Goal: Task Accomplishment & Management: Manage account settings

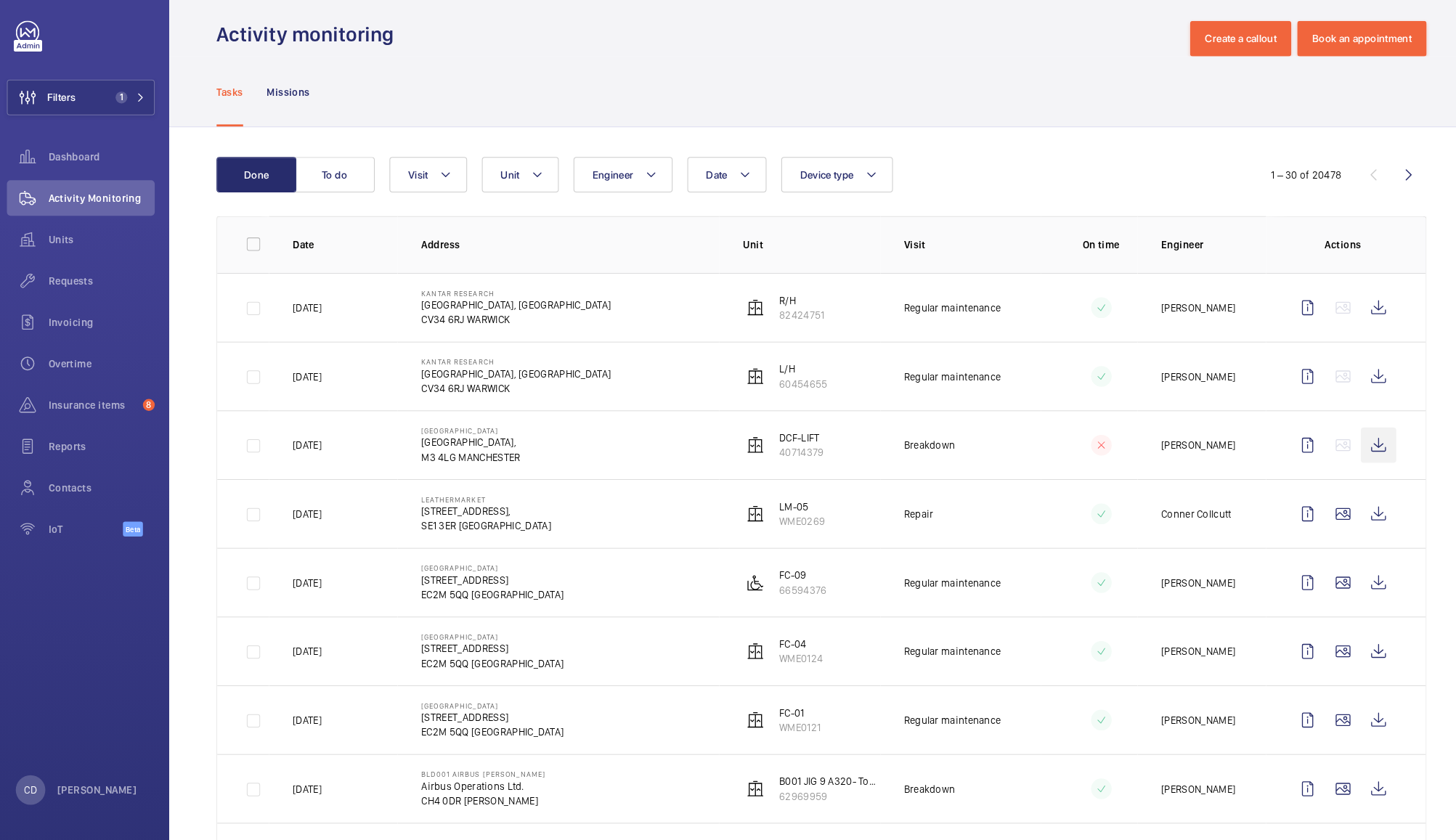
click at [1348, 466] on wm-front-icon-button at bounding box center [1362, 452] width 35 height 35
click at [99, 413] on span "Insurance items" at bounding box center [99, 413] width 87 height 15
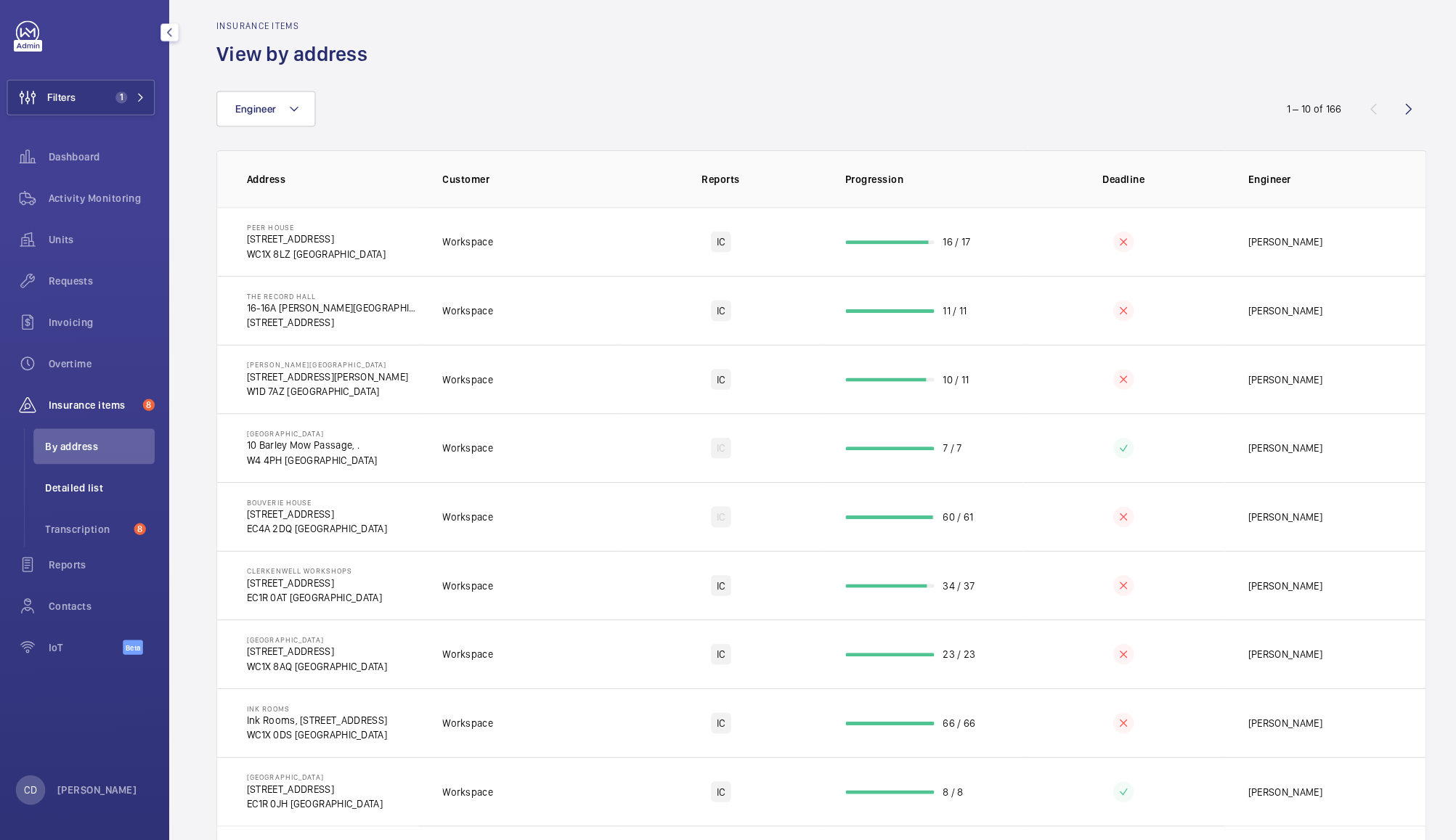
click at [94, 496] on span "Detailed list" at bounding box center [106, 494] width 107 height 15
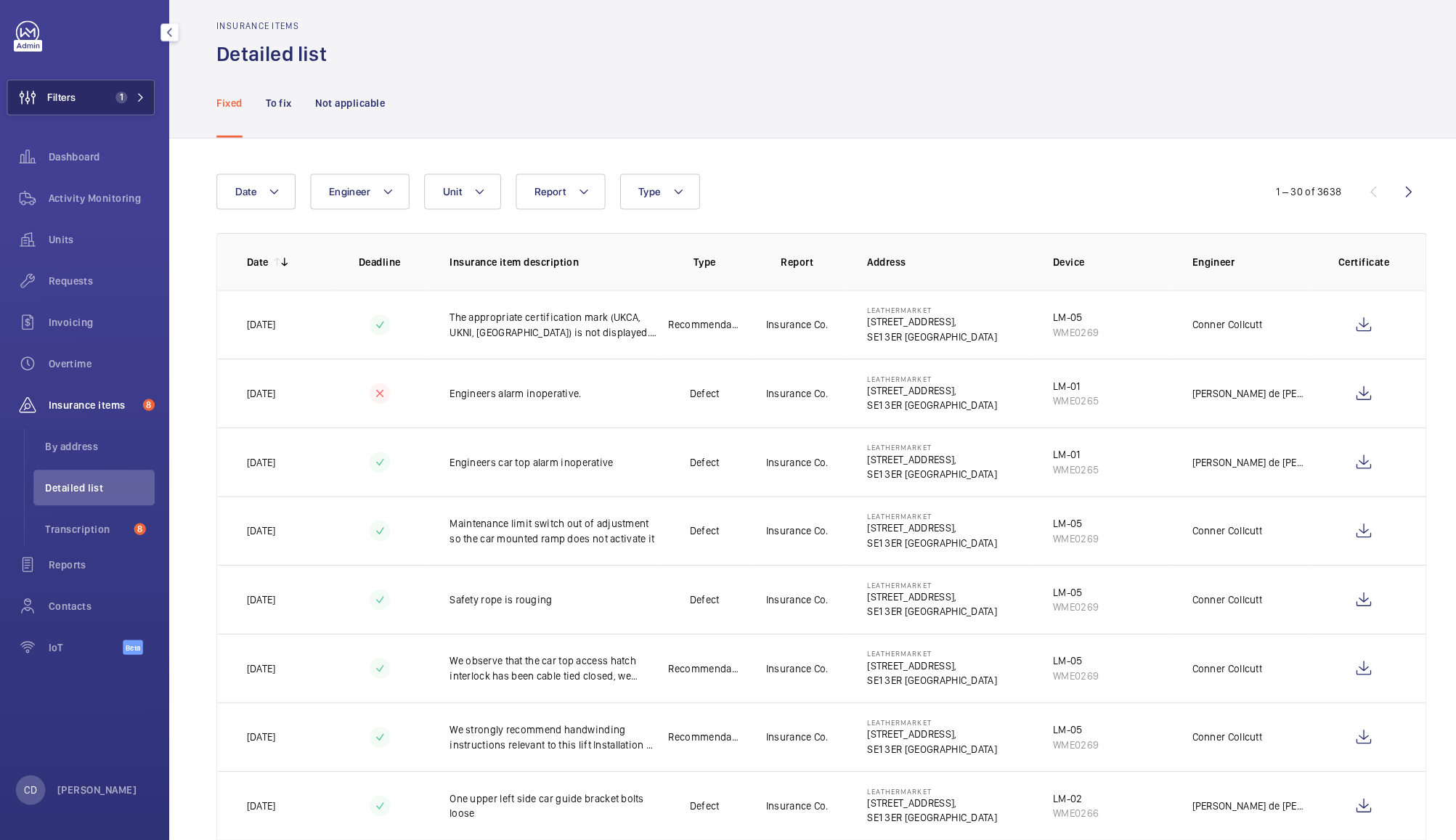
click at [101, 117] on button "Filters 1" at bounding box center [87, 110] width 145 height 35
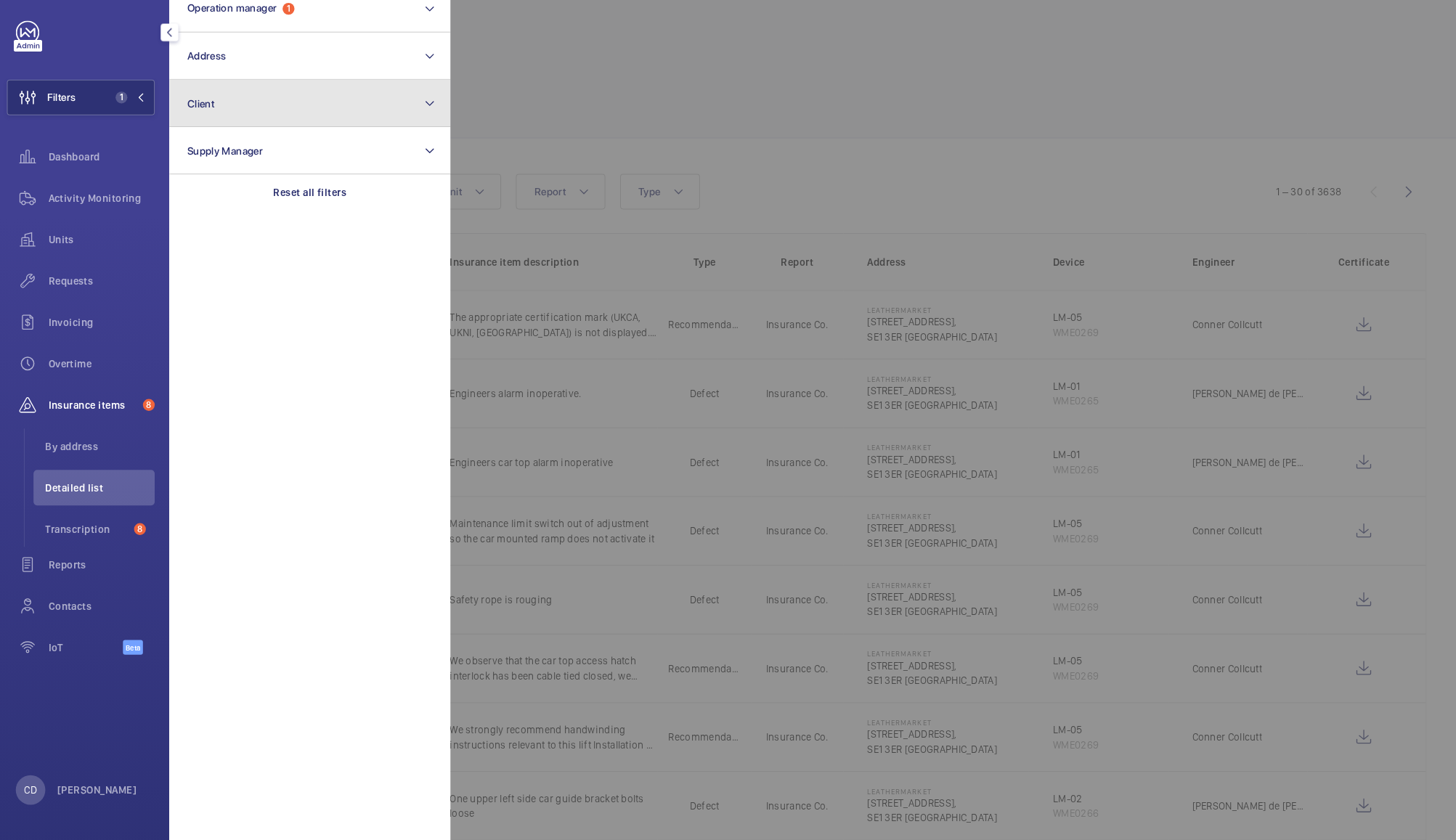
click at [226, 118] on button "Client" at bounding box center [312, 115] width 276 height 46
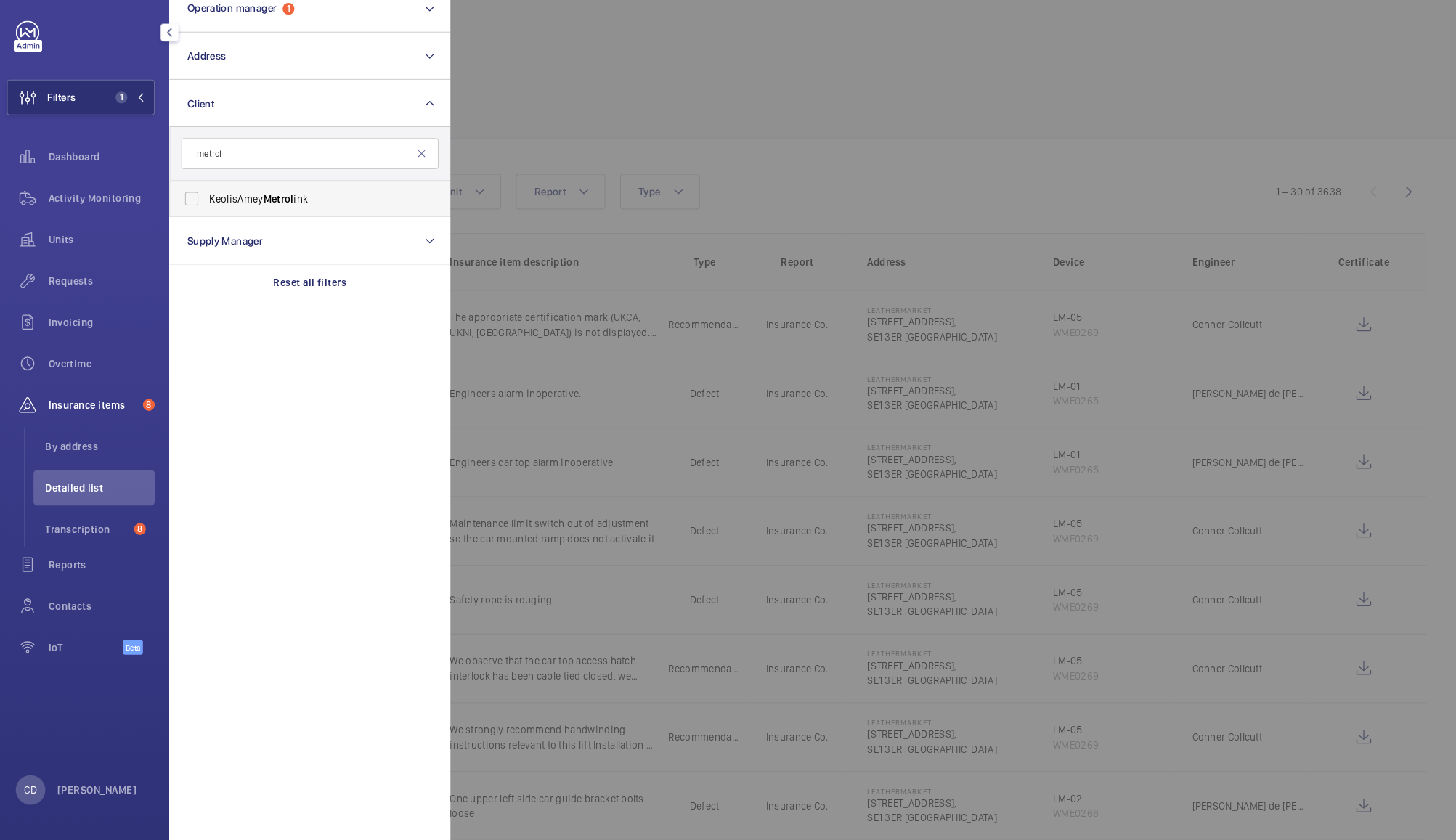
type input "metrol"
click at [320, 205] on span "KeolisAmey Metrol ink" at bounding box center [313, 210] width 199 height 15
click at [211, 205] on input "KeolisAmey Metrol ink" at bounding box center [196, 210] width 29 height 29
checkbox input "true"
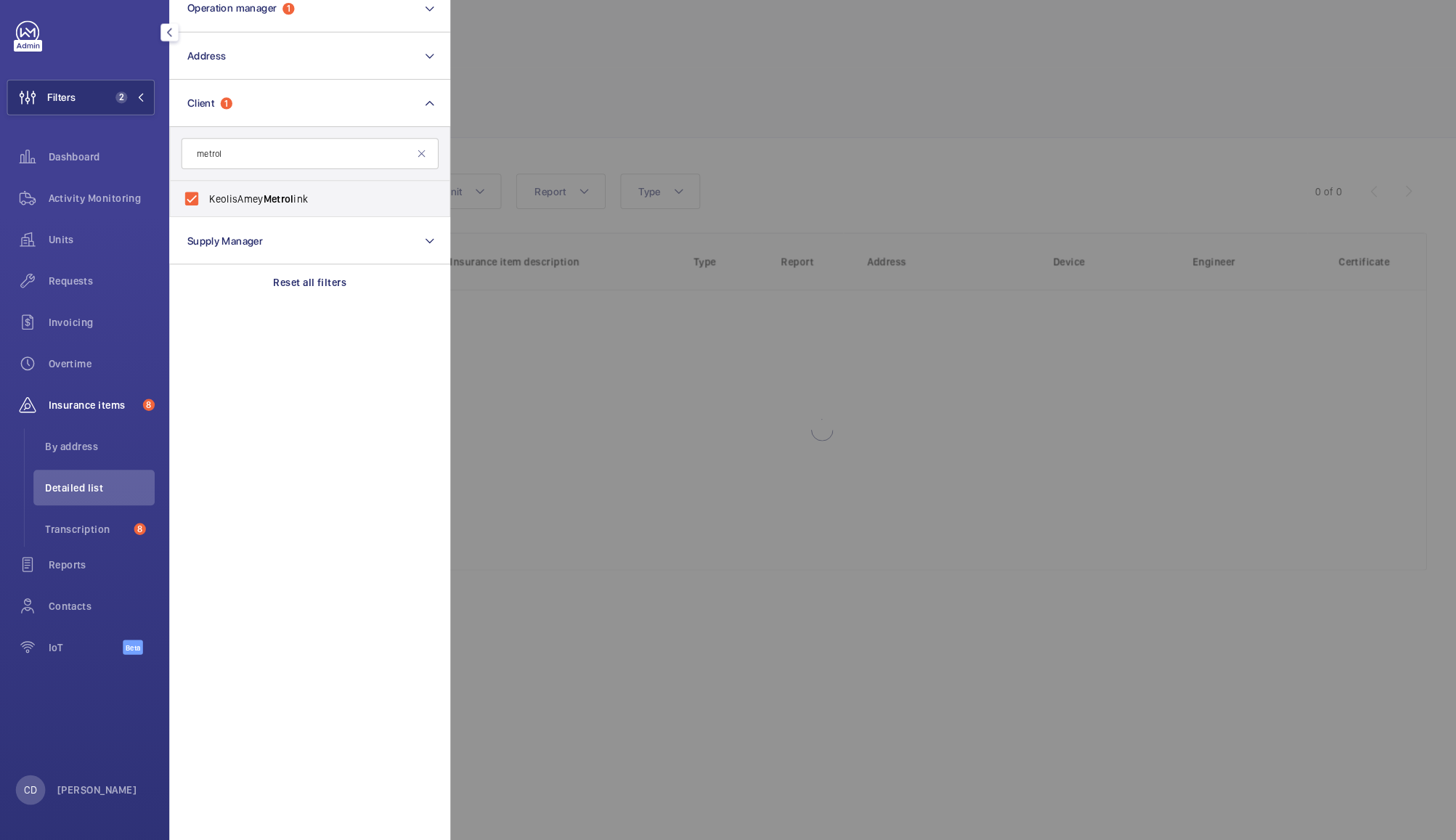
click at [597, 101] on div at bounding box center [1178, 420] width 1456 height 840
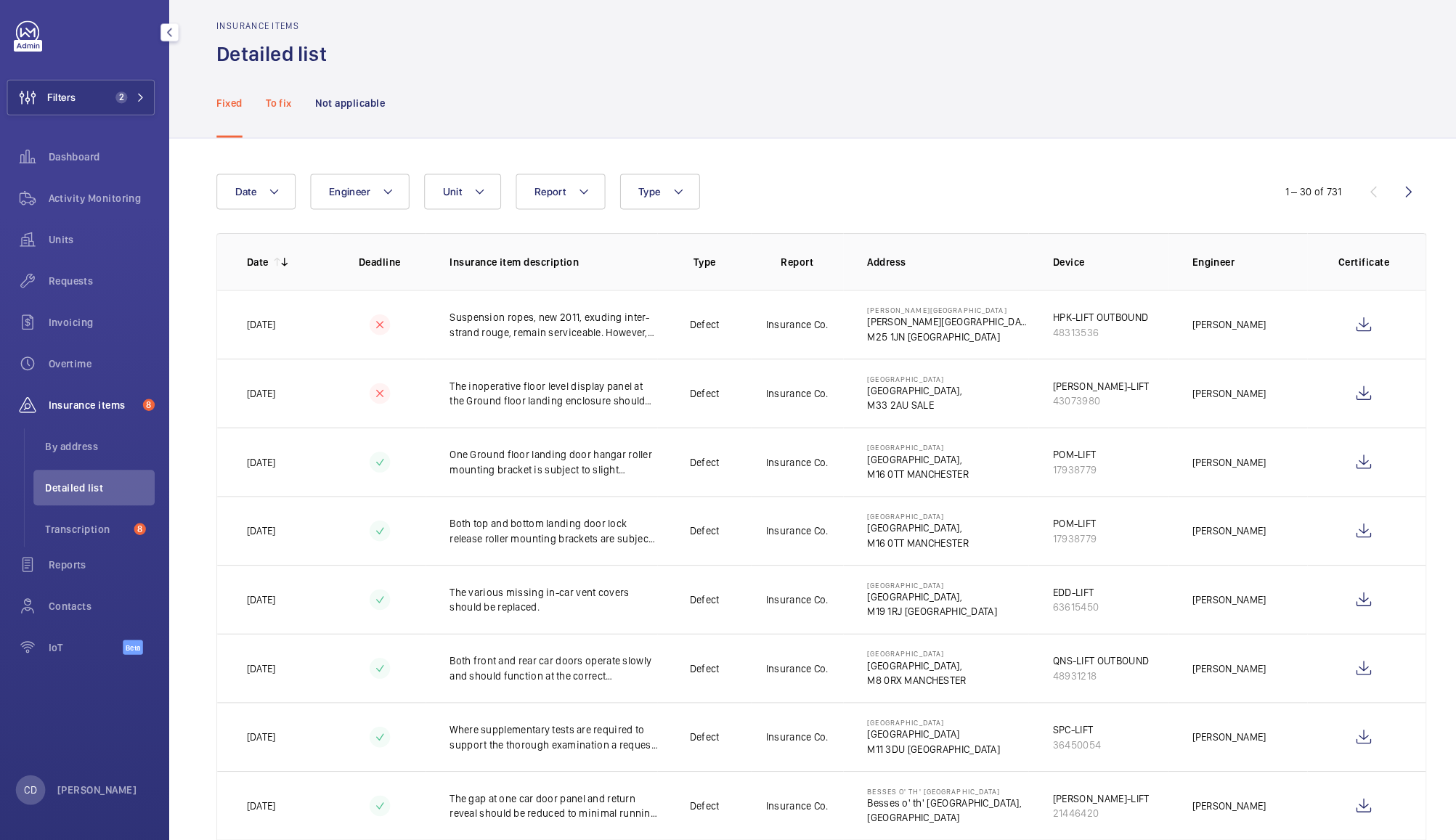
click at [285, 120] on p "To fix" at bounding box center [281, 115] width 25 height 15
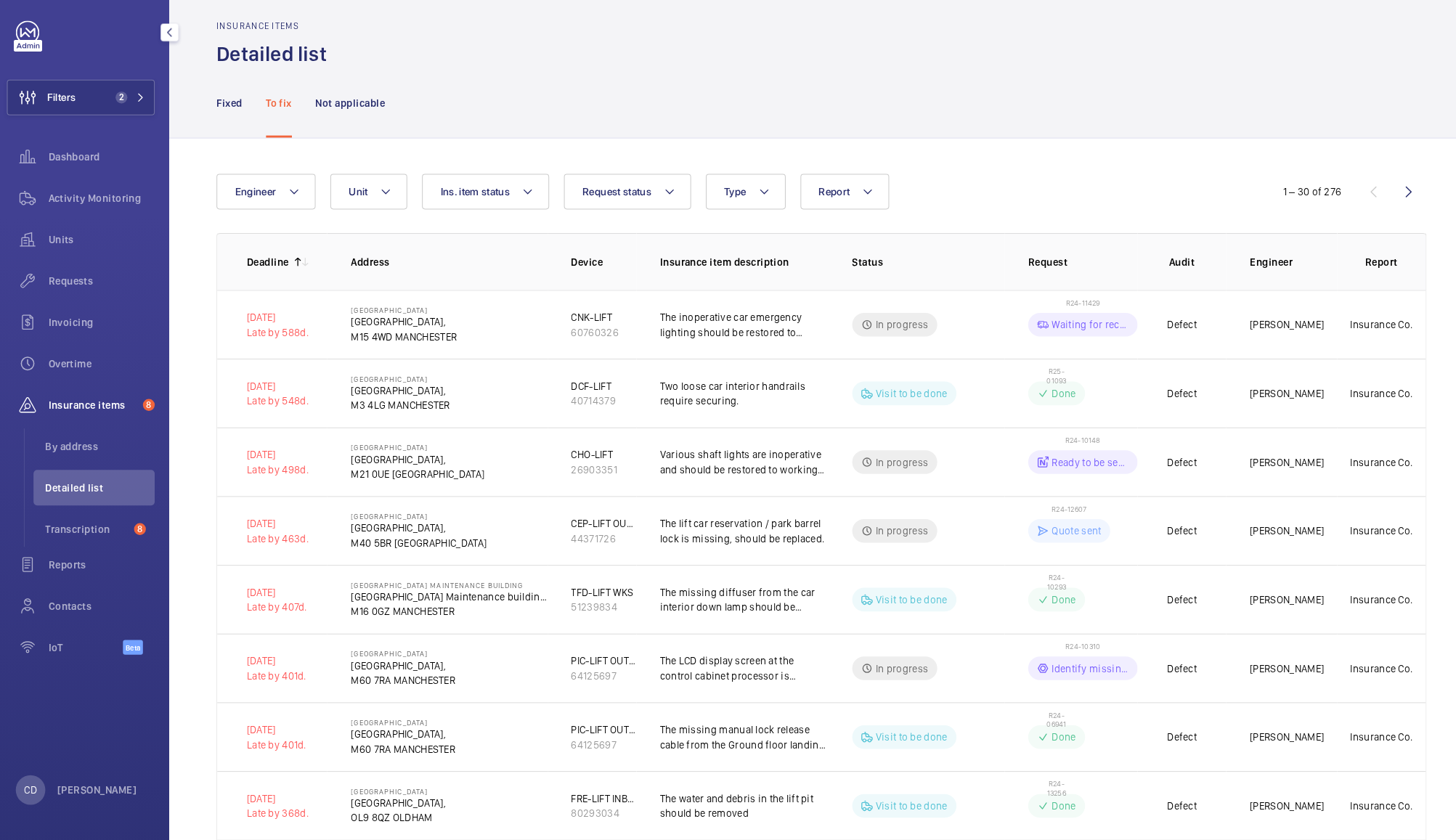
click at [294, 267] on div at bounding box center [302, 271] width 22 height 11
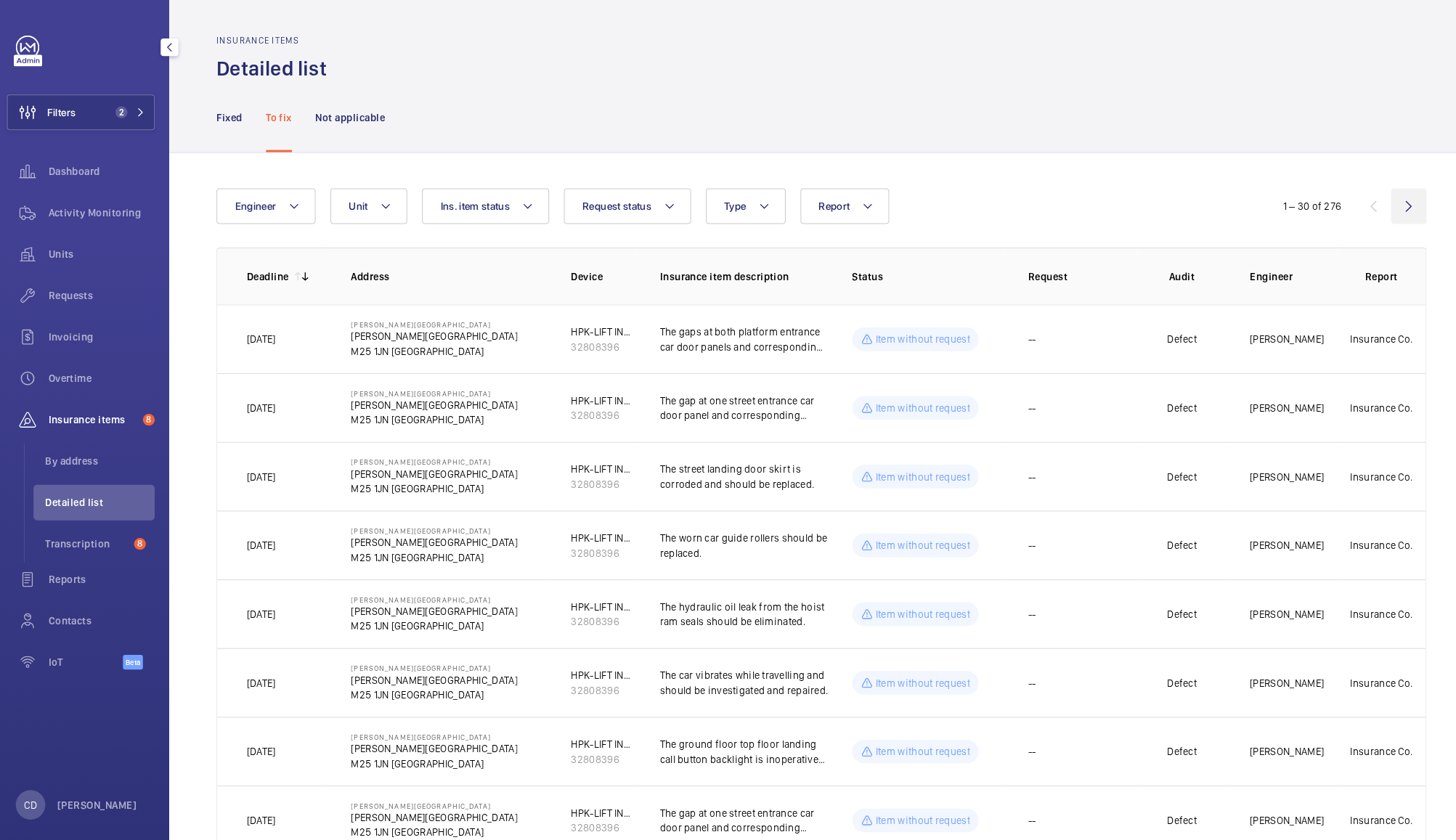
click at [1394, 196] on wm-front-icon-button at bounding box center [1392, 203] width 35 height 35
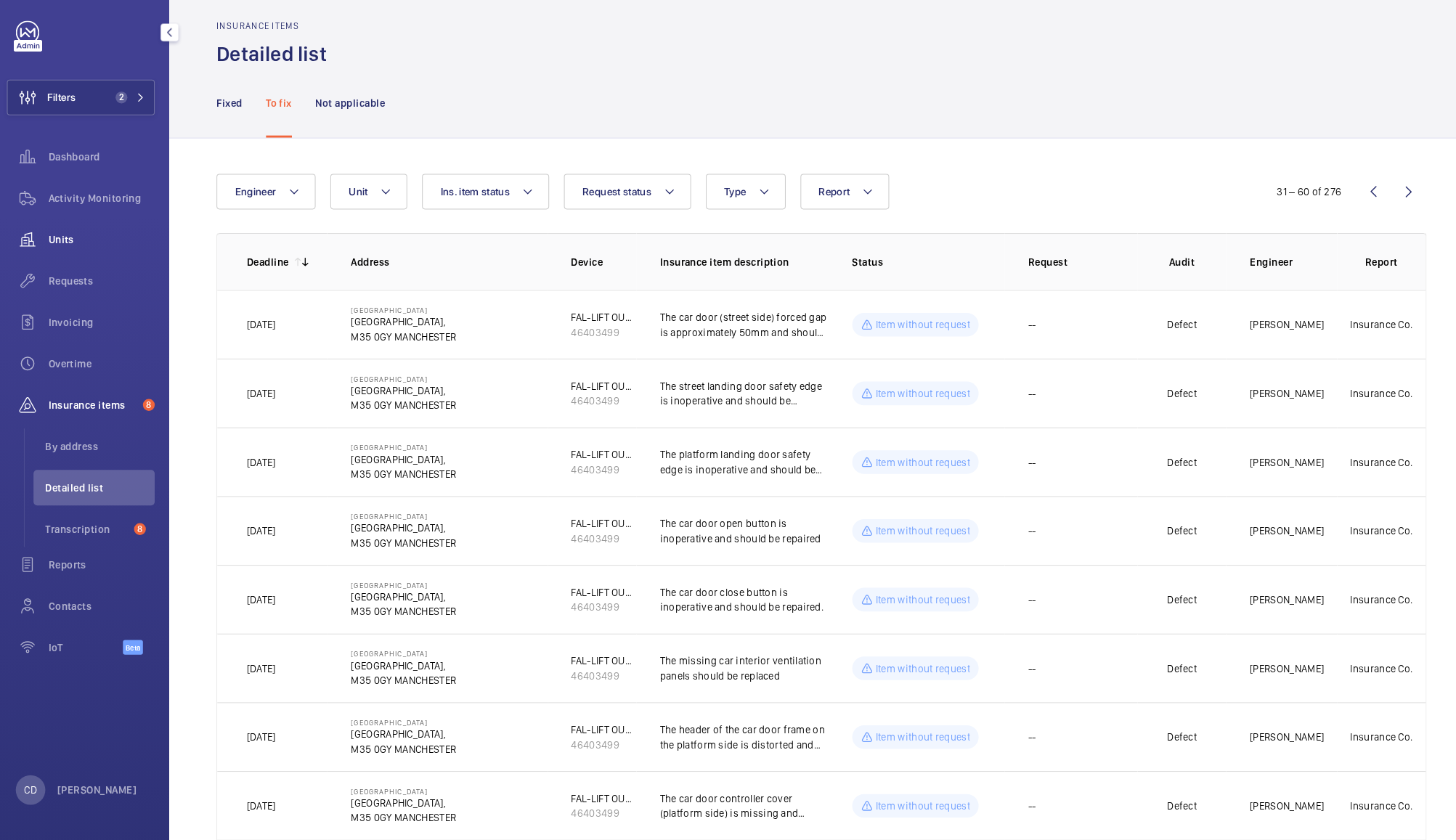
click at [77, 234] on div "Units" at bounding box center [87, 250] width 145 height 35
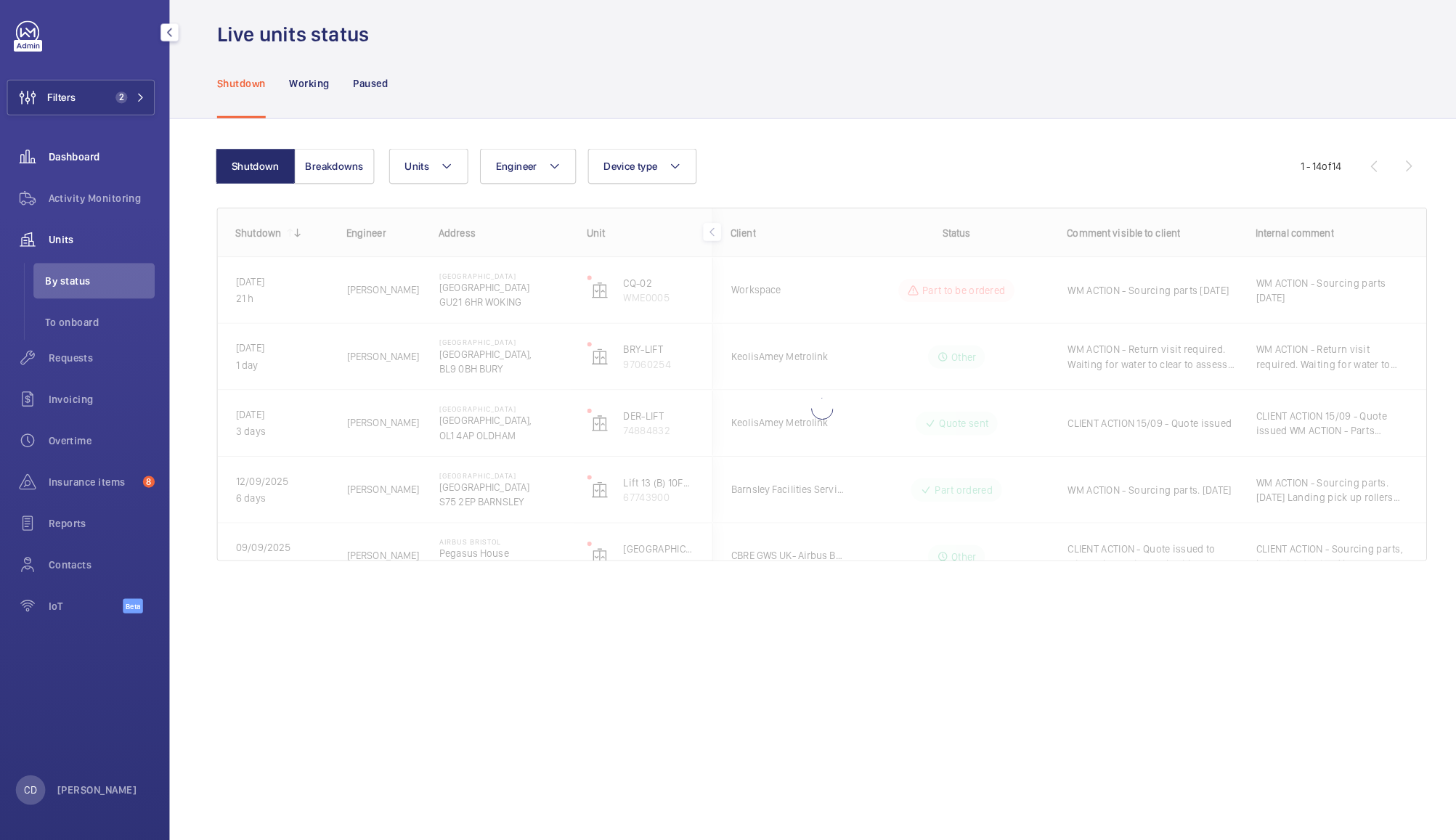
click at [105, 183] on div "Dashboard" at bounding box center [87, 169] width 145 height 35
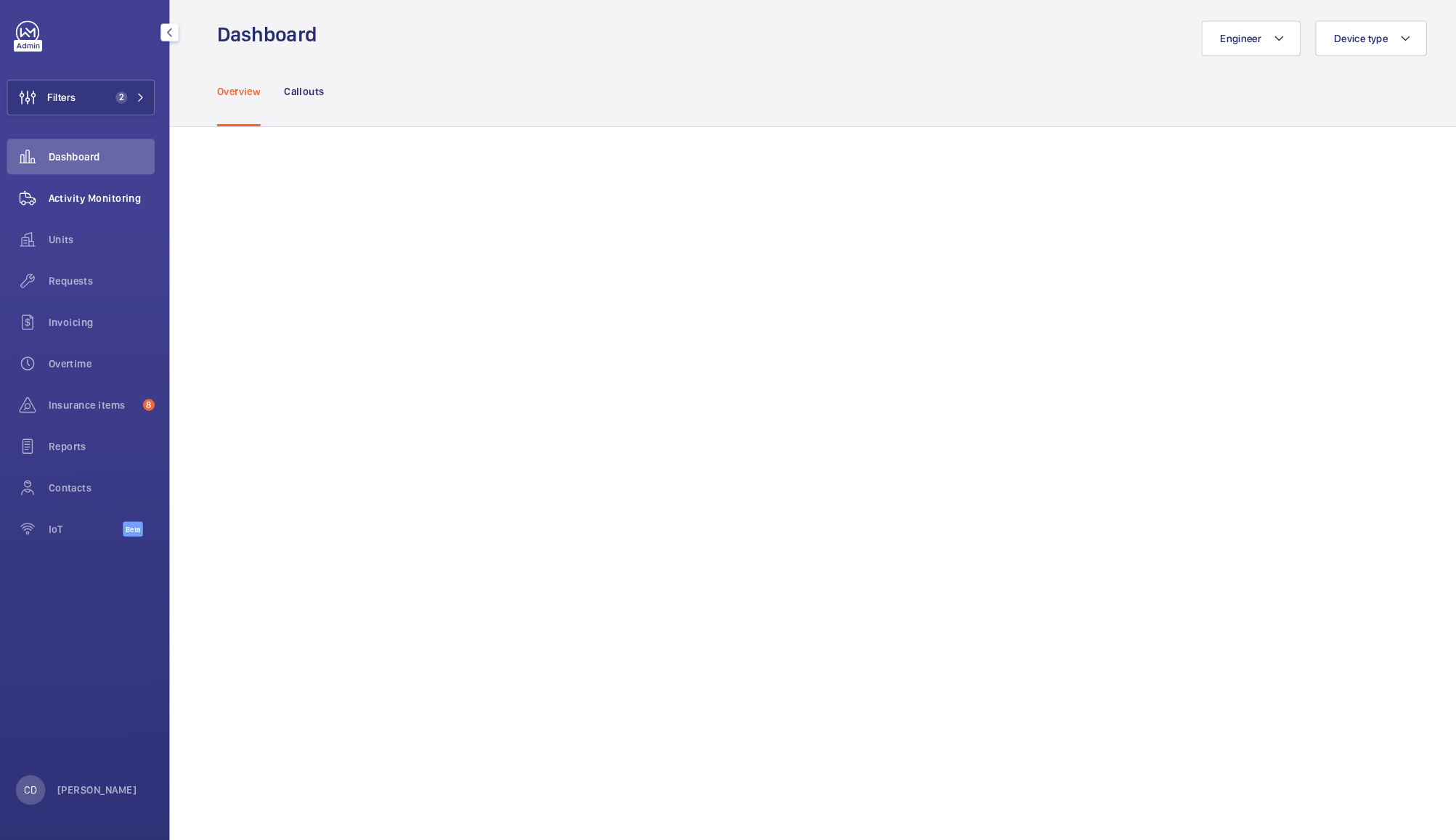
click at [70, 226] on div "Activity Monitoring" at bounding box center [87, 209] width 145 height 35
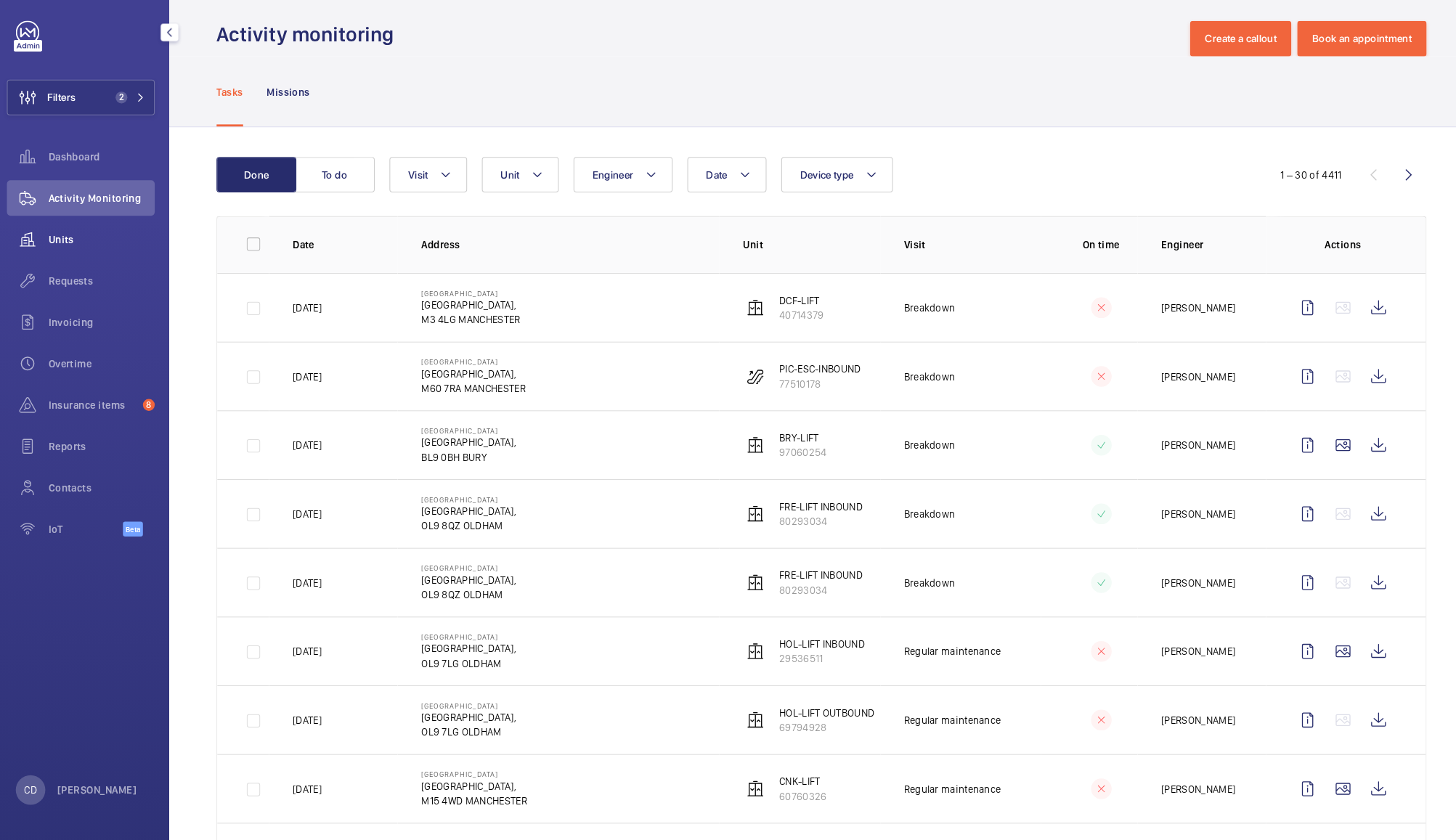
click at [72, 243] on span "Units" at bounding box center [107, 250] width 105 height 15
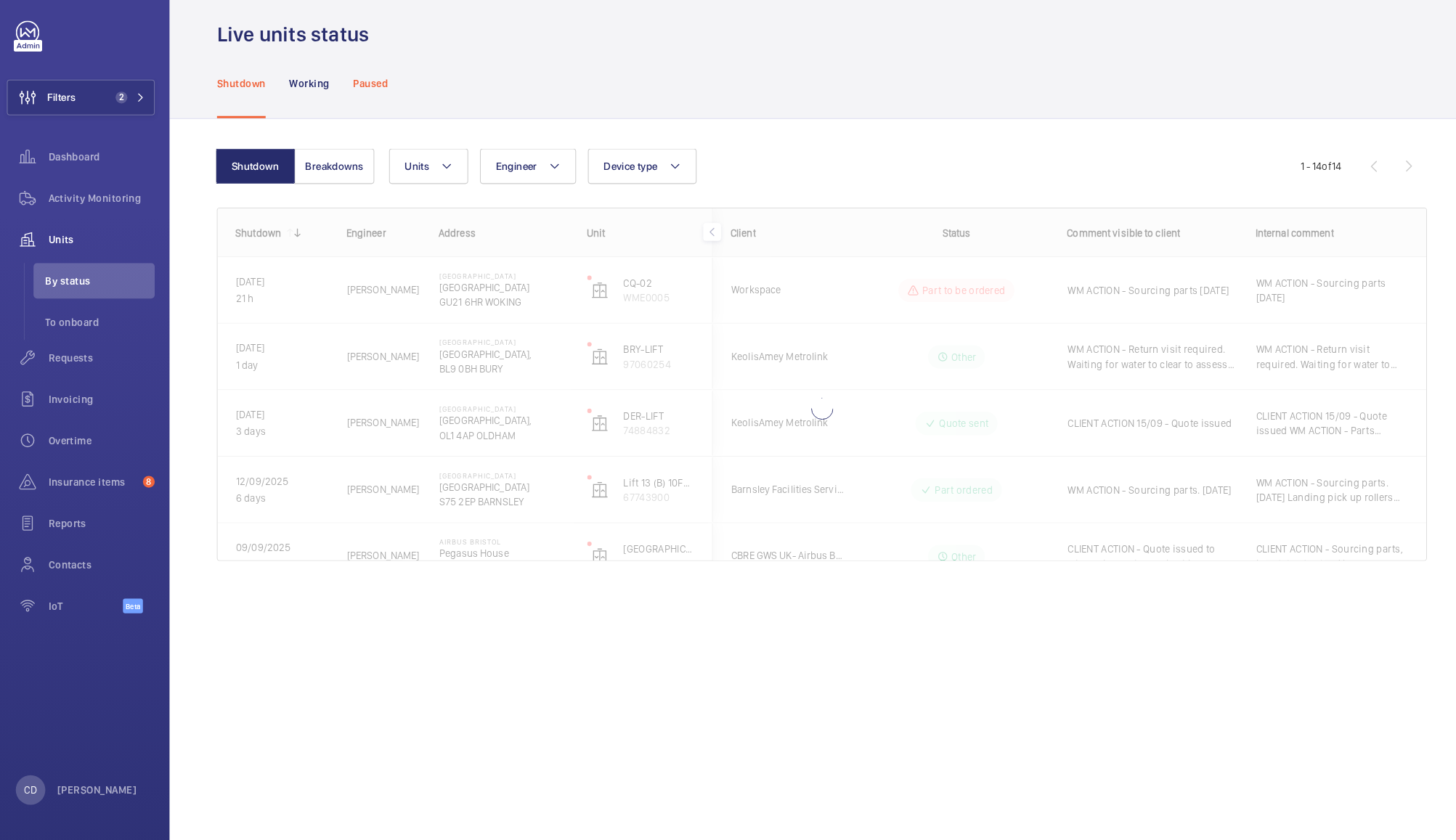
click at [382, 84] on div "Paused" at bounding box center [371, 96] width 34 height 69
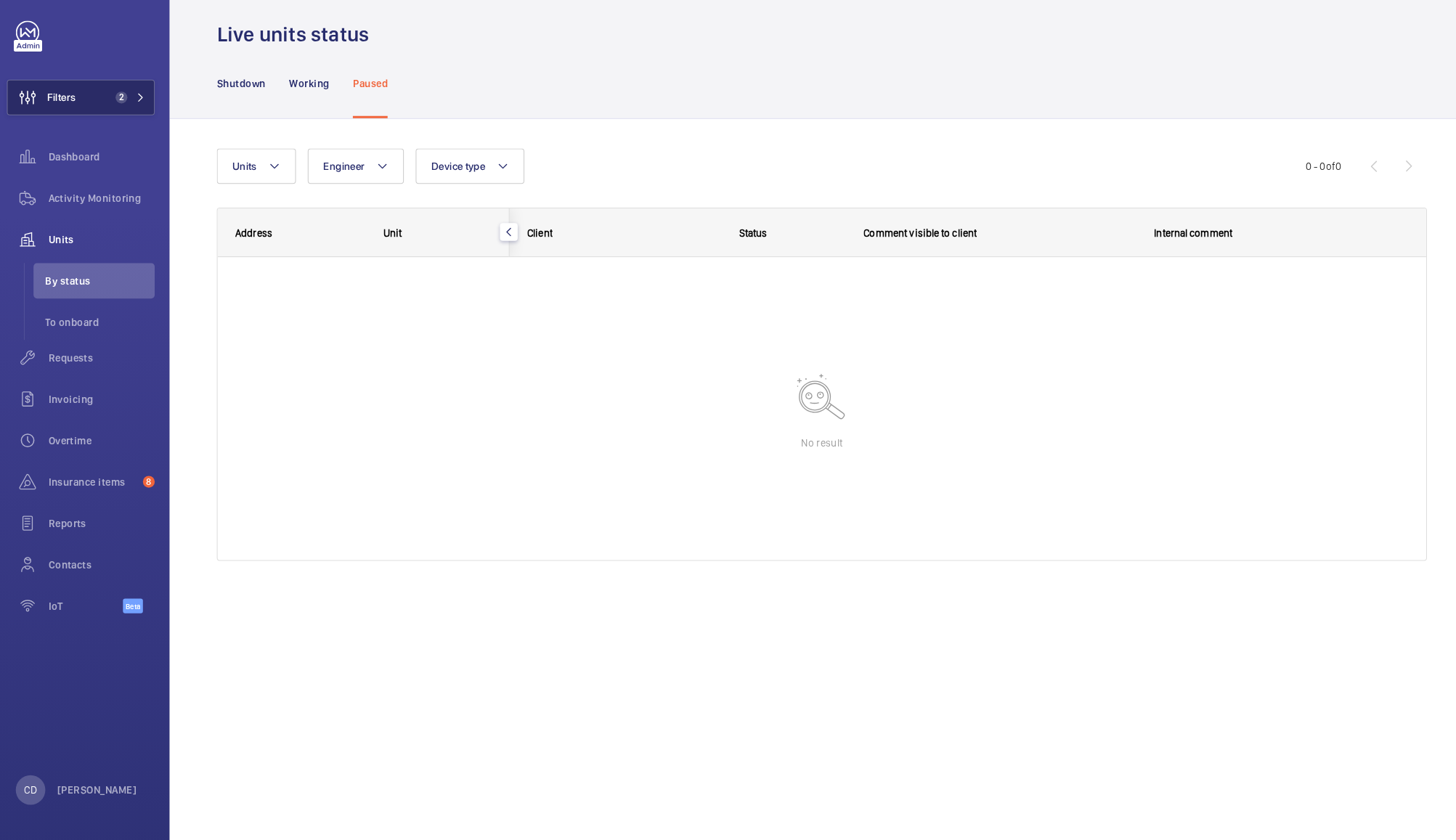
click at [118, 110] on span "2" at bounding box center [124, 110] width 17 height 11
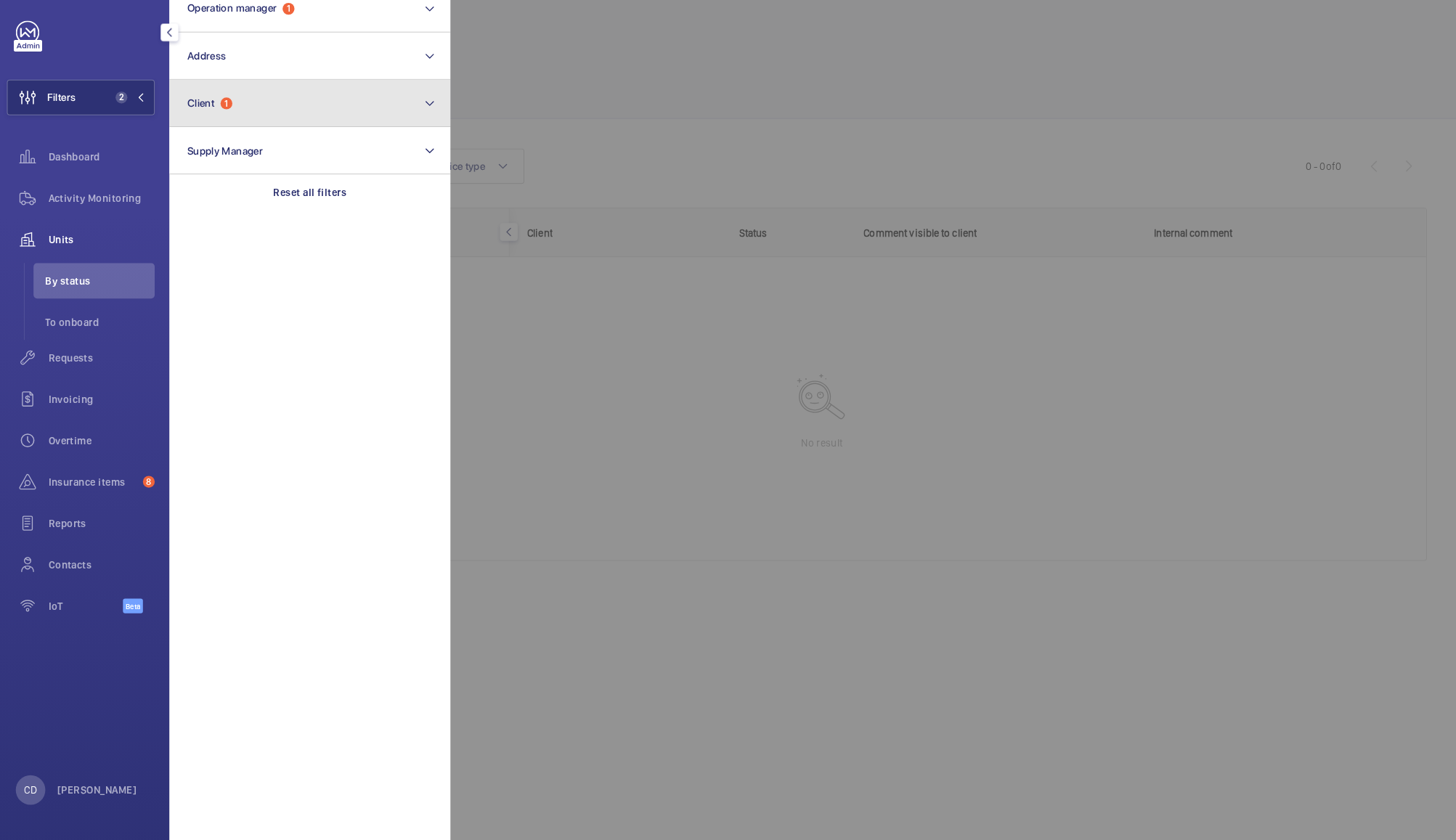
click at [281, 121] on button "Client 1" at bounding box center [312, 115] width 276 height 46
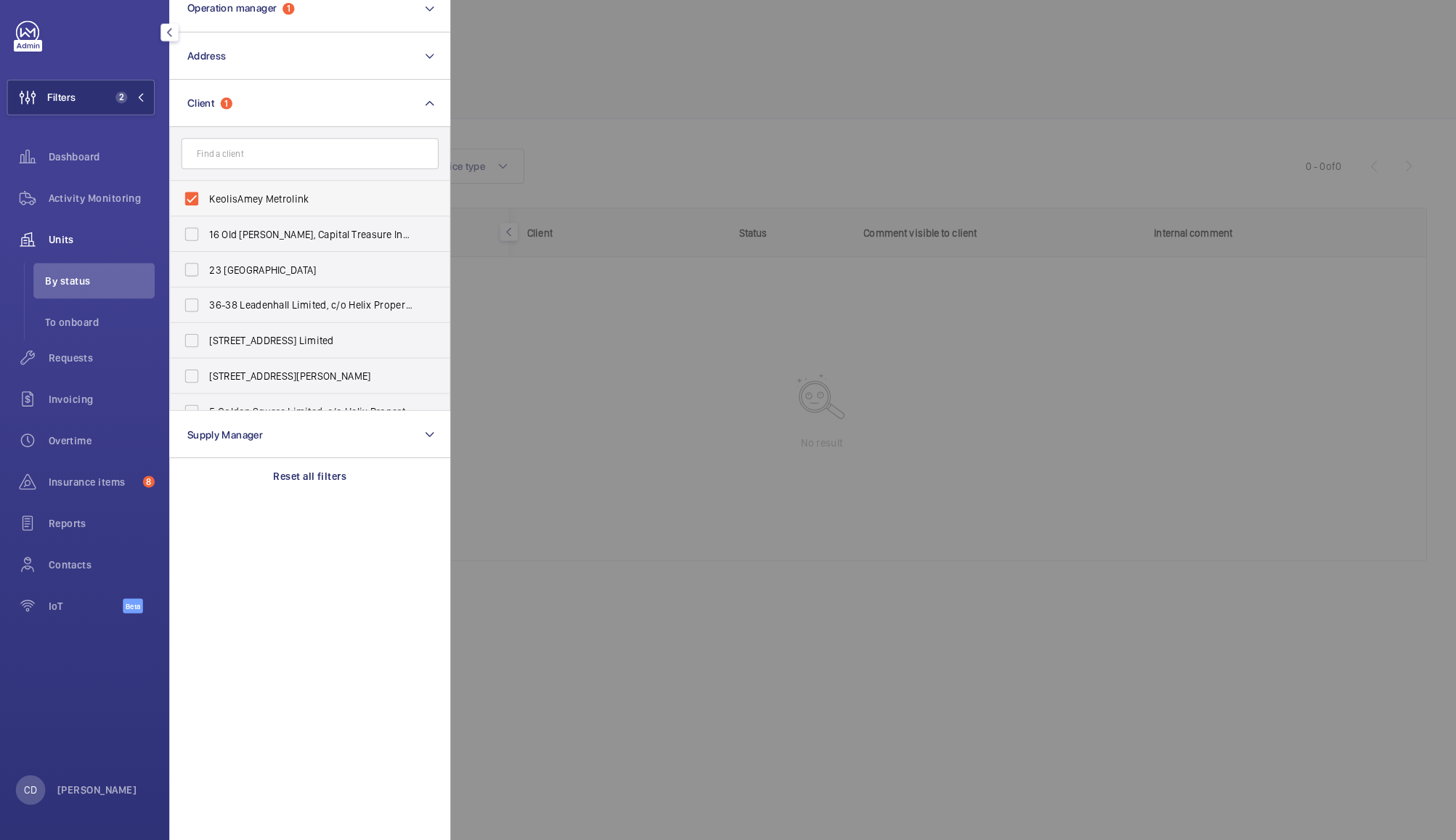
click at [286, 224] on label "KeolisAmey Metrolink" at bounding box center [301, 210] width 253 height 35
click at [211, 224] on input "KeolisAmey Metrolink" at bounding box center [196, 210] width 29 height 29
checkbox input "false"
click at [589, 84] on div at bounding box center [1178, 420] width 1456 height 840
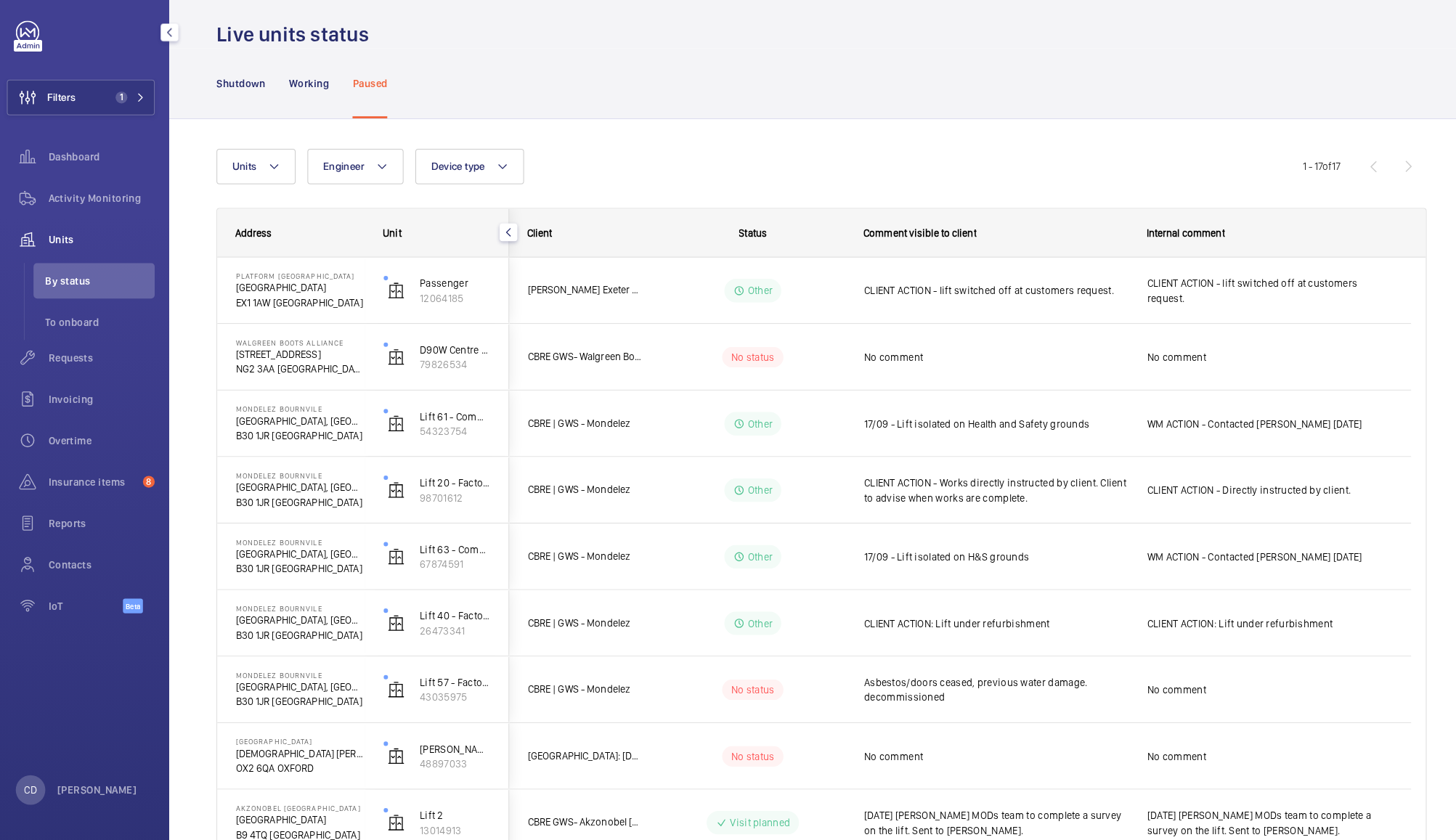
click at [1244, 420] on div "WM ACTION - Contacted [PERSON_NAME] [DATE]" at bounding box center [1256, 431] width 241 height 33
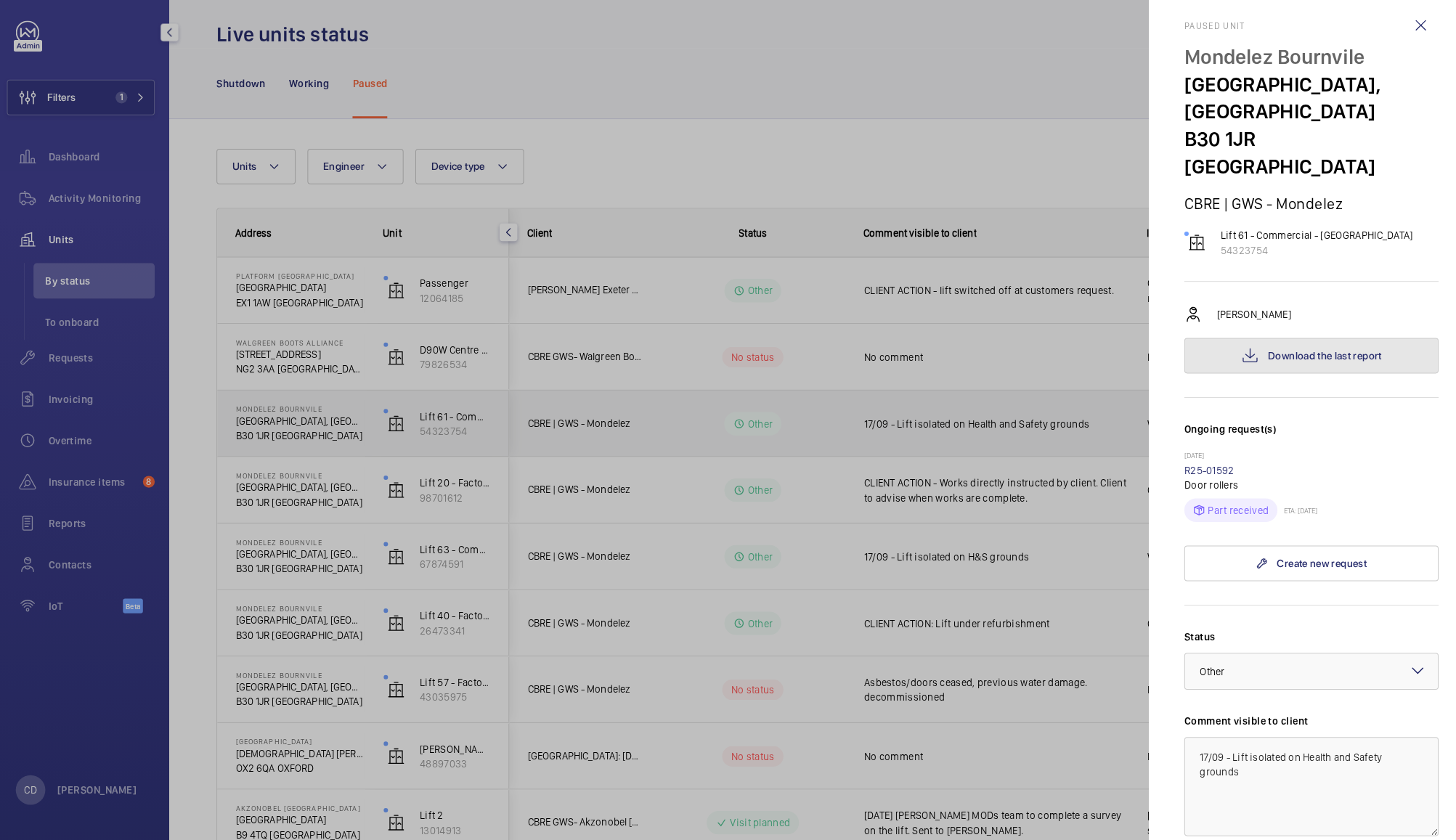
click at [1325, 358] on span "Download the last report" at bounding box center [1309, 364] width 112 height 11
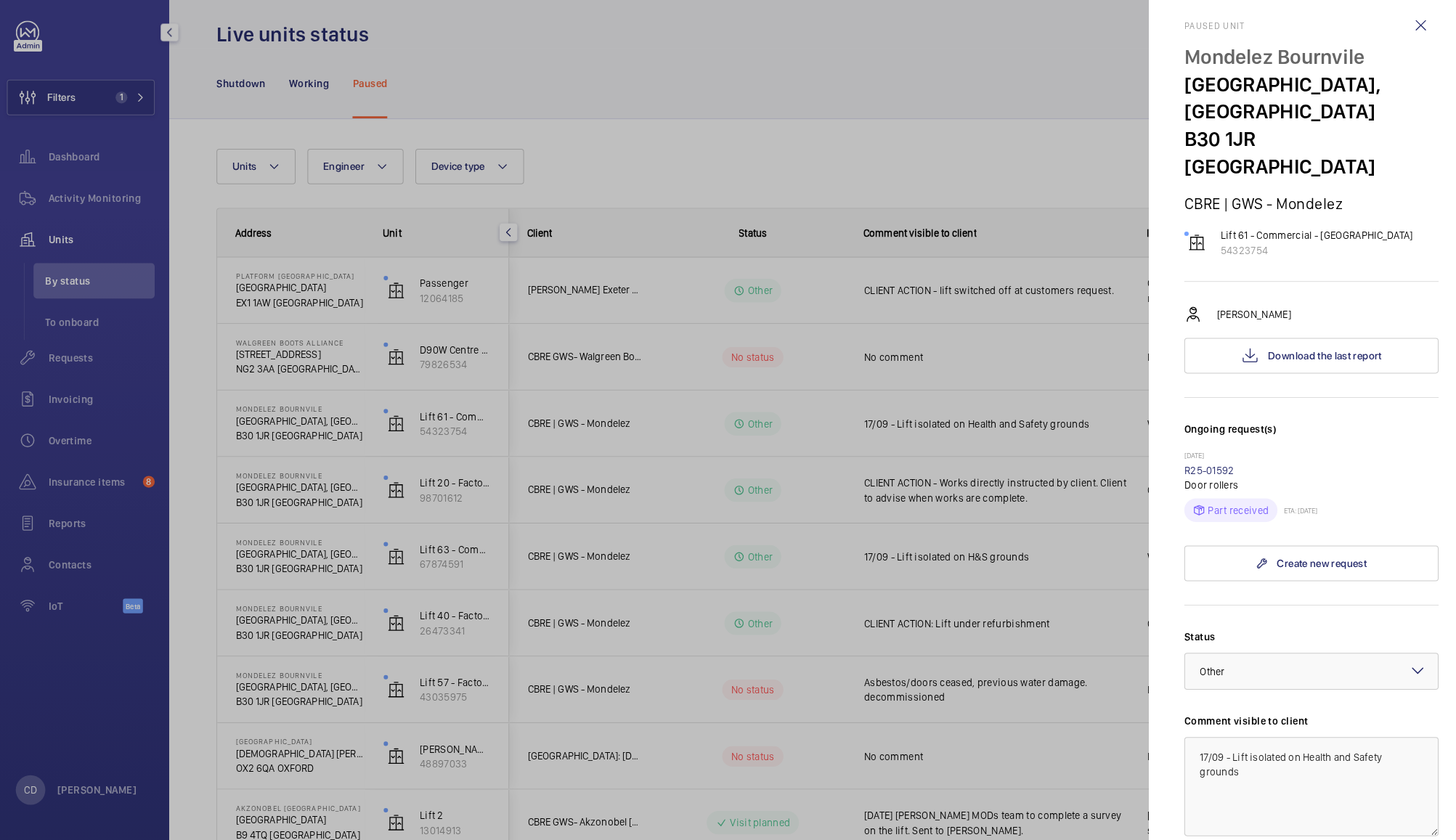
click at [829, 123] on div at bounding box center [728, 420] width 1456 height 840
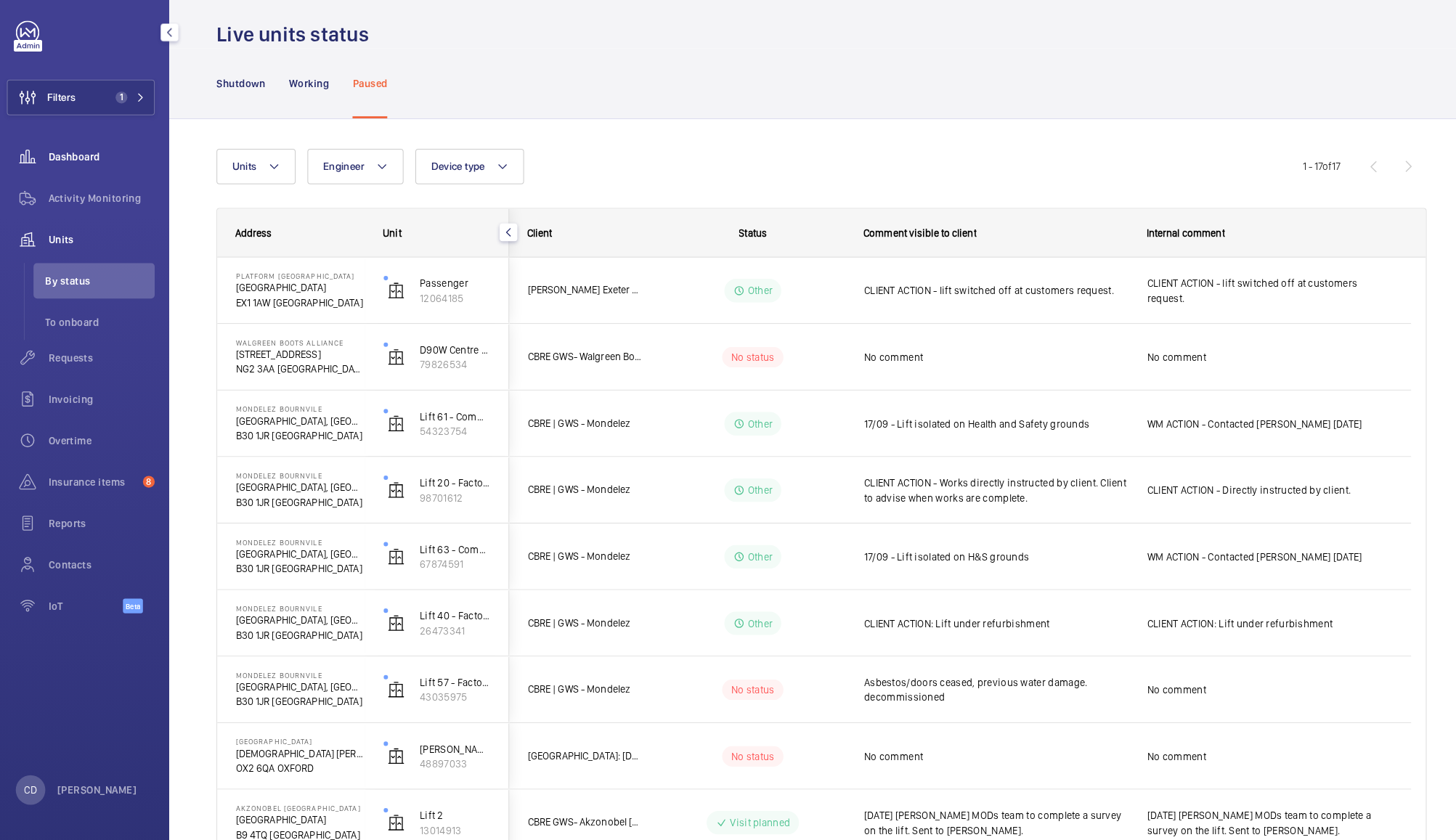
click at [110, 156] on div "Dashboard" at bounding box center [87, 169] width 145 height 35
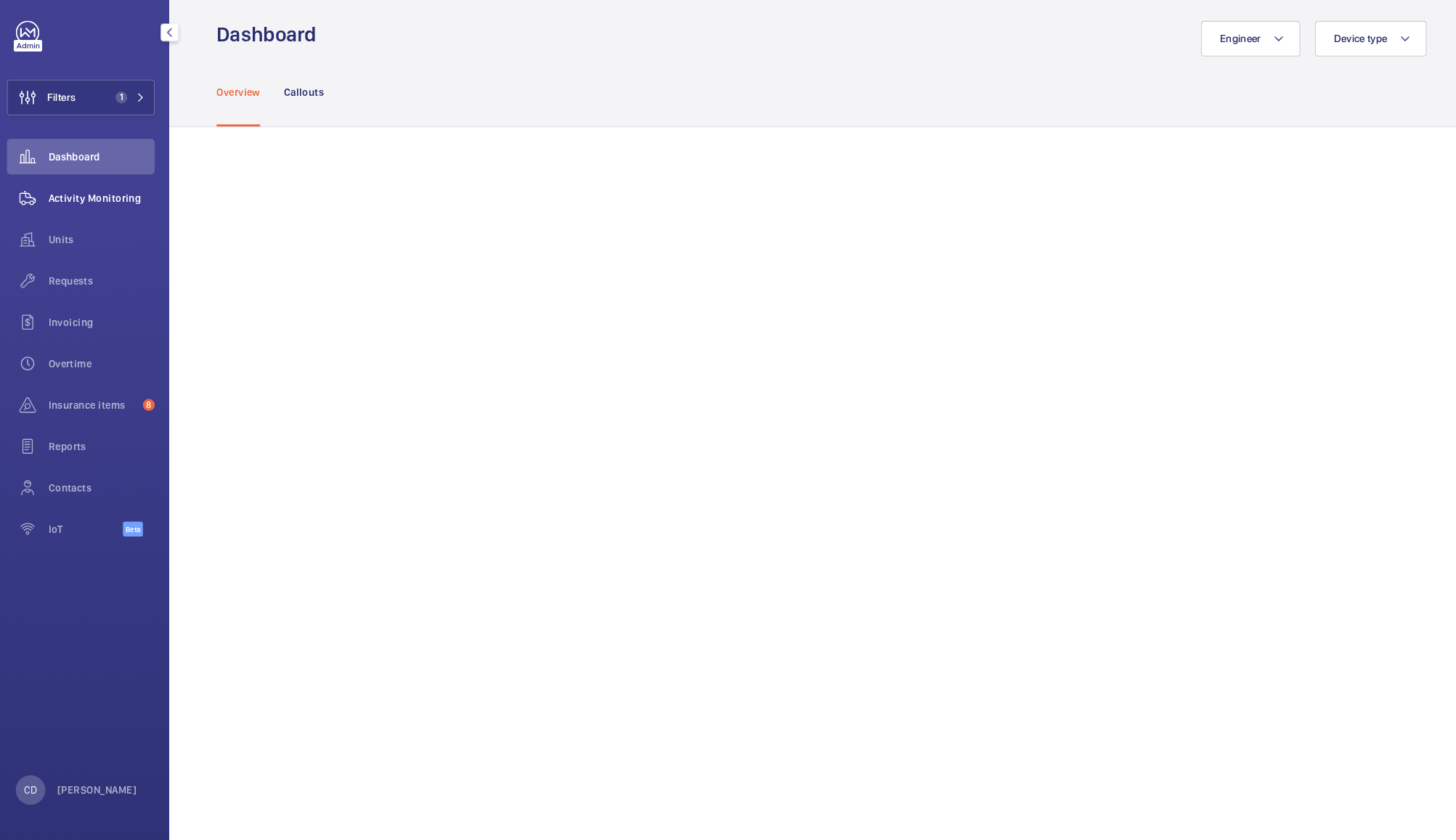
click at [133, 208] on span "Activity Monitoring" at bounding box center [107, 209] width 105 height 15
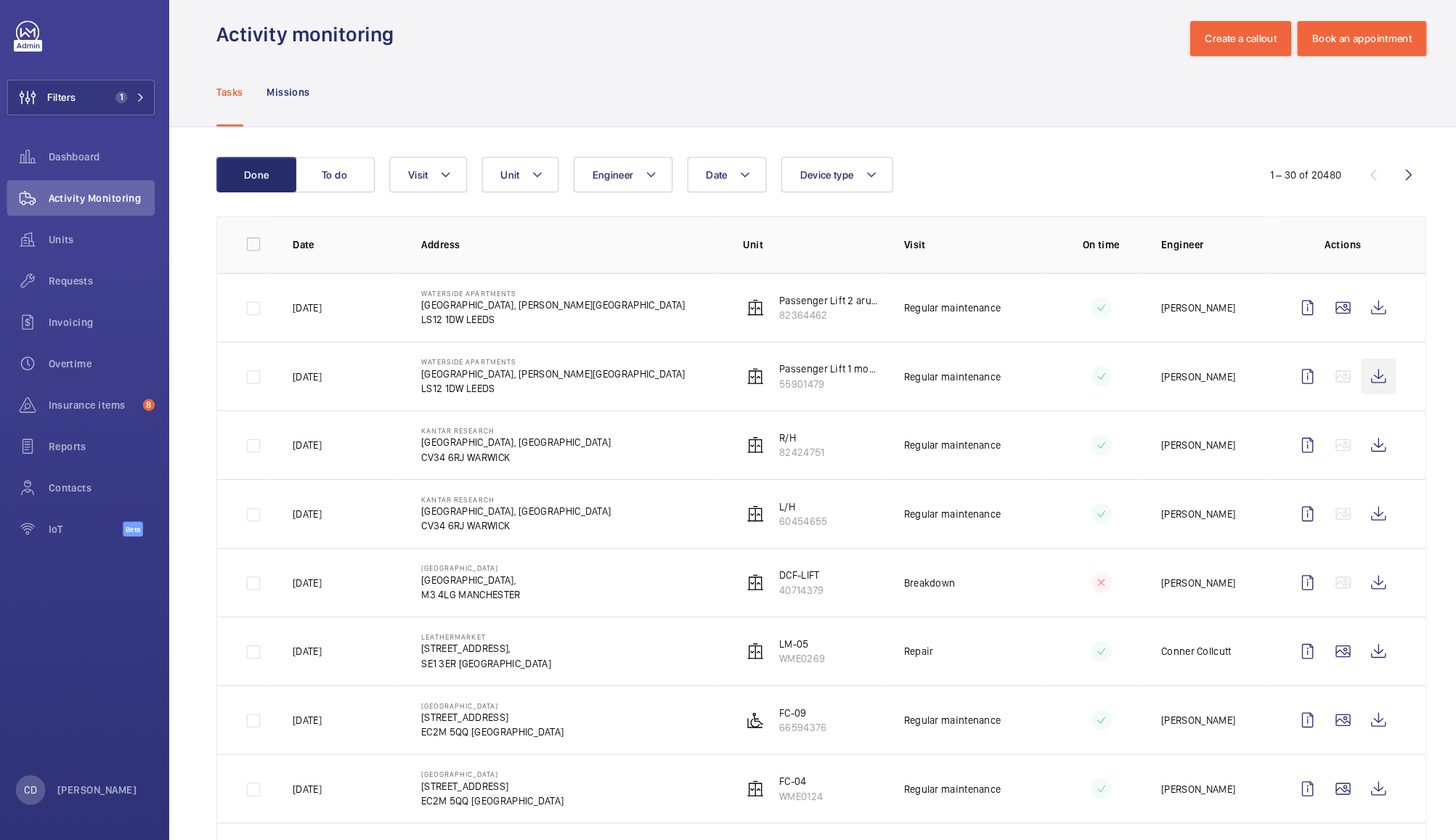
click at [1349, 384] on wm-front-icon-button at bounding box center [1362, 385] width 35 height 35
click at [1345, 320] on wm-front-icon-button at bounding box center [1362, 316] width 35 height 35
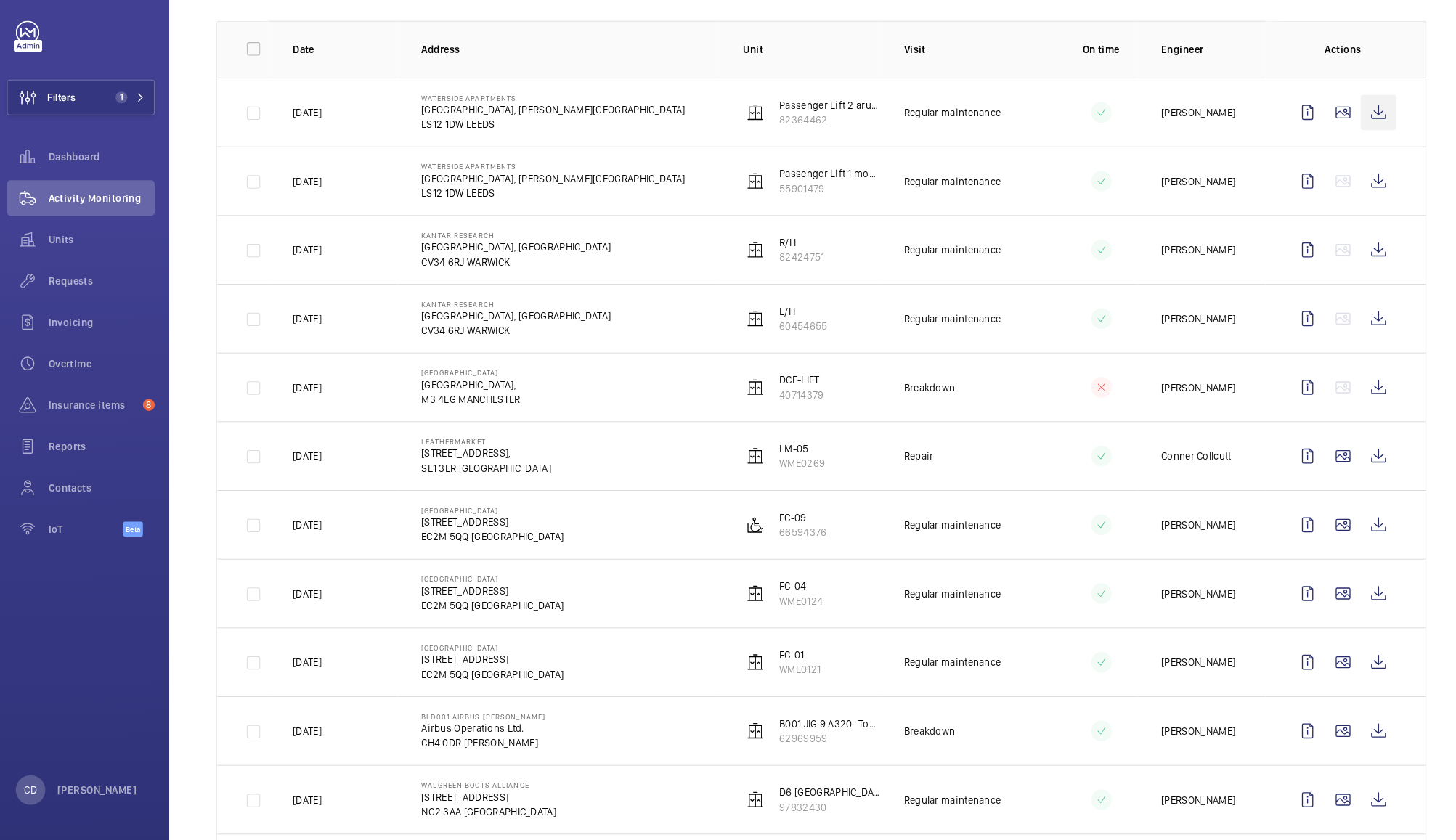
scroll to position [194, 0]
click at [1349, 732] on wm-front-icon-button at bounding box center [1362, 731] width 35 height 35
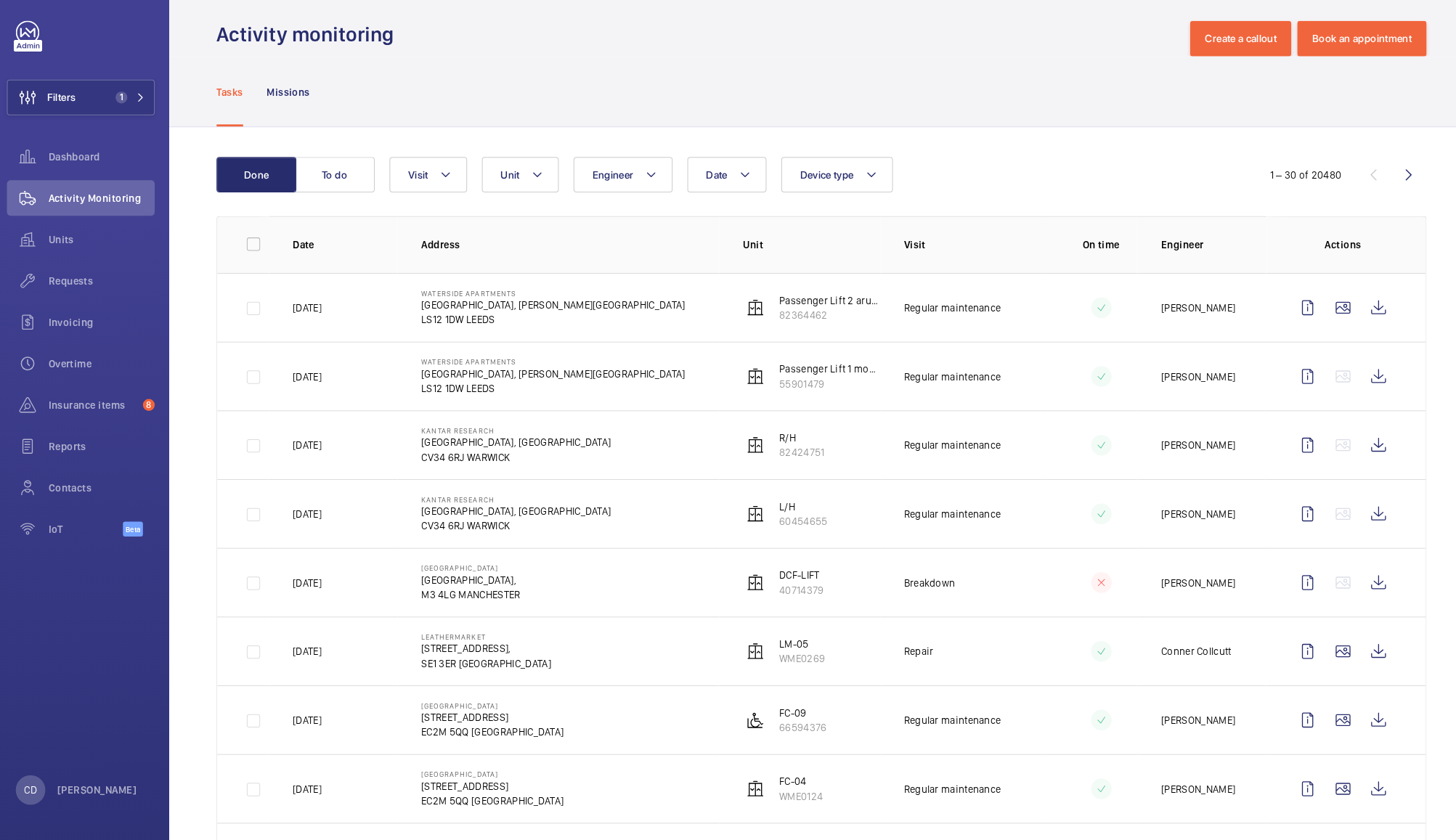
scroll to position [0, 0]
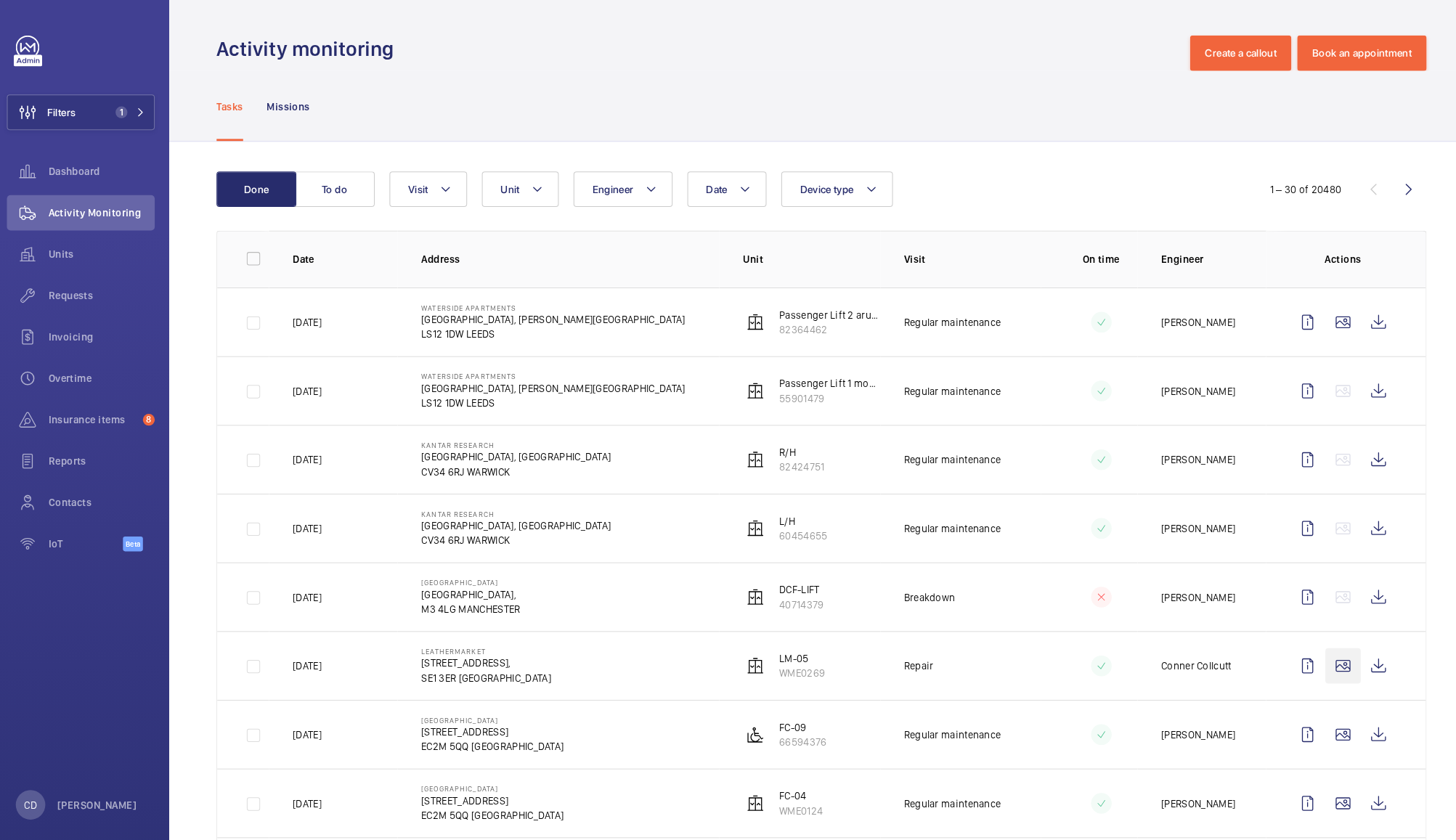
click at [1311, 655] on wm-front-icon-button at bounding box center [1328, 655] width 35 height 35
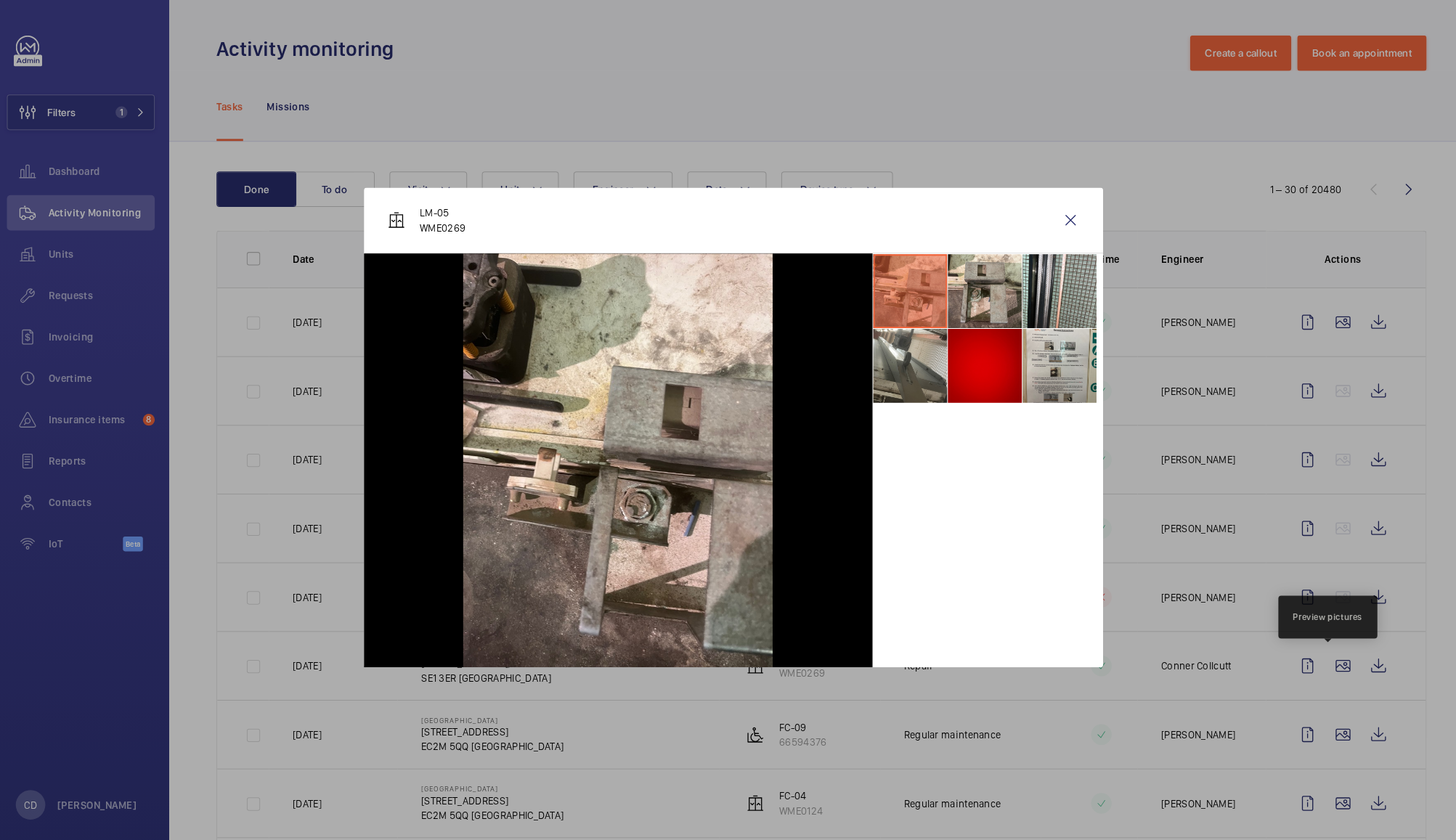
click at [979, 368] on li at bounding box center [974, 359] width 73 height 73
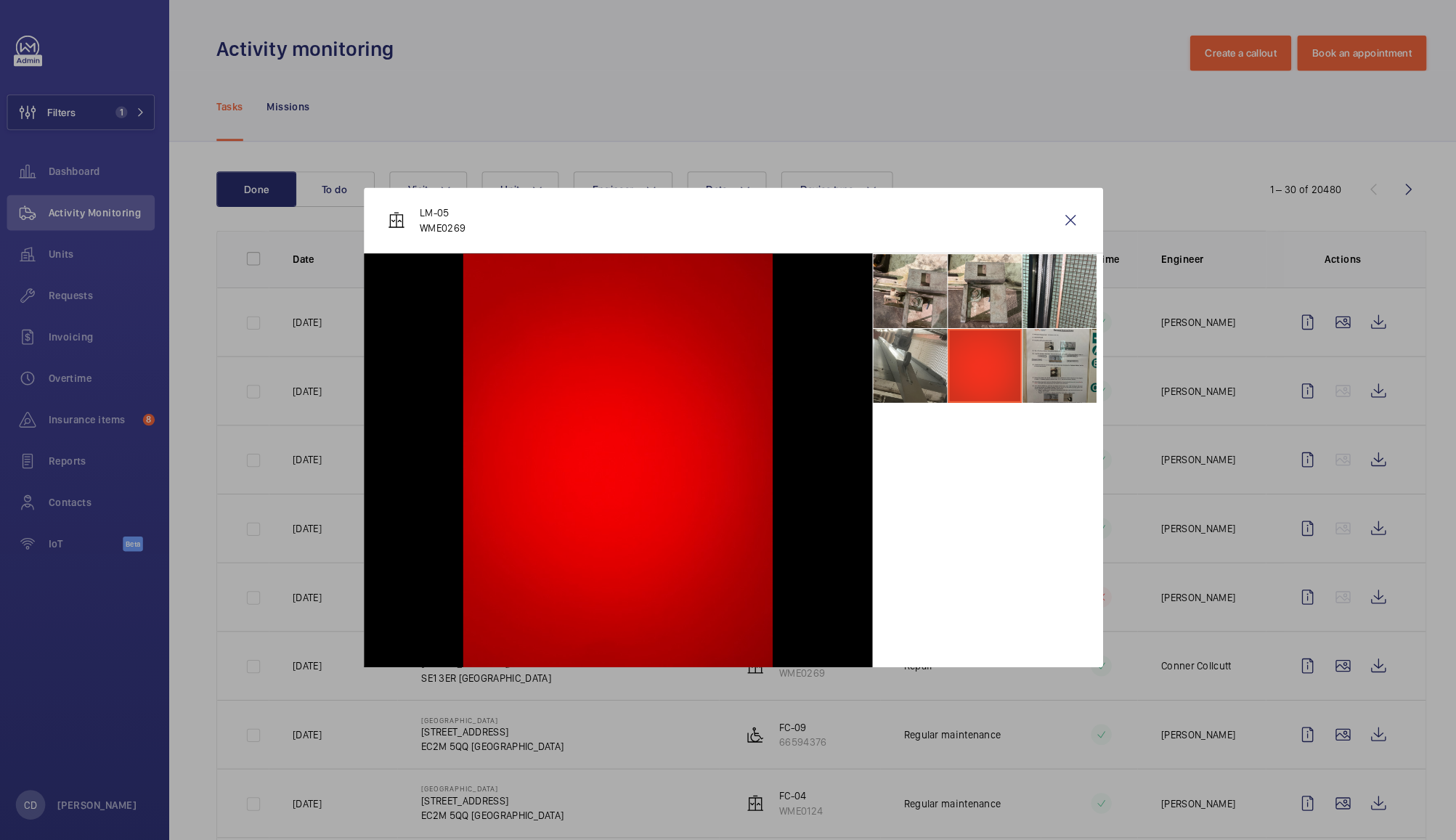
click at [1033, 363] on li at bounding box center [1048, 359] width 73 height 73
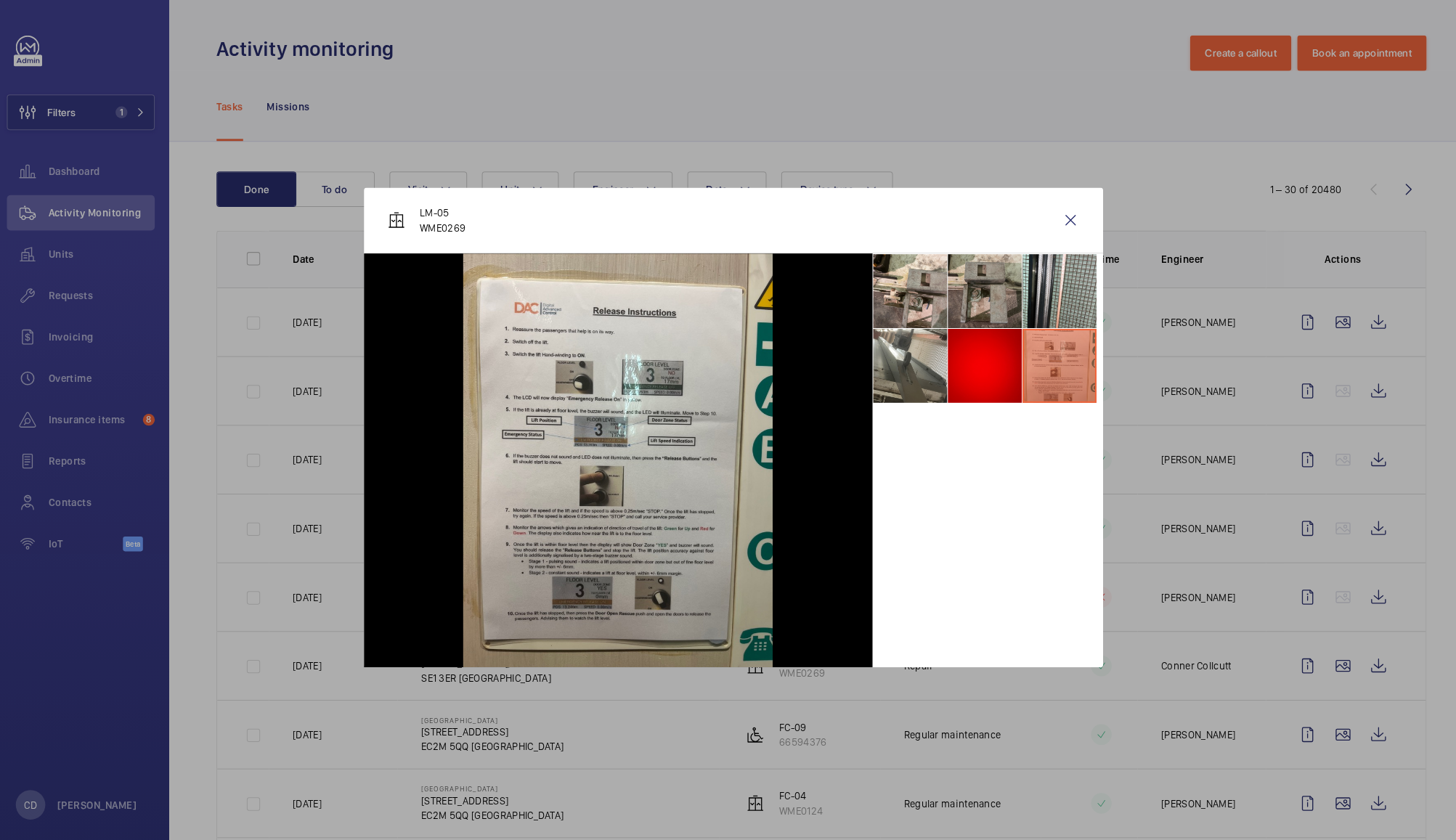
click at [981, 285] on li at bounding box center [974, 286] width 73 height 73
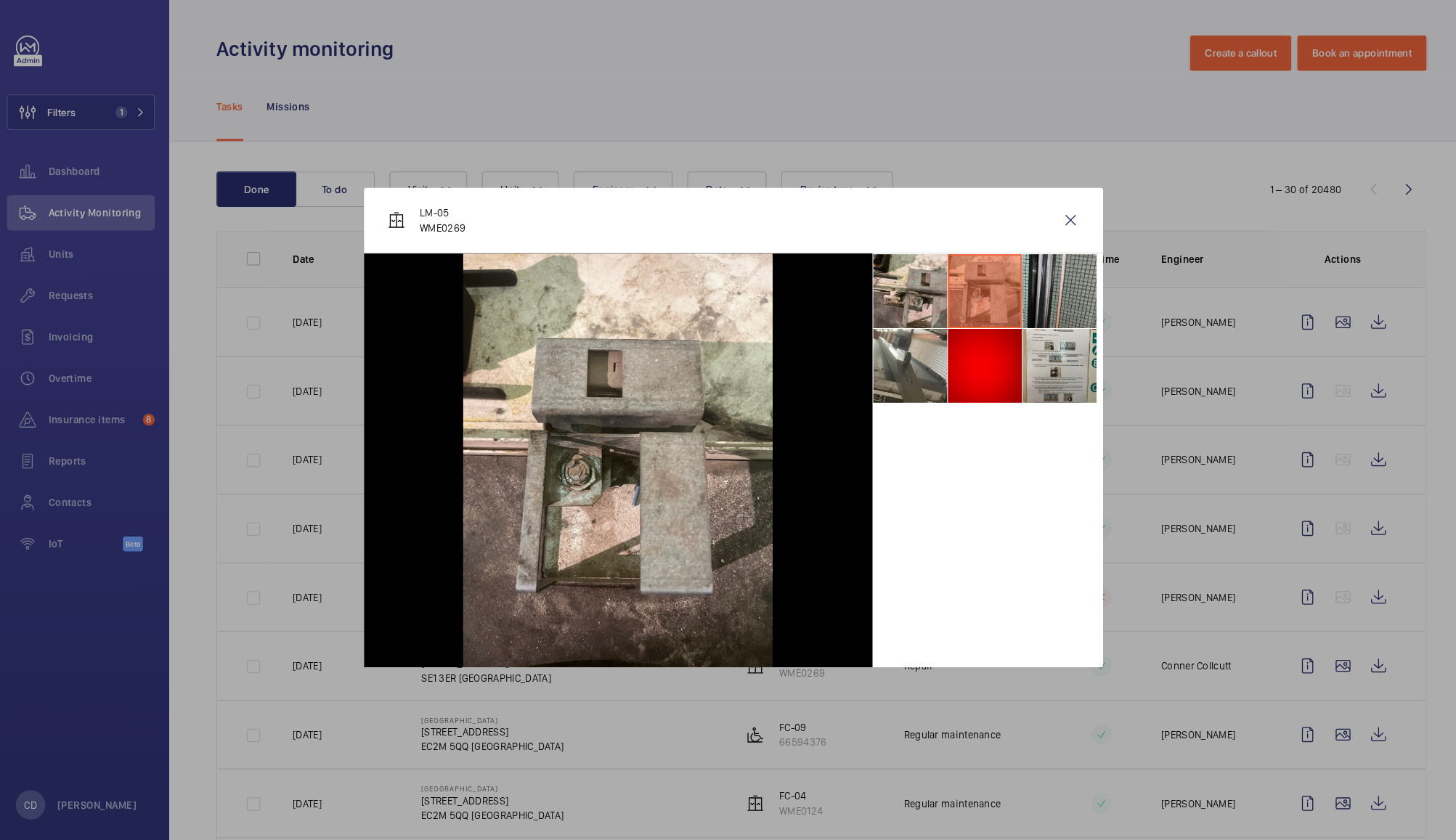
click at [1041, 291] on li at bounding box center [1048, 286] width 73 height 73
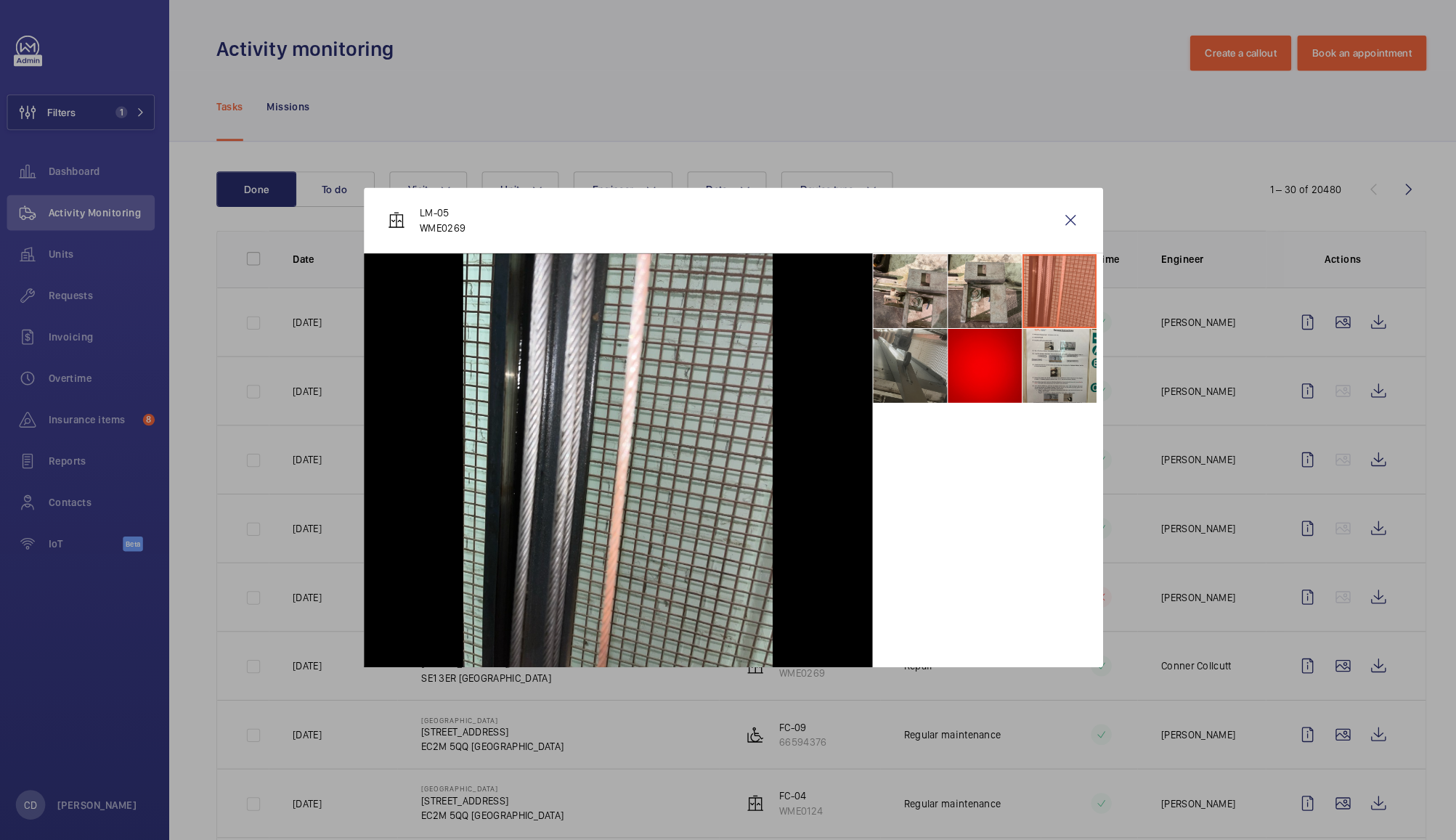
click at [912, 361] on li at bounding box center [901, 359] width 73 height 73
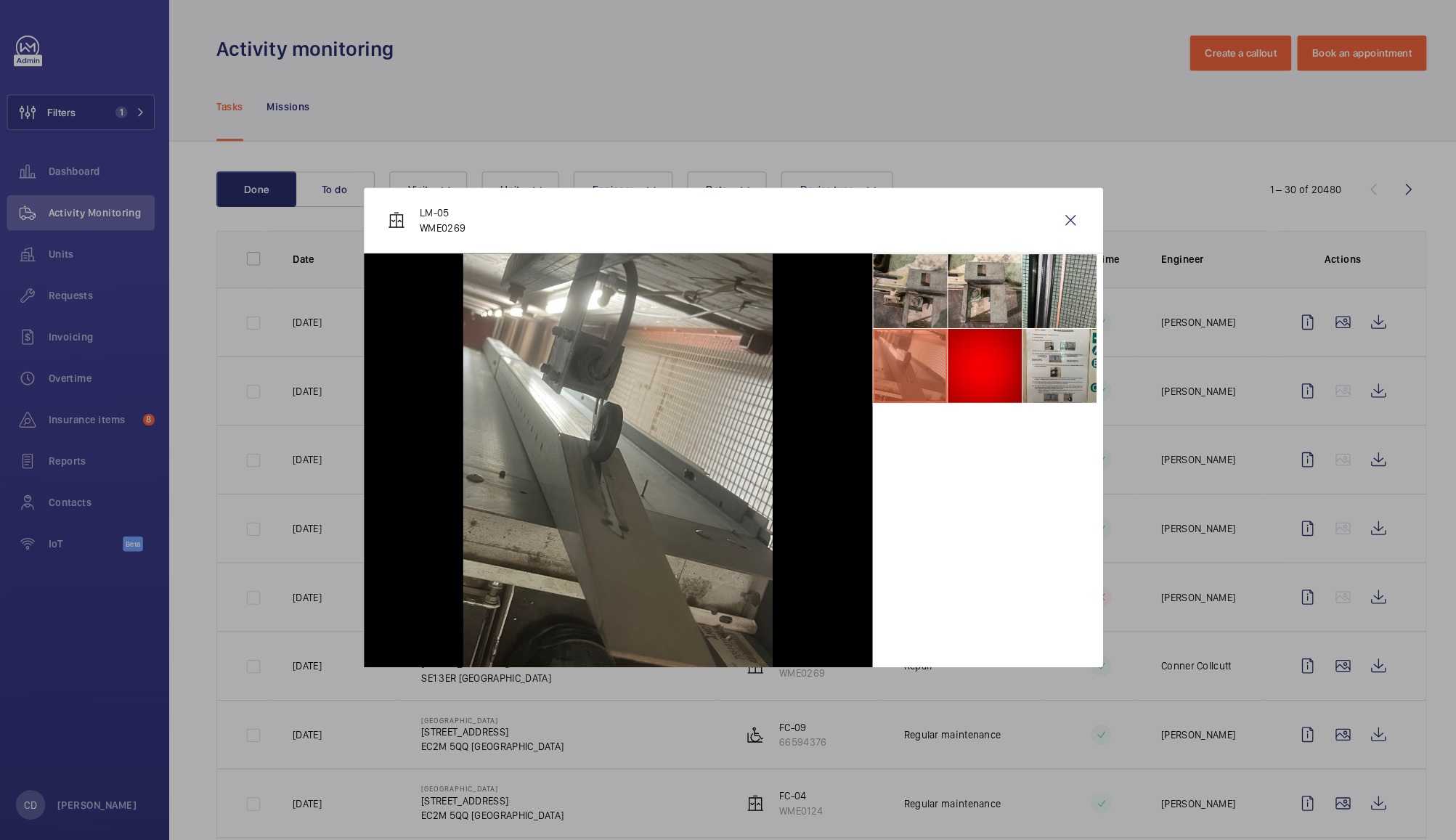
click at [915, 290] on li at bounding box center [901, 286] width 73 height 73
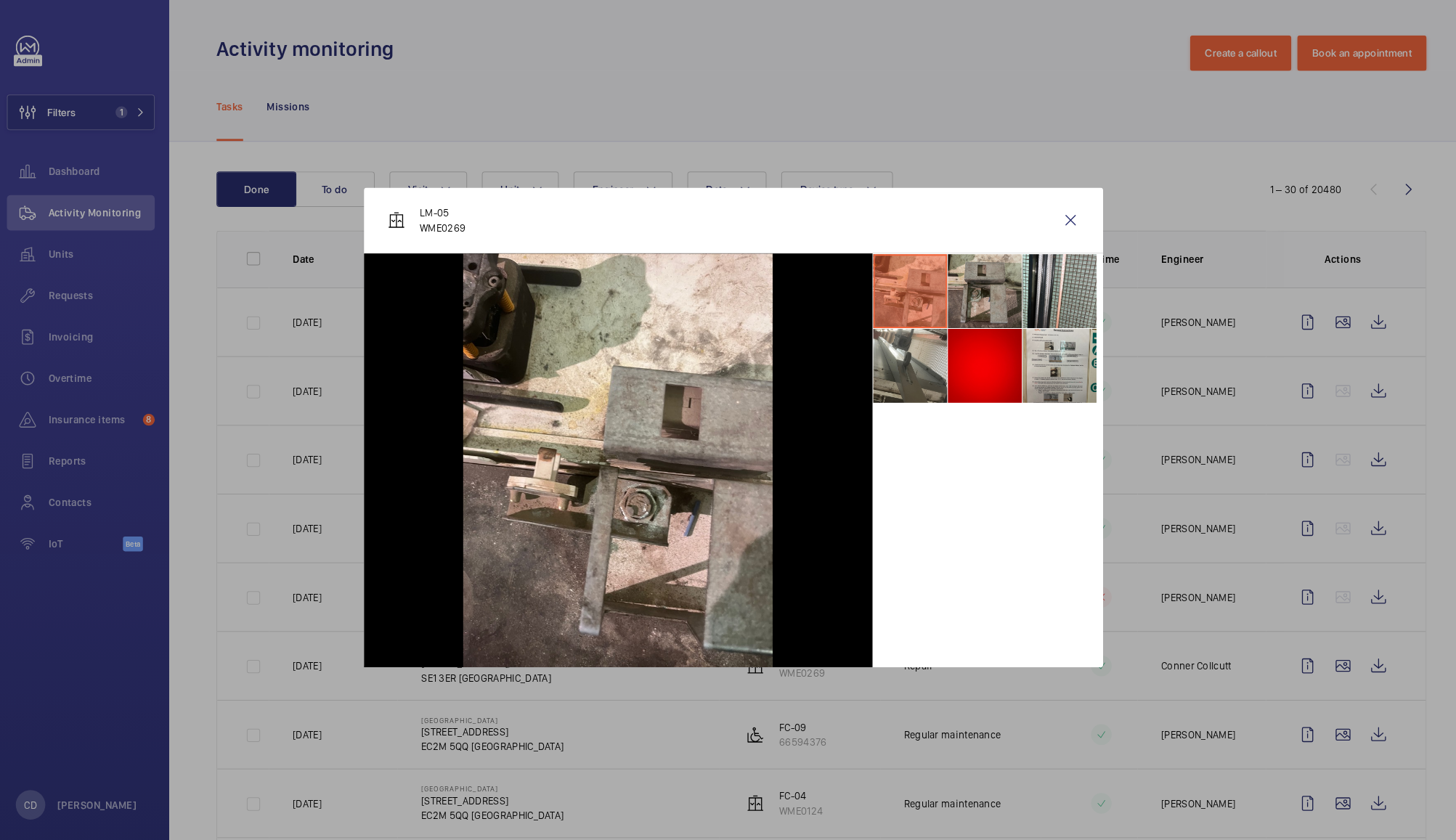
click at [977, 290] on li at bounding box center [974, 286] width 73 height 73
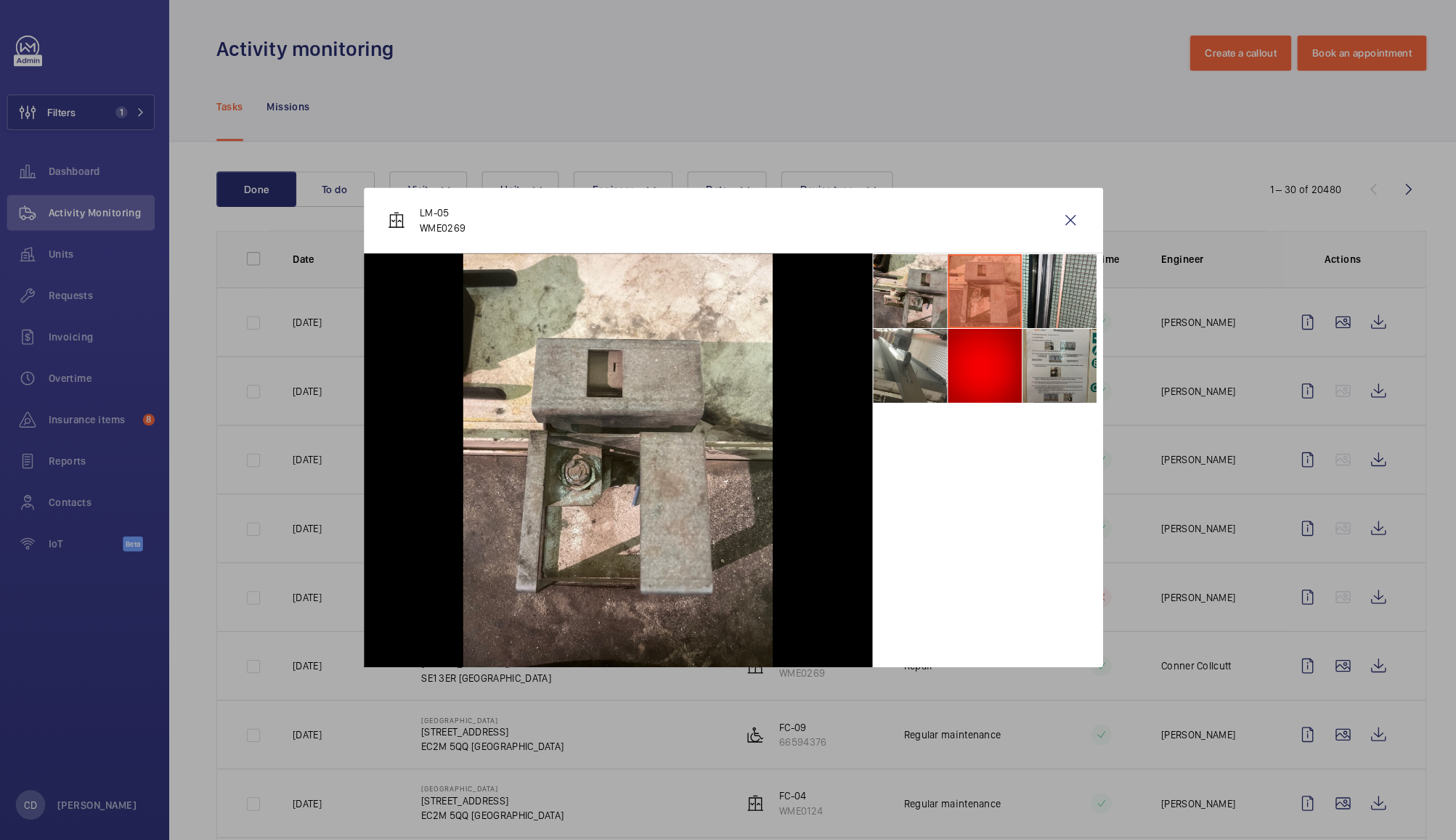
click at [1043, 358] on li at bounding box center [1048, 359] width 73 height 73
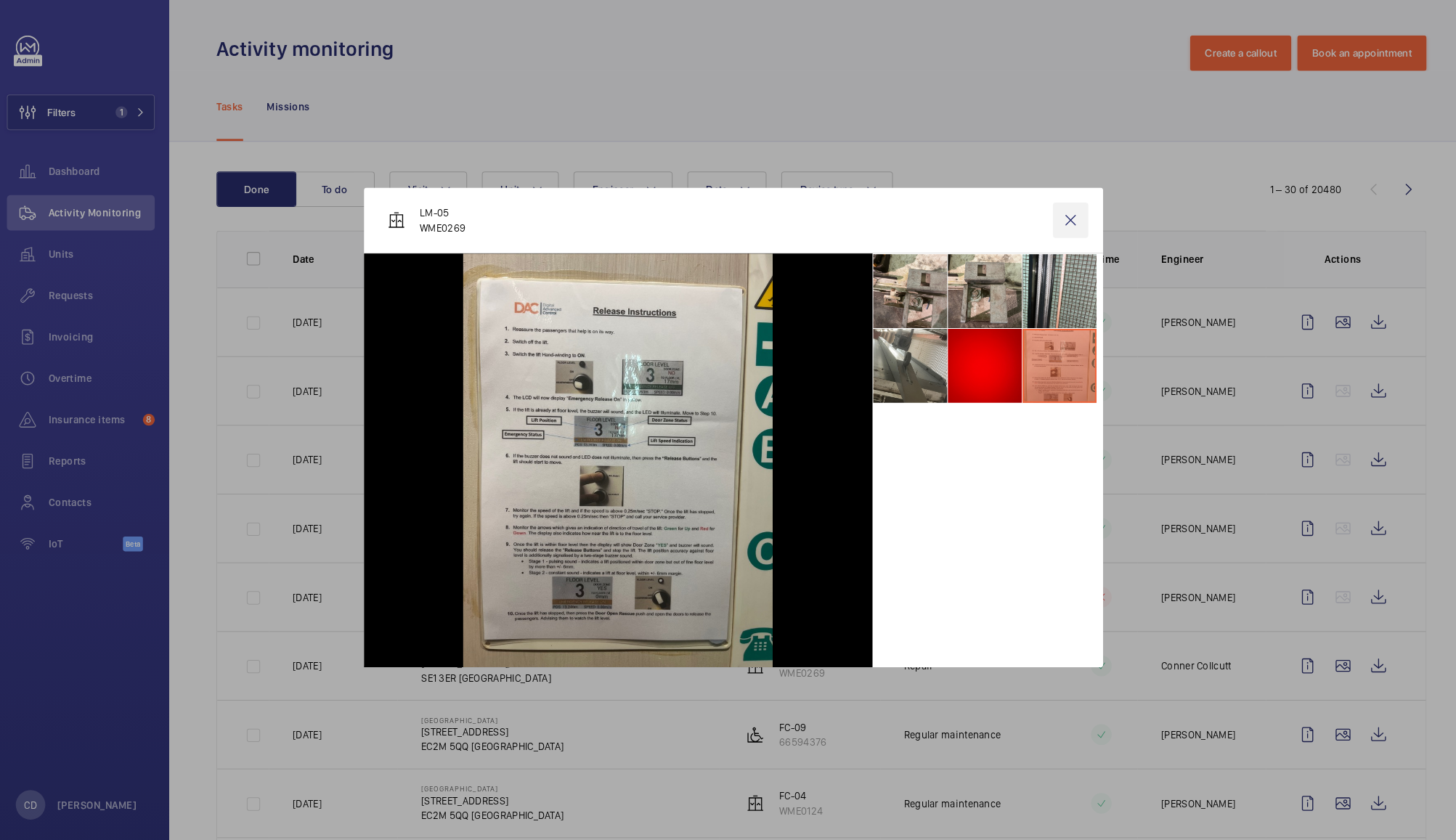
click at [1058, 217] on wm-front-icon-button at bounding box center [1059, 217] width 35 height 35
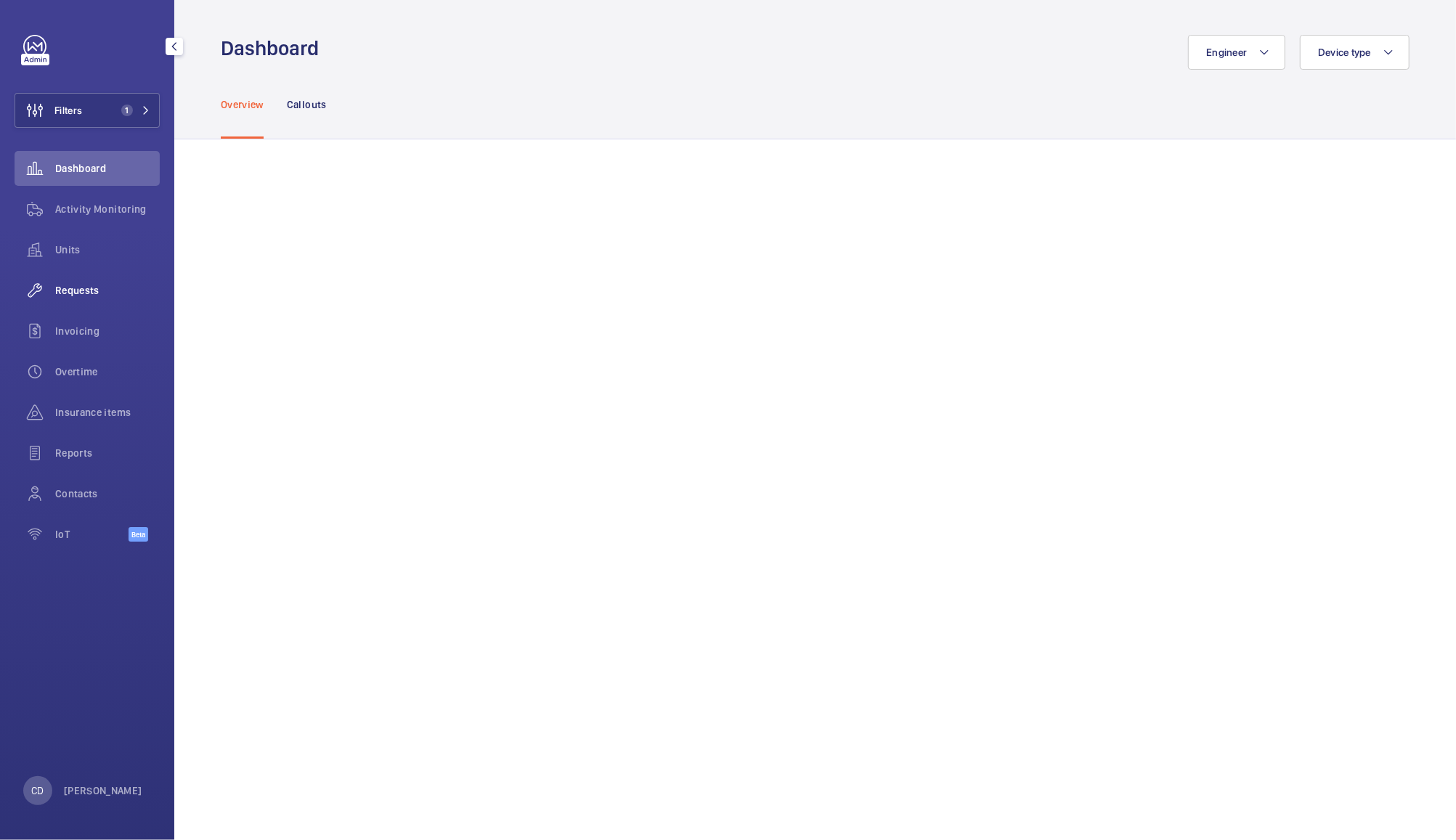
click at [75, 281] on div "Requests" at bounding box center [87, 290] width 145 height 35
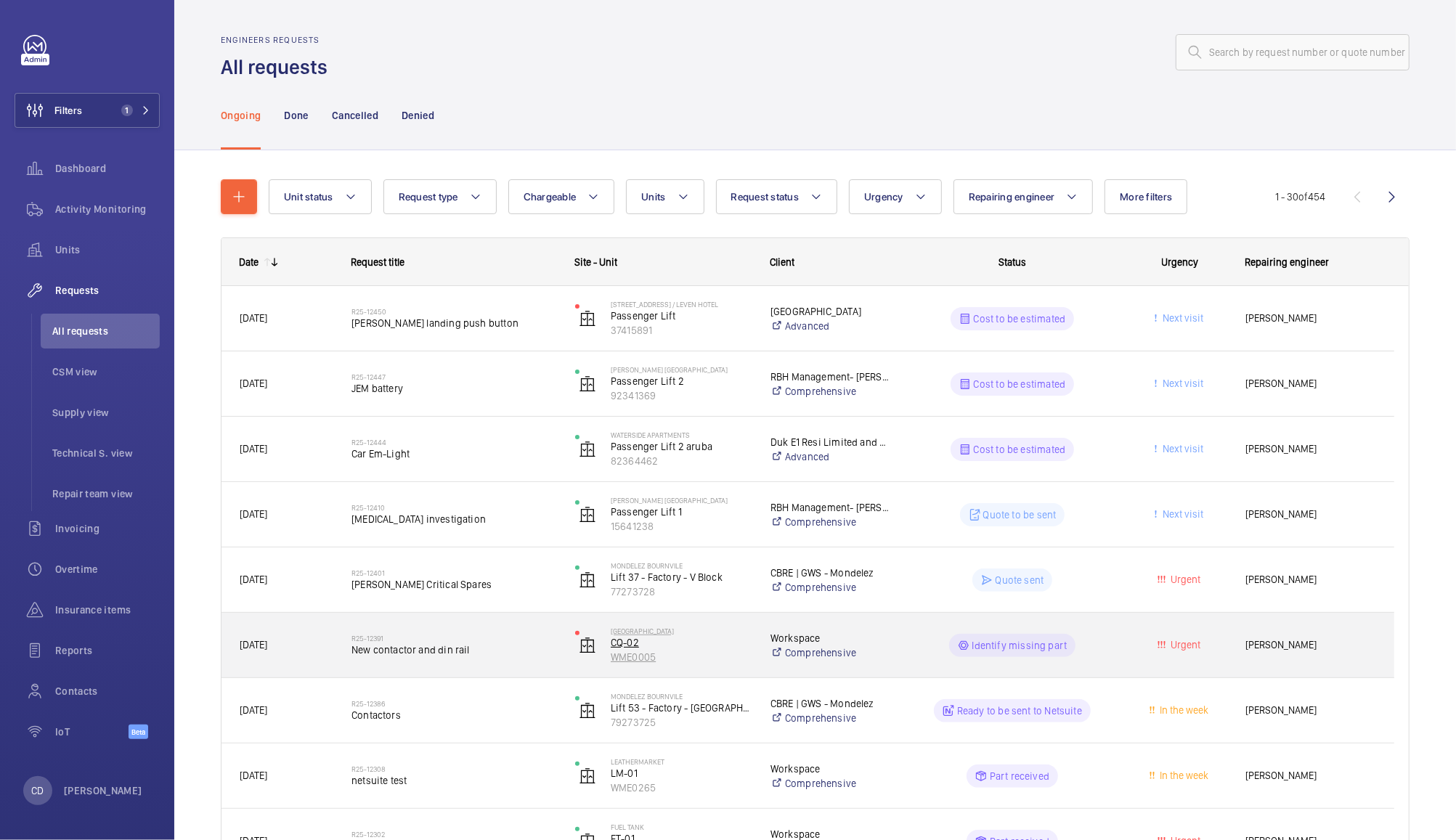
click at [690, 659] on p "WME0005" at bounding box center [681, 657] width 141 height 15
click at [357, 644] on span "New contactor and din rail" at bounding box center [454, 649] width 205 height 15
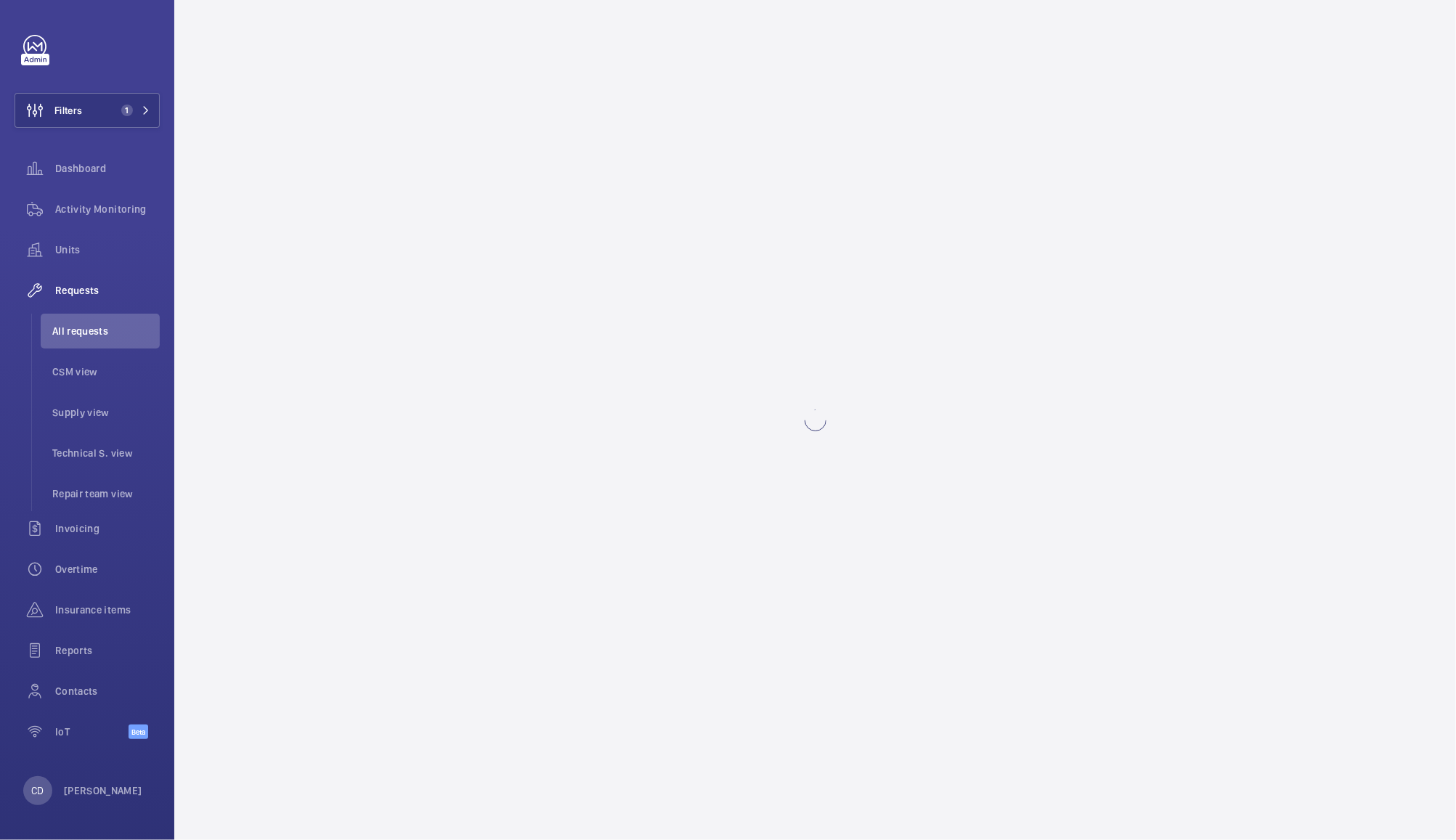
click at [357, 644] on wm-front-async-data-loader at bounding box center [815, 420] width 1281 height 840
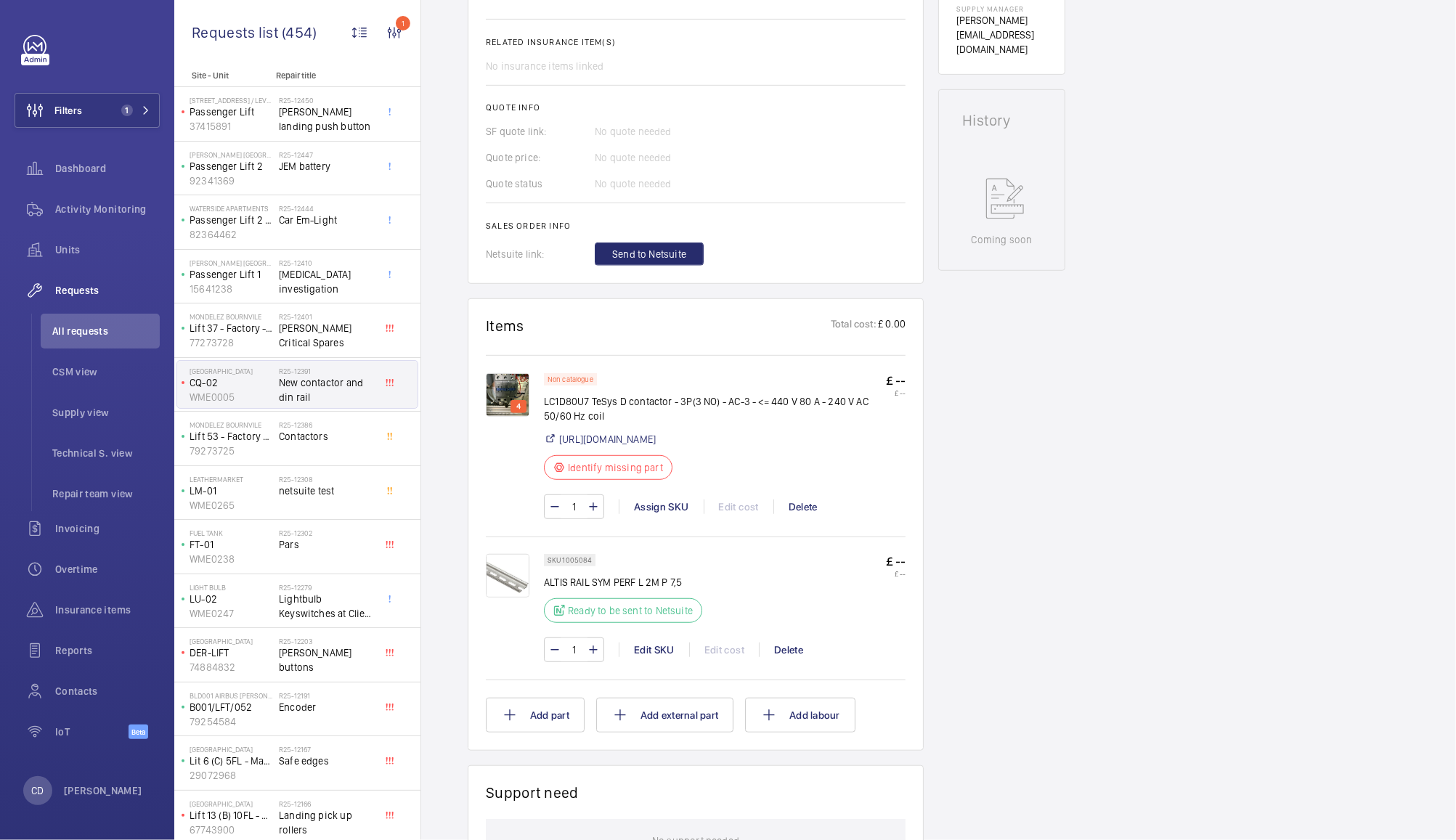
scroll to position [551, 0]
click at [655, 441] on link "https://www.se.com/uk/en/product/LC1D80U7/tesys-d-contactor-3p3-no-ac3-440-v-80…" at bounding box center [607, 439] width 97 height 15
click at [663, 513] on div "Assign SKU" at bounding box center [661, 506] width 85 height 15
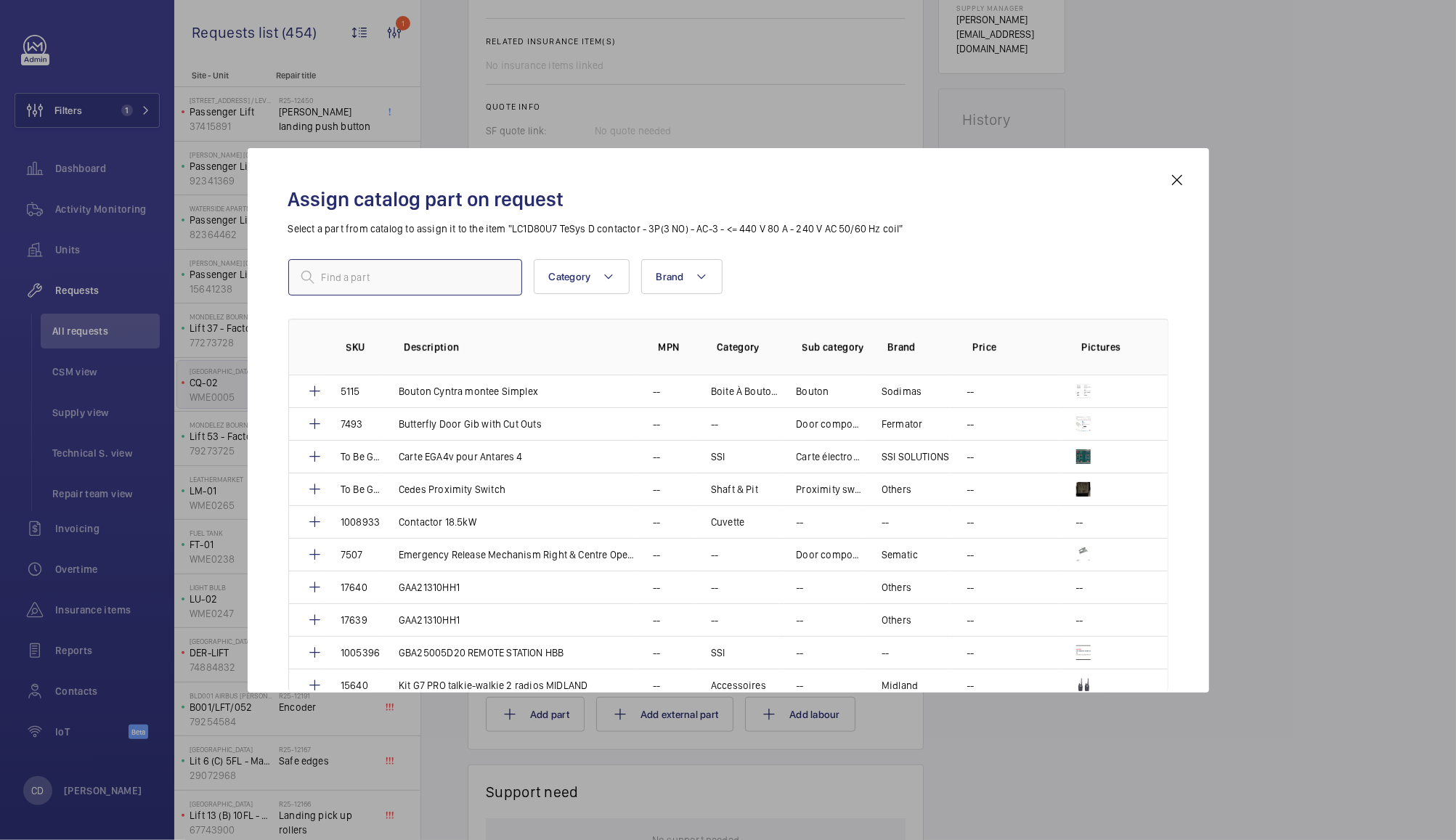
click at [432, 281] on input "text" at bounding box center [406, 278] width 234 height 37
paste input "LC1D80U7"
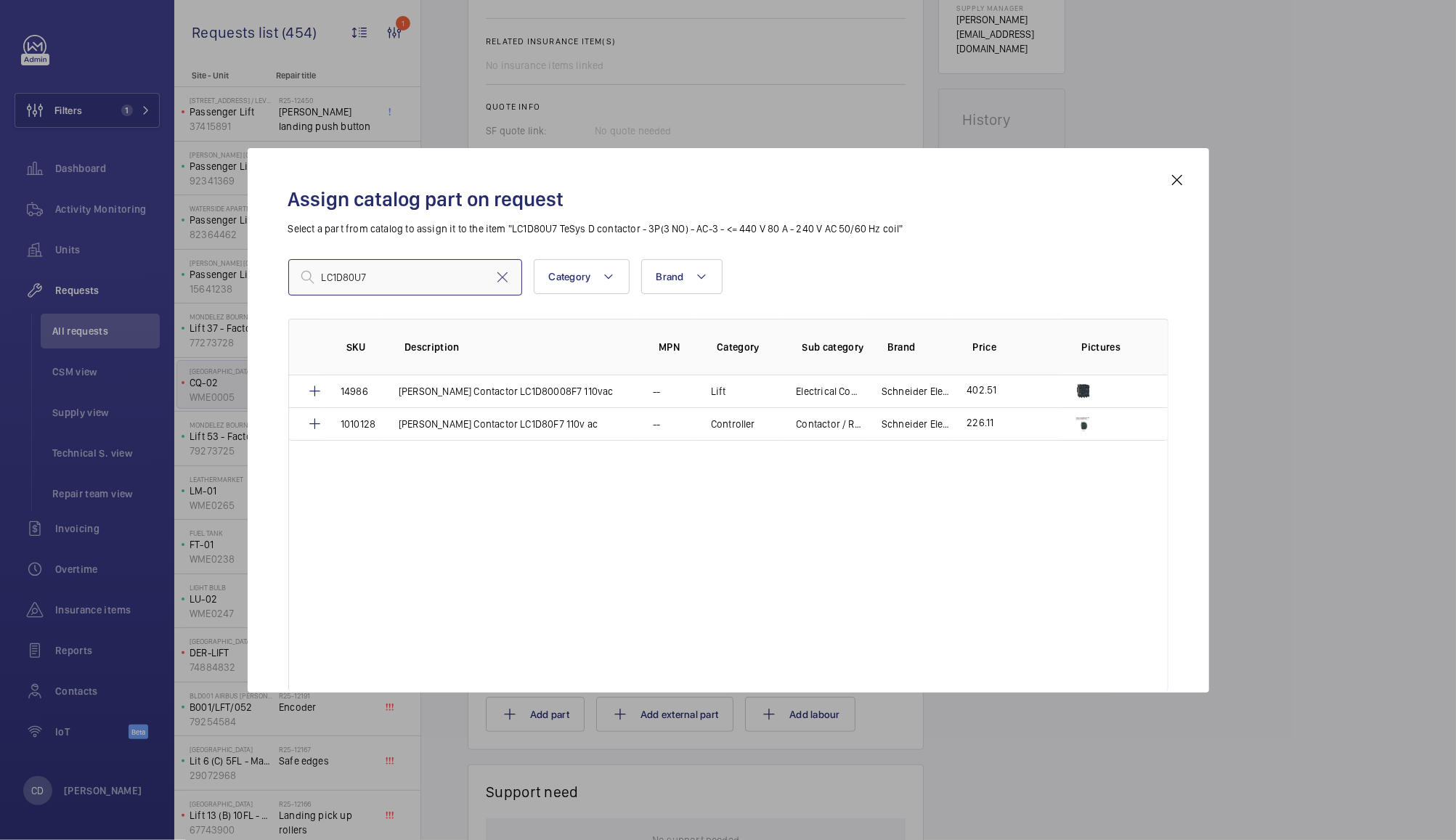
type input "LC1D80U7"
click at [1180, 181] on mat-icon at bounding box center [1177, 180] width 17 height 17
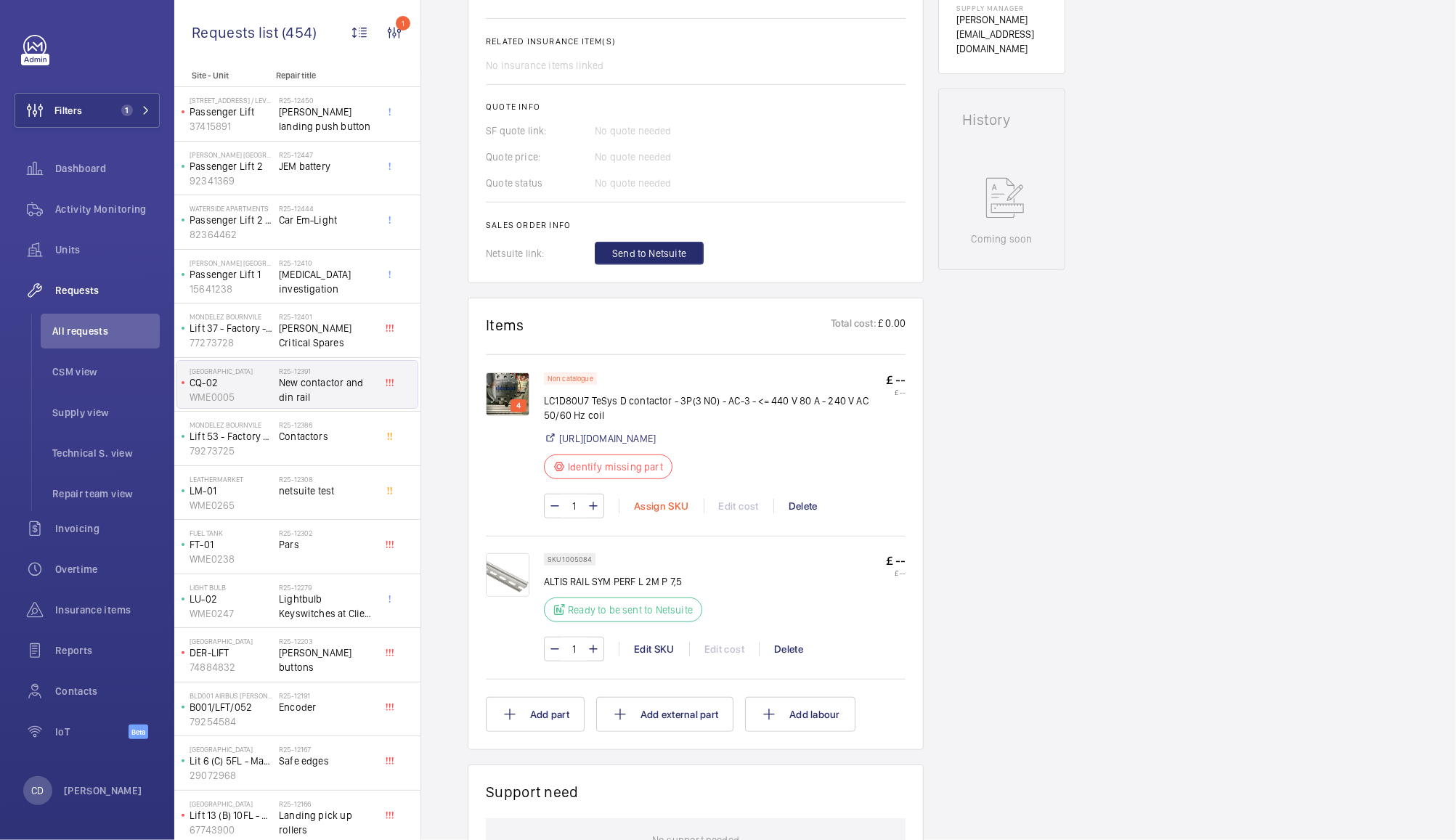
click at [650, 513] on div "Assign SKU" at bounding box center [661, 506] width 85 height 15
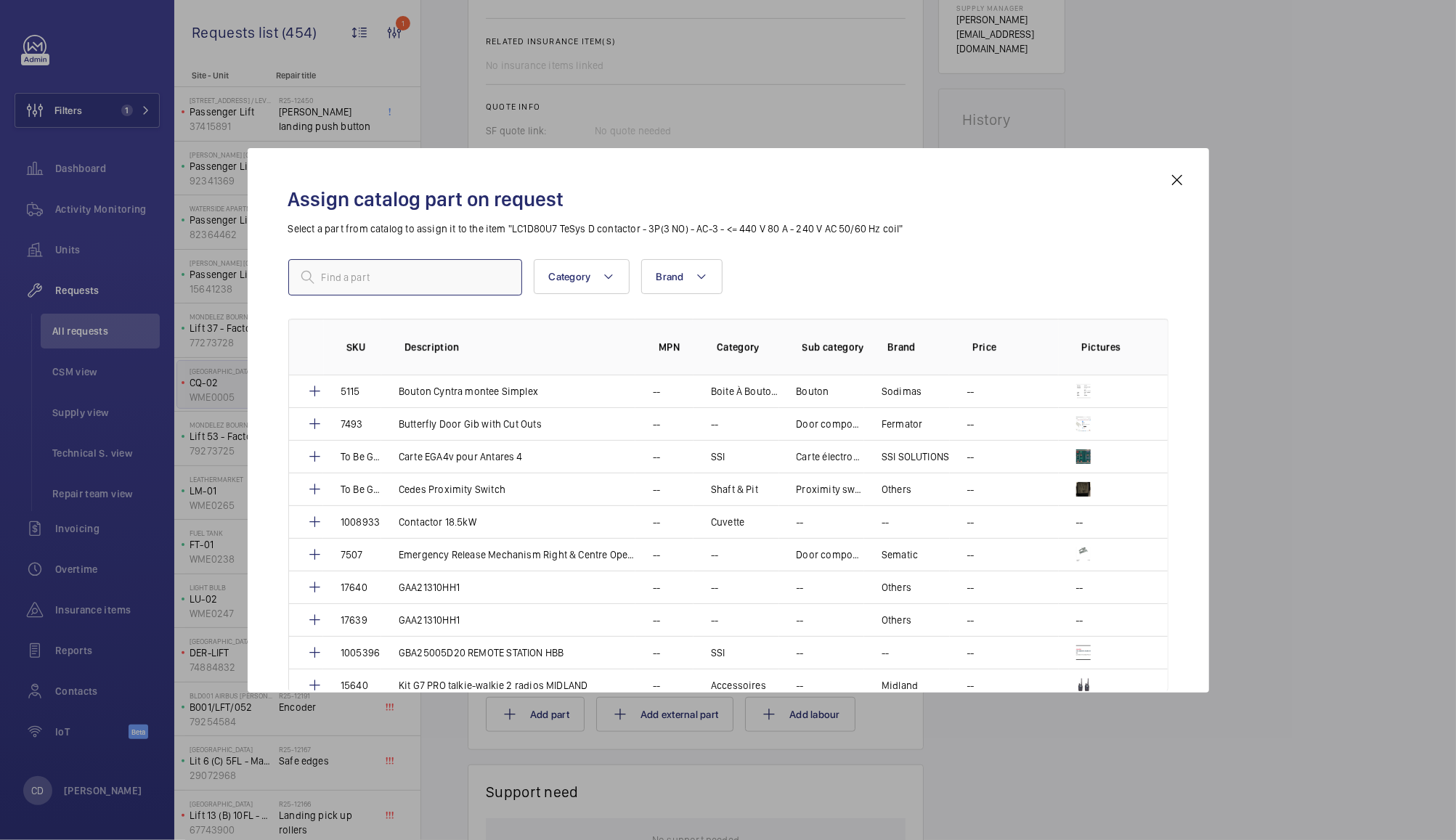
click at [426, 270] on input "text" at bounding box center [406, 278] width 234 height 37
paste input "LC1D80U7"
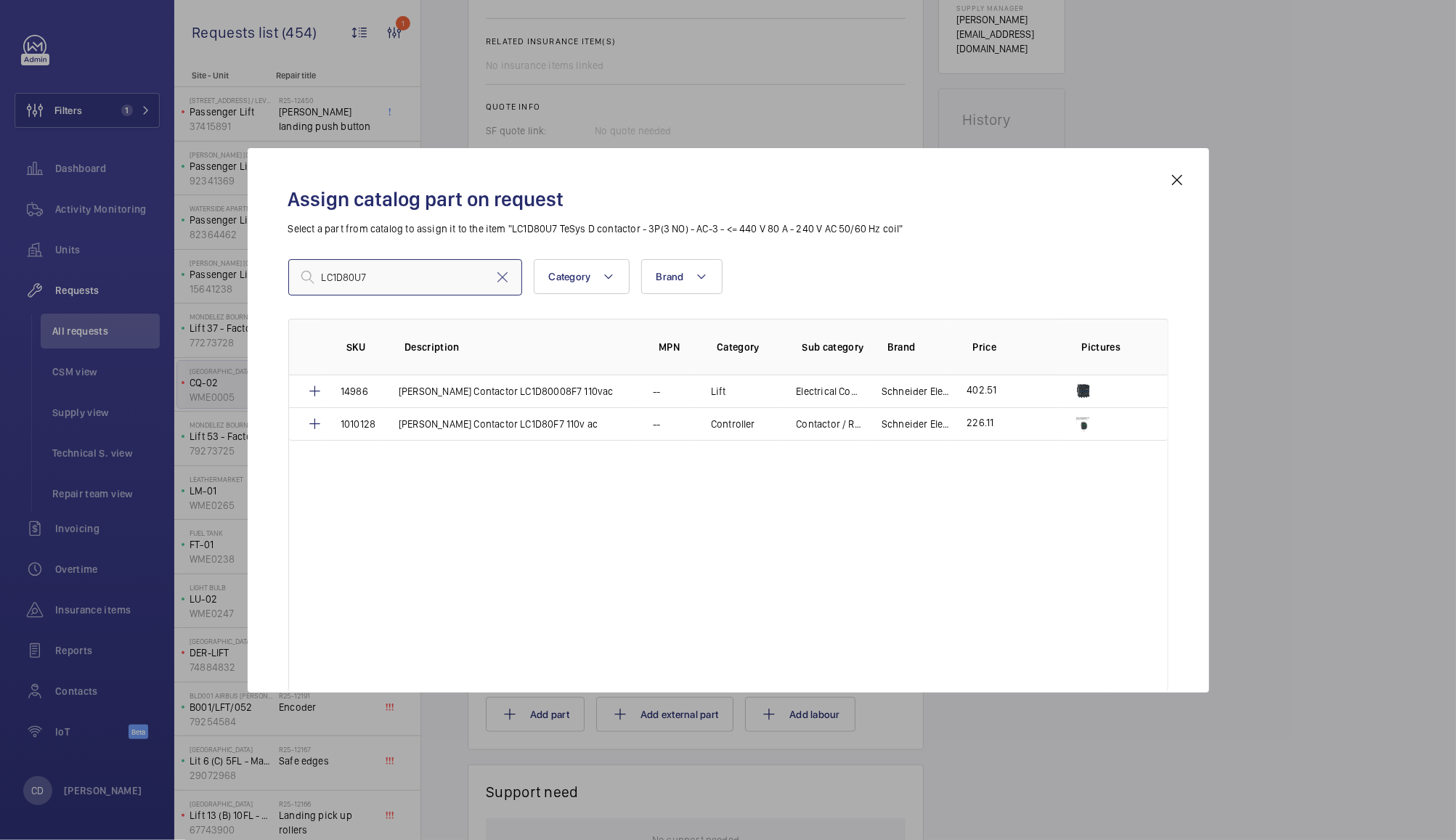
type input "LC1D80U7"
click at [1293, 369] on div at bounding box center [728, 420] width 1456 height 840
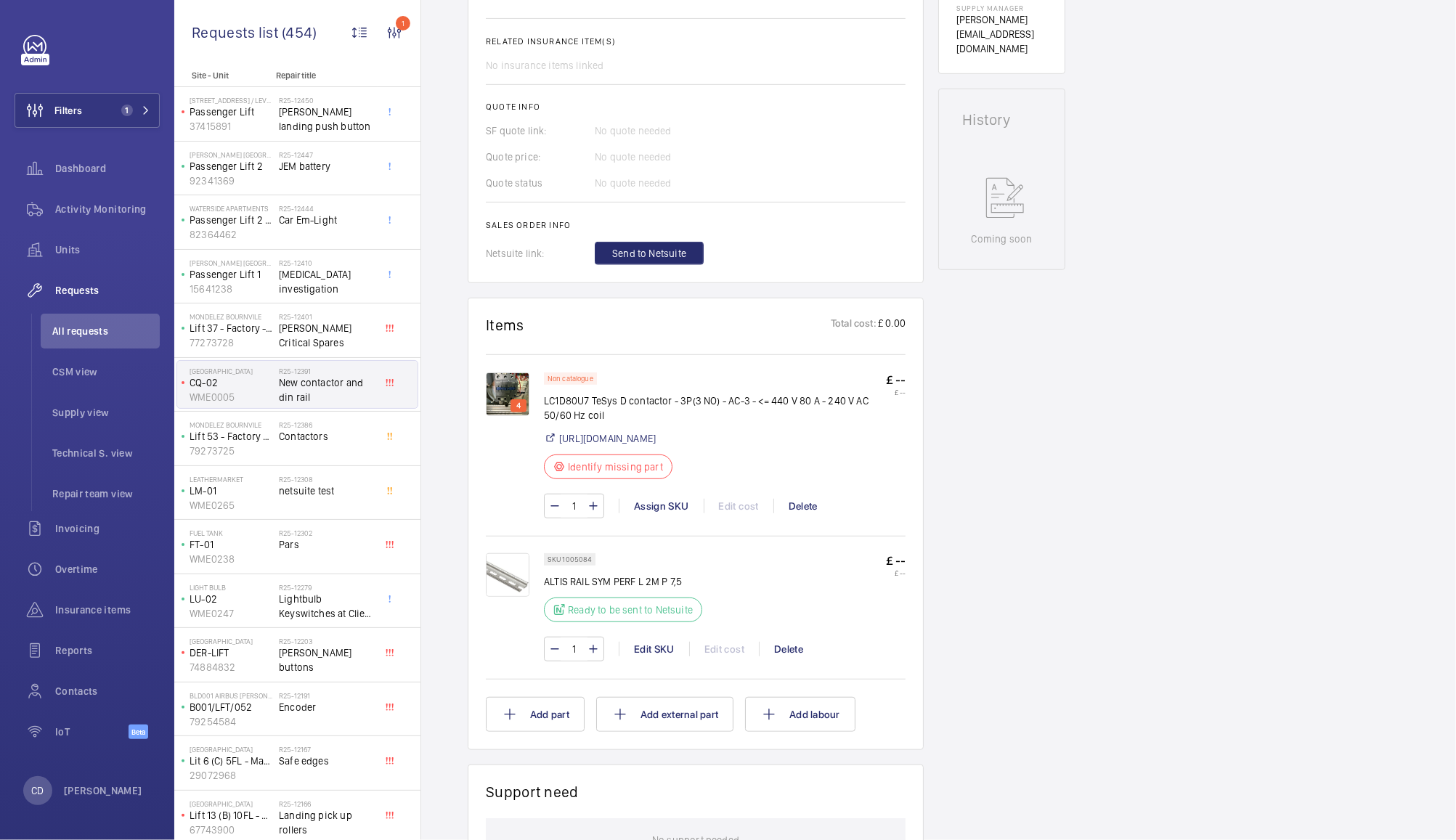
click at [592, 475] on p "Identify missing part" at bounding box center [615, 467] width 95 height 15
click at [554, 476] on mat-icon at bounding box center [558, 467] width 11 height 17
click at [515, 386] on img at bounding box center [508, 394] width 44 height 44
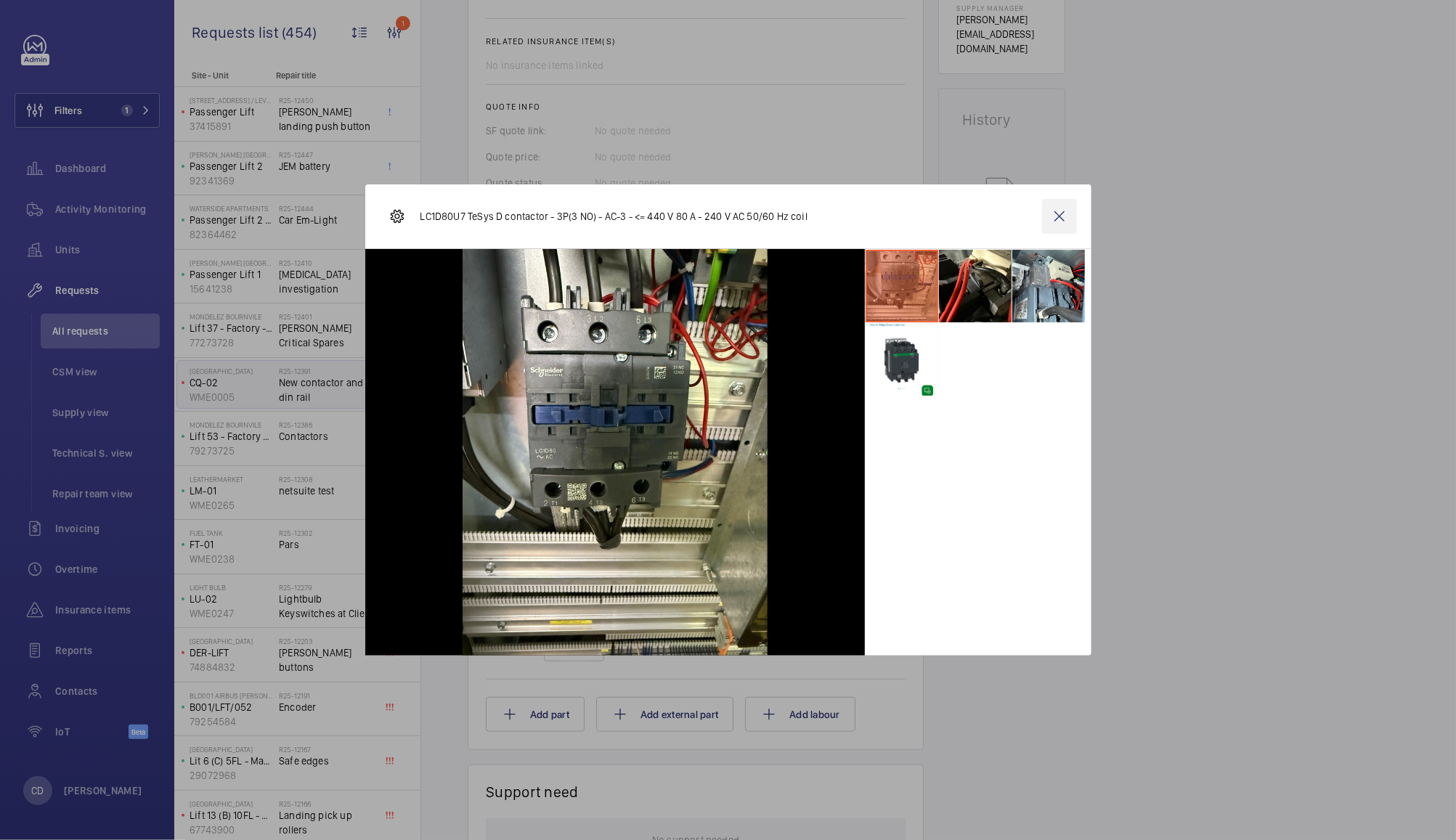
click at [1059, 217] on wm-front-icon-button at bounding box center [1059, 217] width 35 height 35
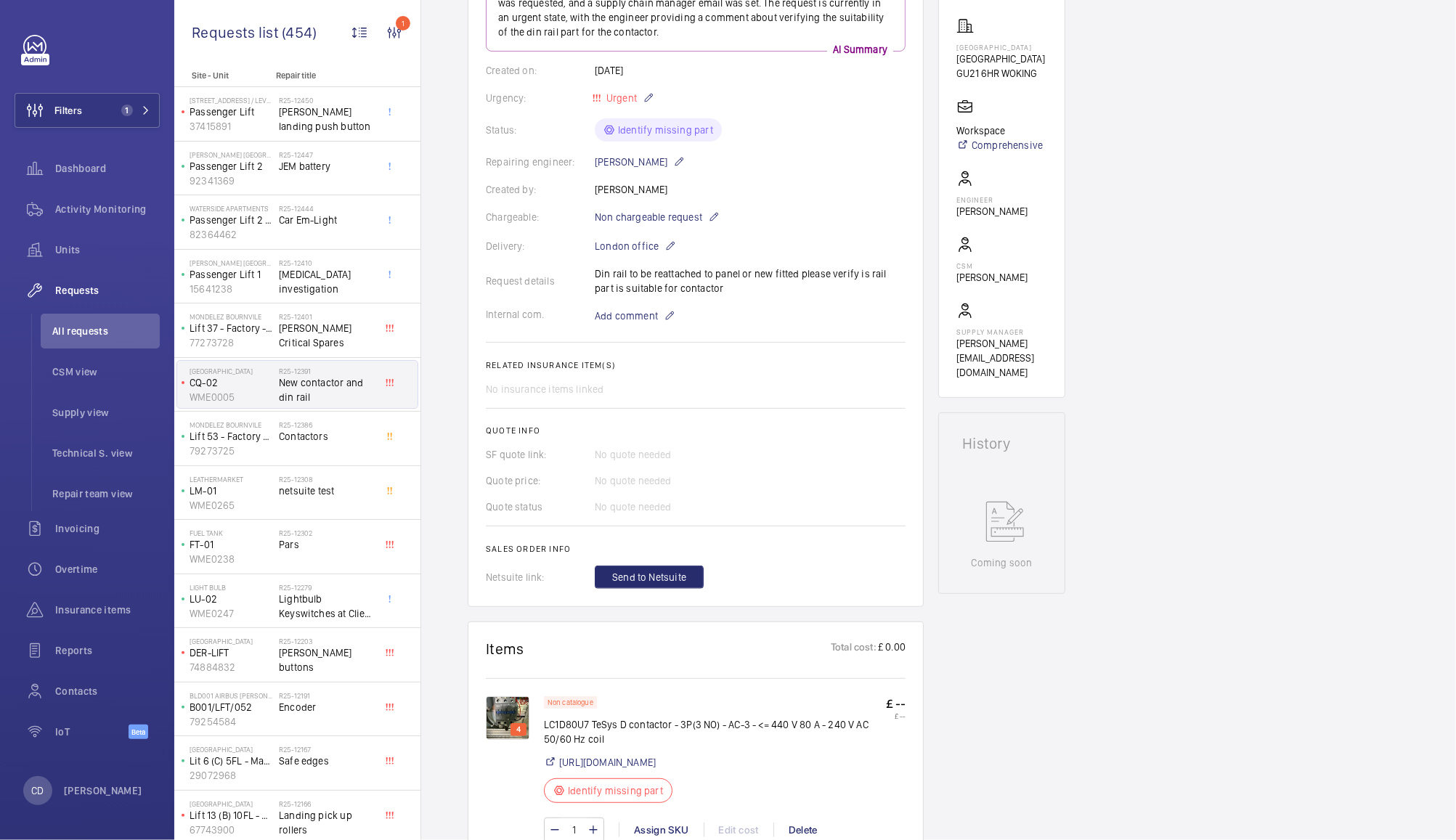
scroll to position [223, 0]
click at [641, 320] on span "Add comment" at bounding box center [626, 319] width 63 height 15
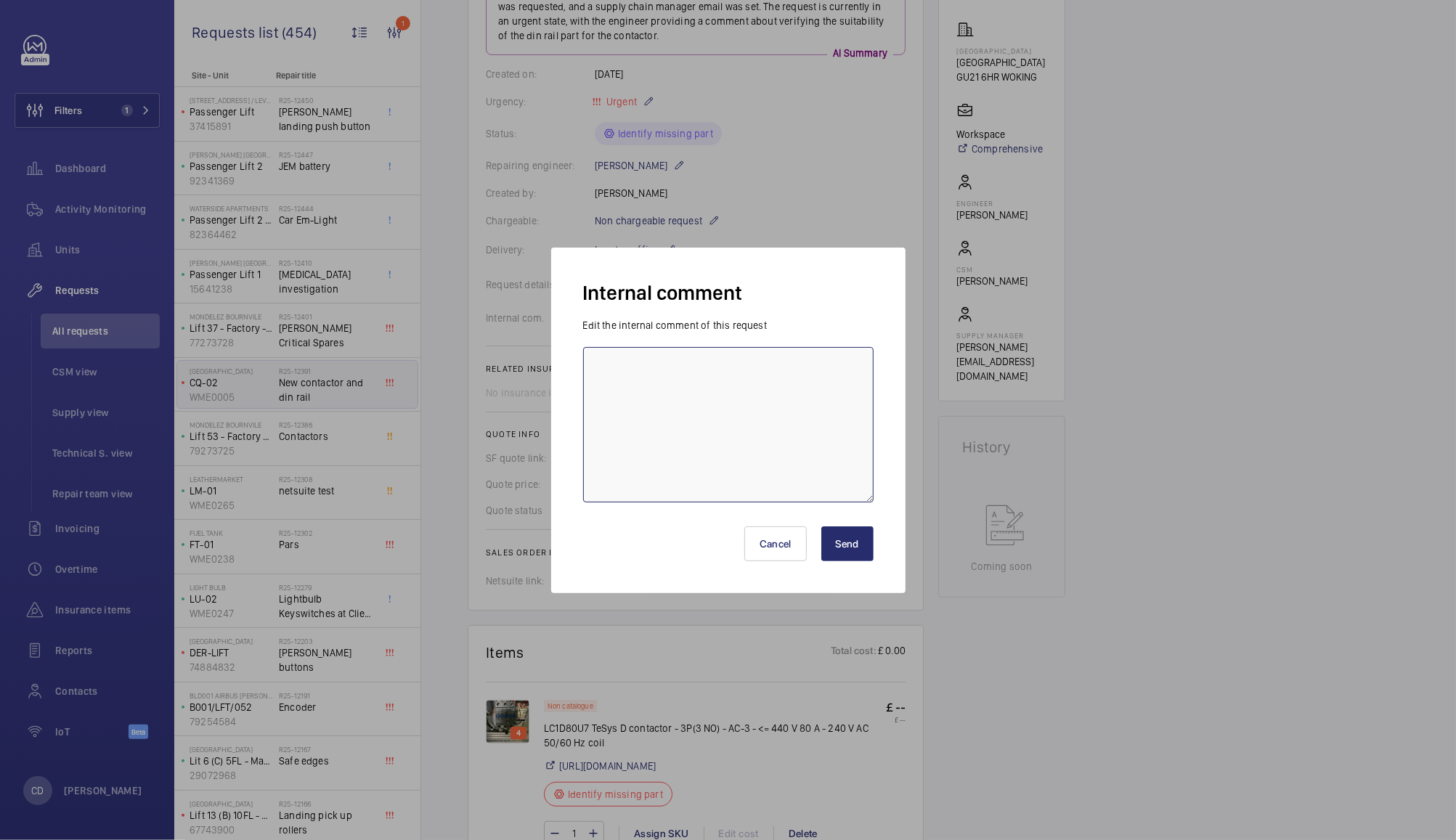
click at [717, 392] on textarea at bounding box center [728, 425] width 290 height 156
type textarea "c"
paste textarea "LC1D80U7"
paste textarea "https://uk.rs-online.com/web/p/contactors/2201275?searchId=a2e7b836-1939-48e9-a…"
type textarea "Contactor available from RS LC1D80U7 https://uk.rs-online.com/web/p/contactors/…"
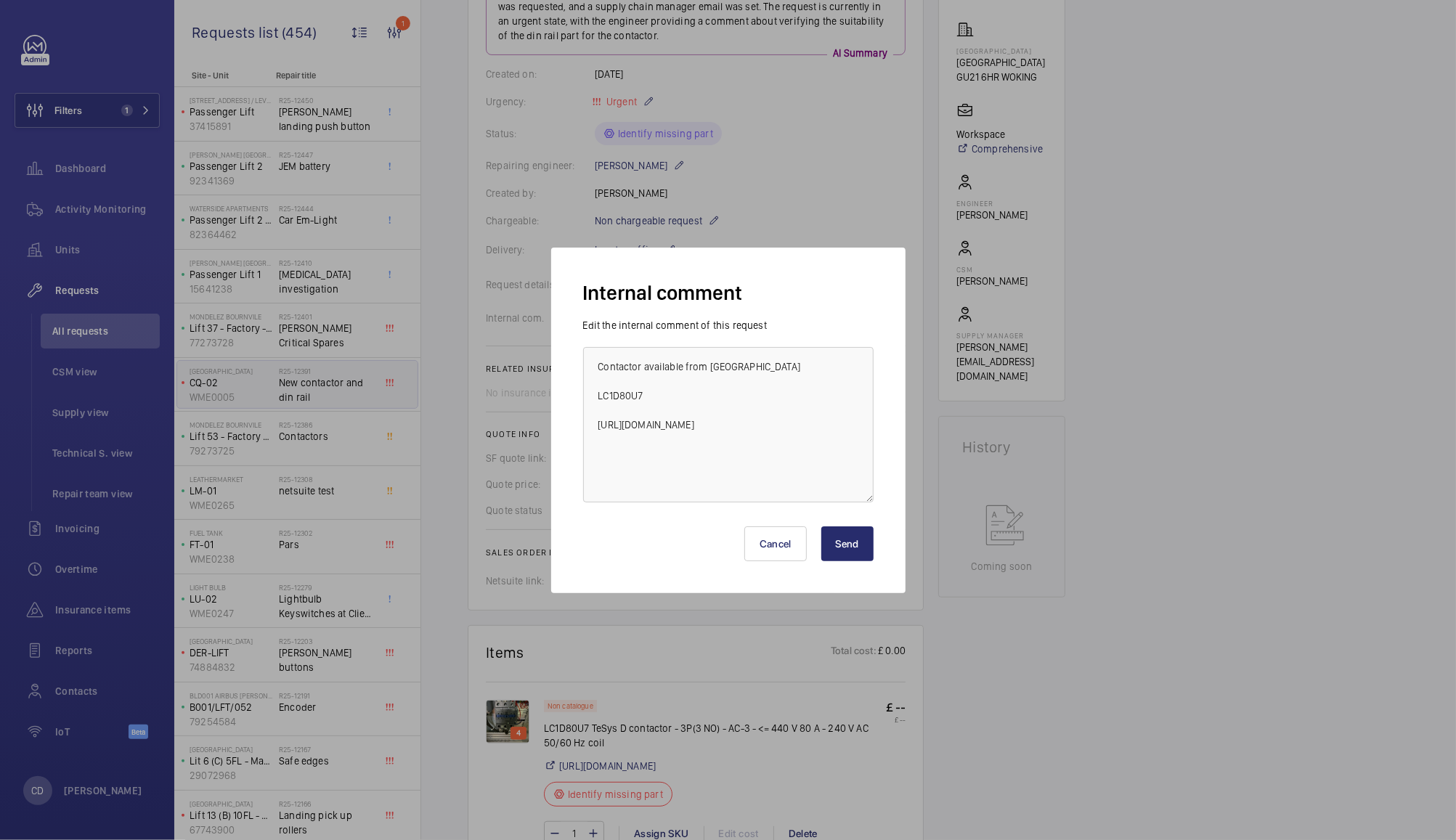
click at [847, 539] on button "Send" at bounding box center [848, 544] width 52 height 35
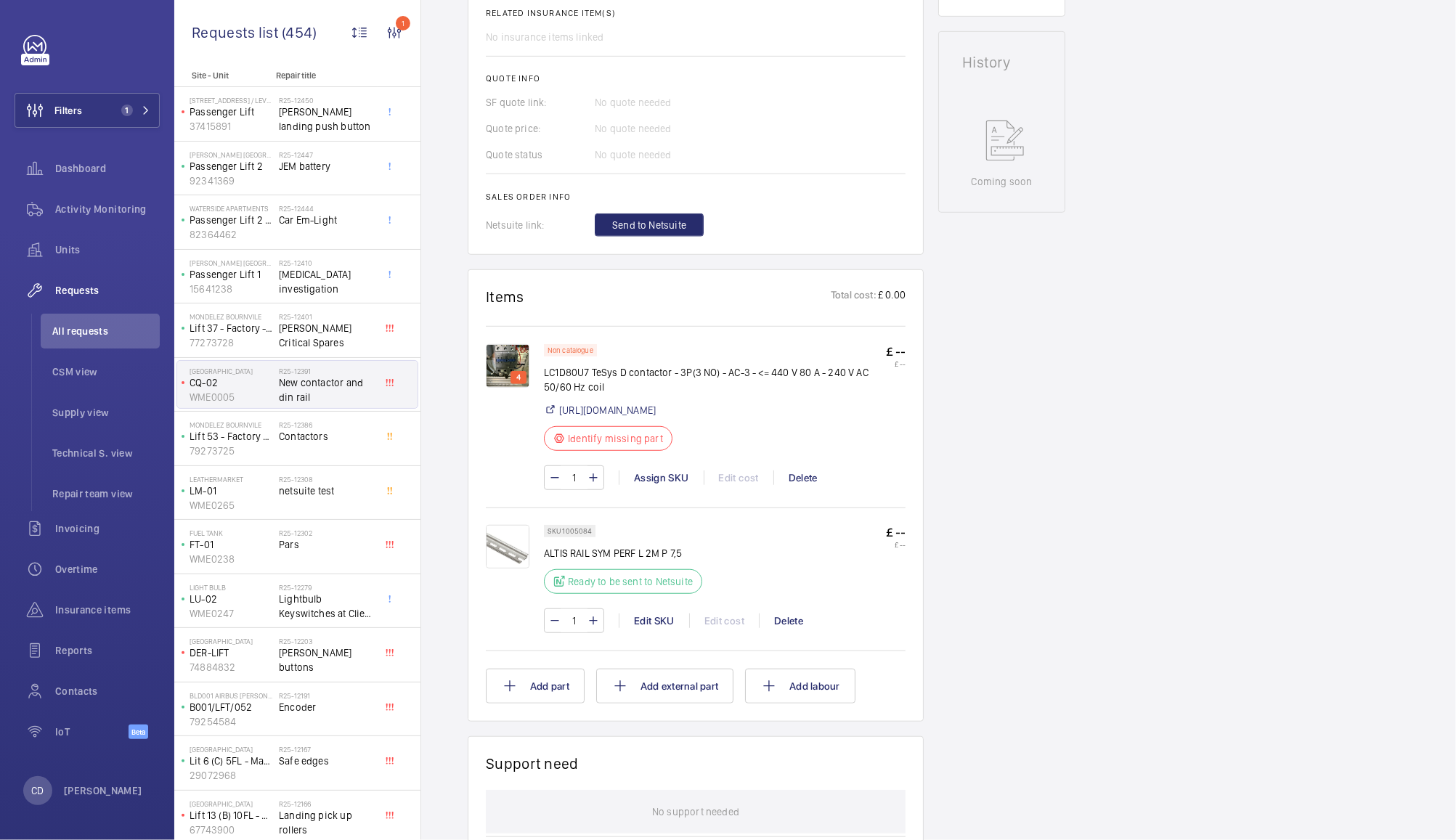
scroll to position [616, 0]
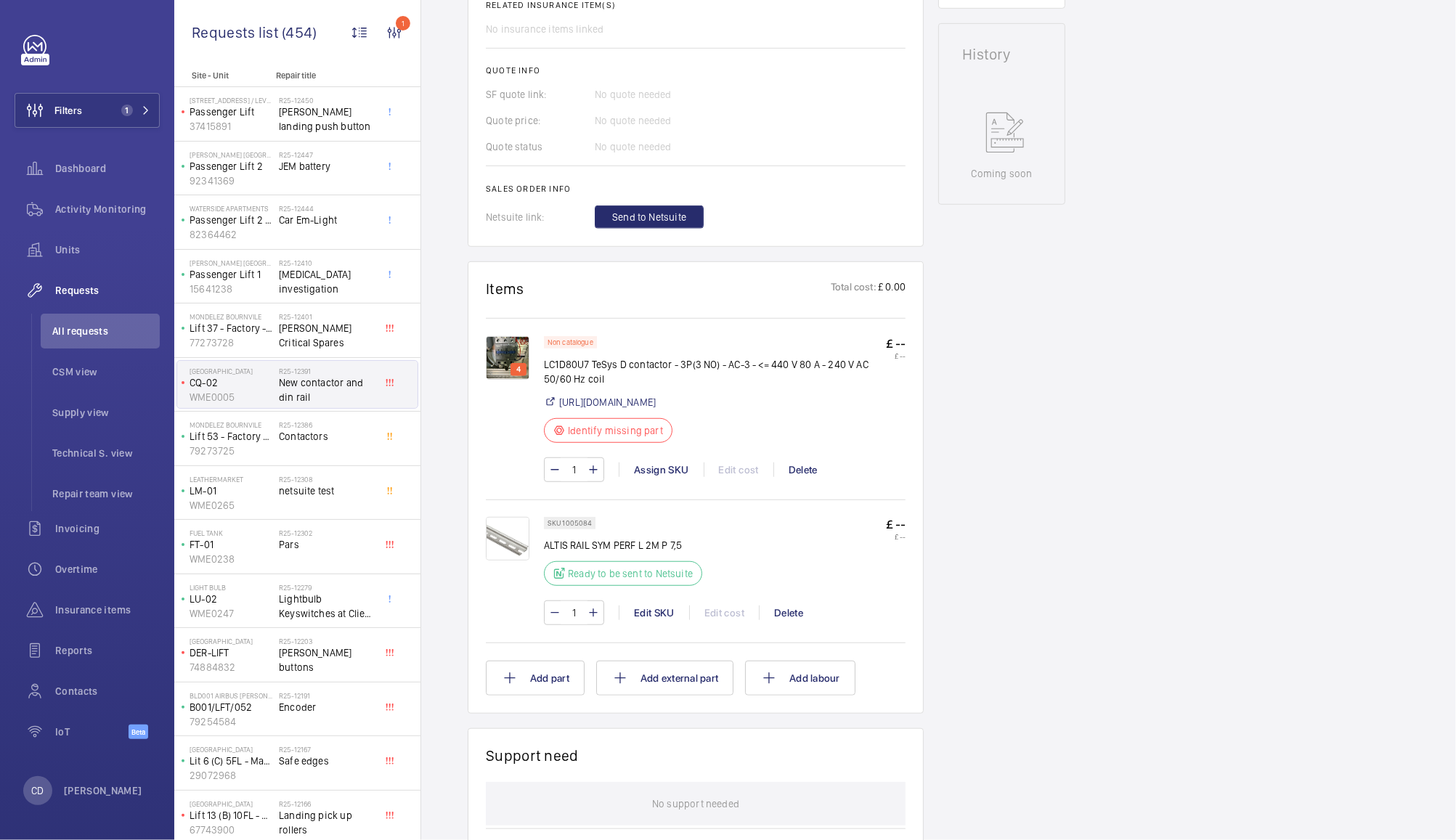
click at [510, 560] on img at bounding box center [508, 539] width 44 height 44
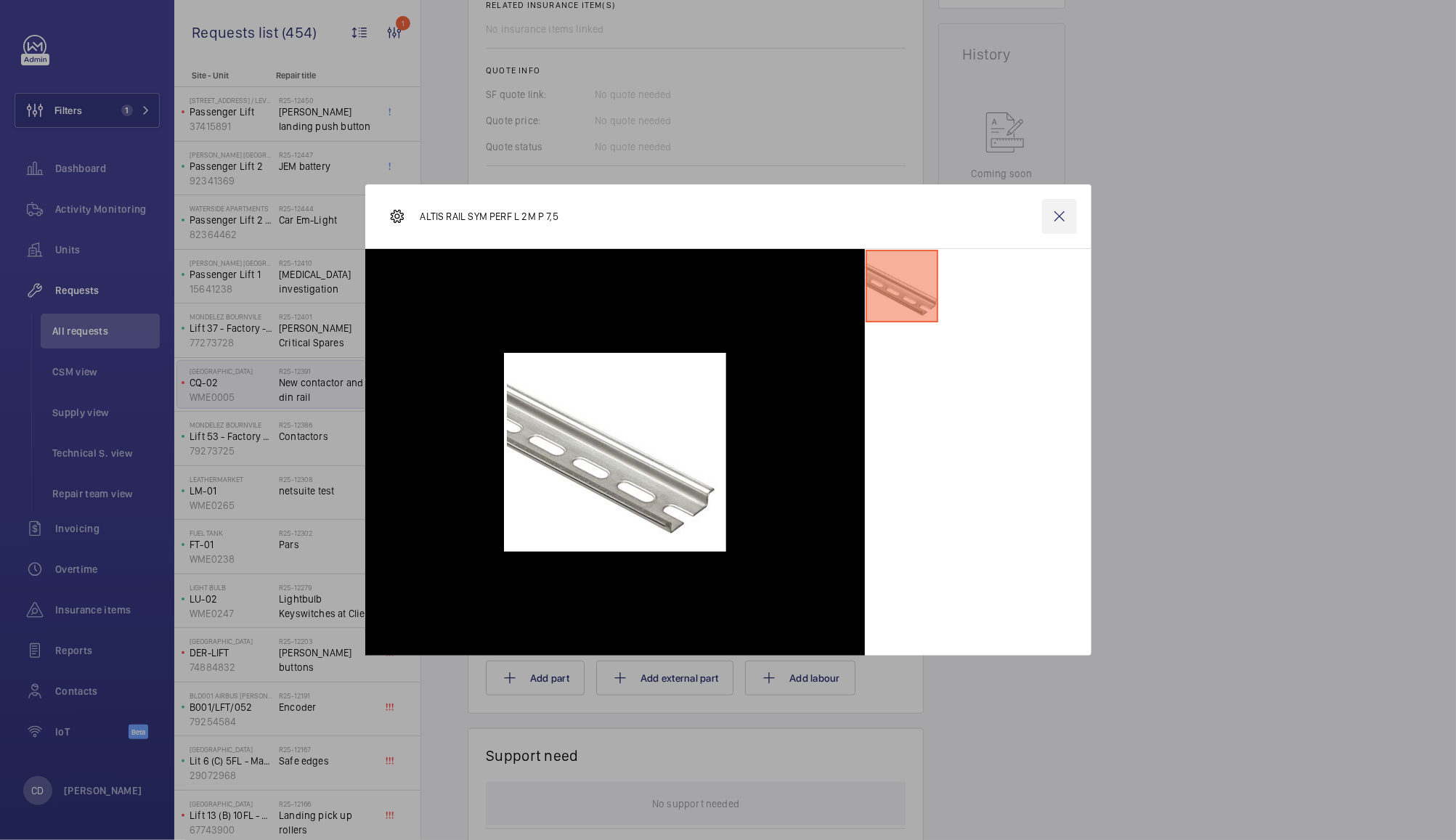
click at [1058, 216] on wm-front-icon-button at bounding box center [1059, 217] width 35 height 35
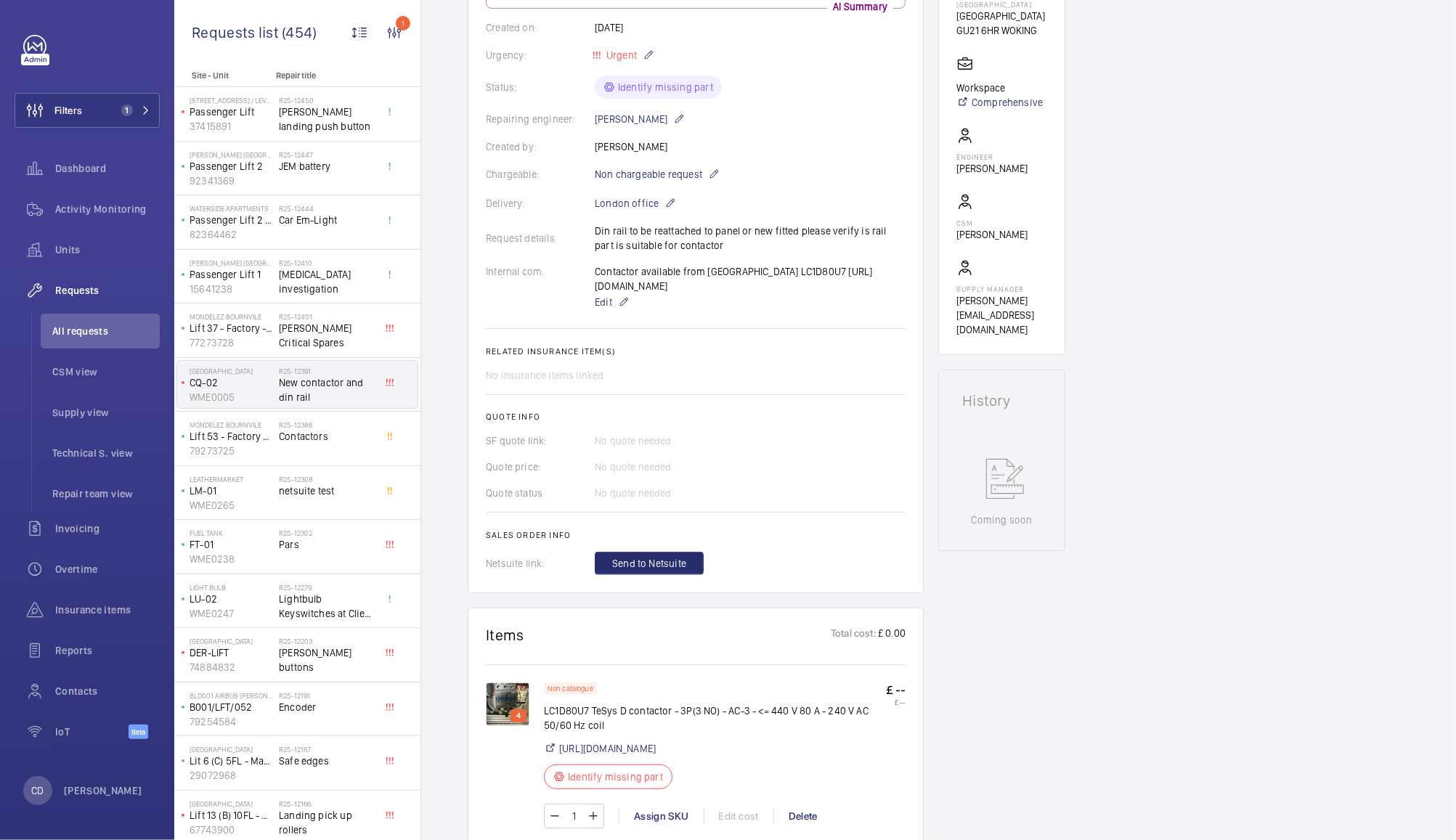
scroll to position [271, 0]
click at [88, 212] on span "Activity Monitoring" at bounding box center [107, 209] width 105 height 15
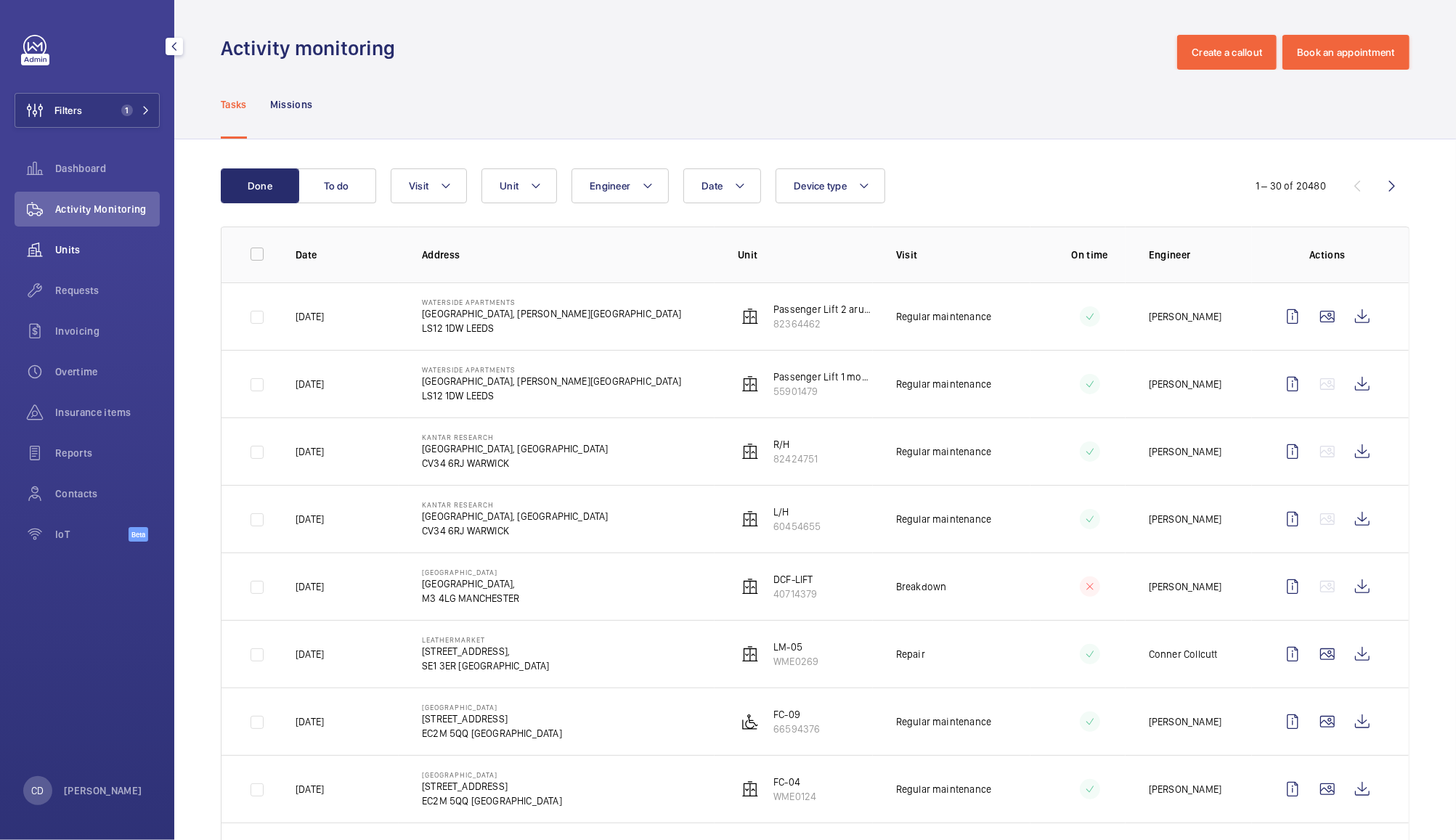
click at [53, 255] on wm-front-icon-button at bounding box center [35, 250] width 41 height 35
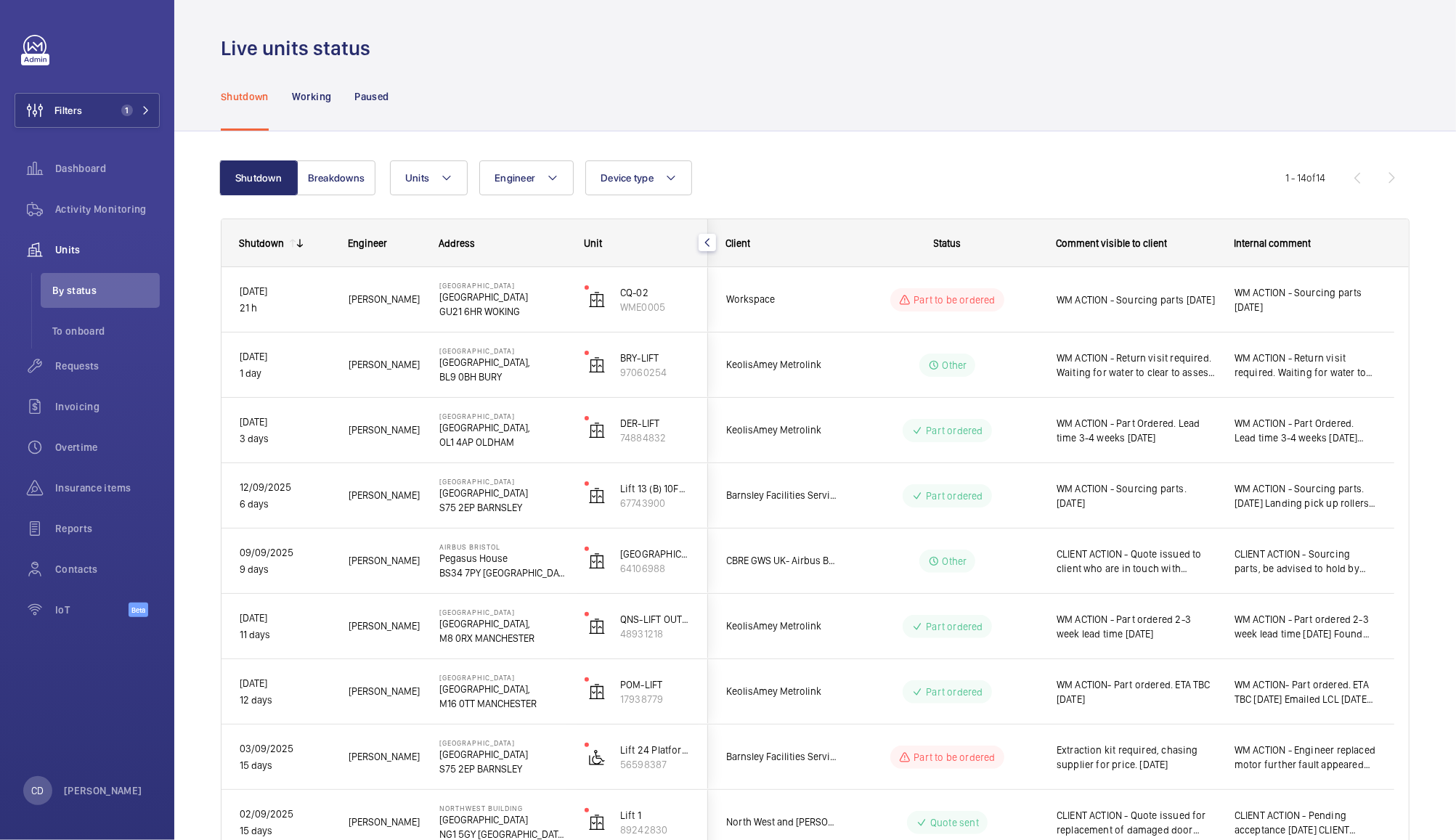
click at [1140, 307] on span "WM ACTION - Sourcing parts [DATE]" at bounding box center [1136, 300] width 159 height 15
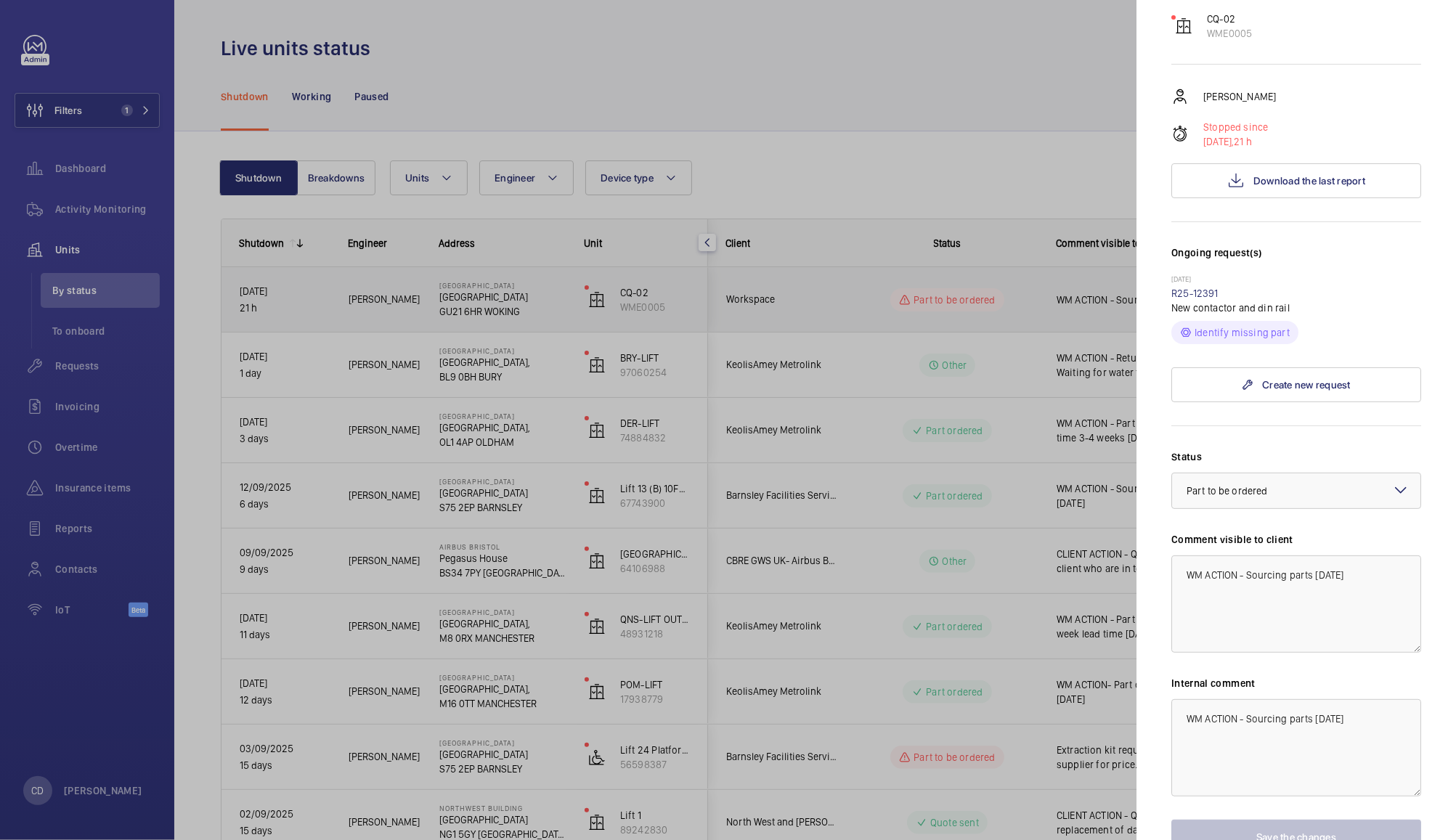
scroll to position [181, 0]
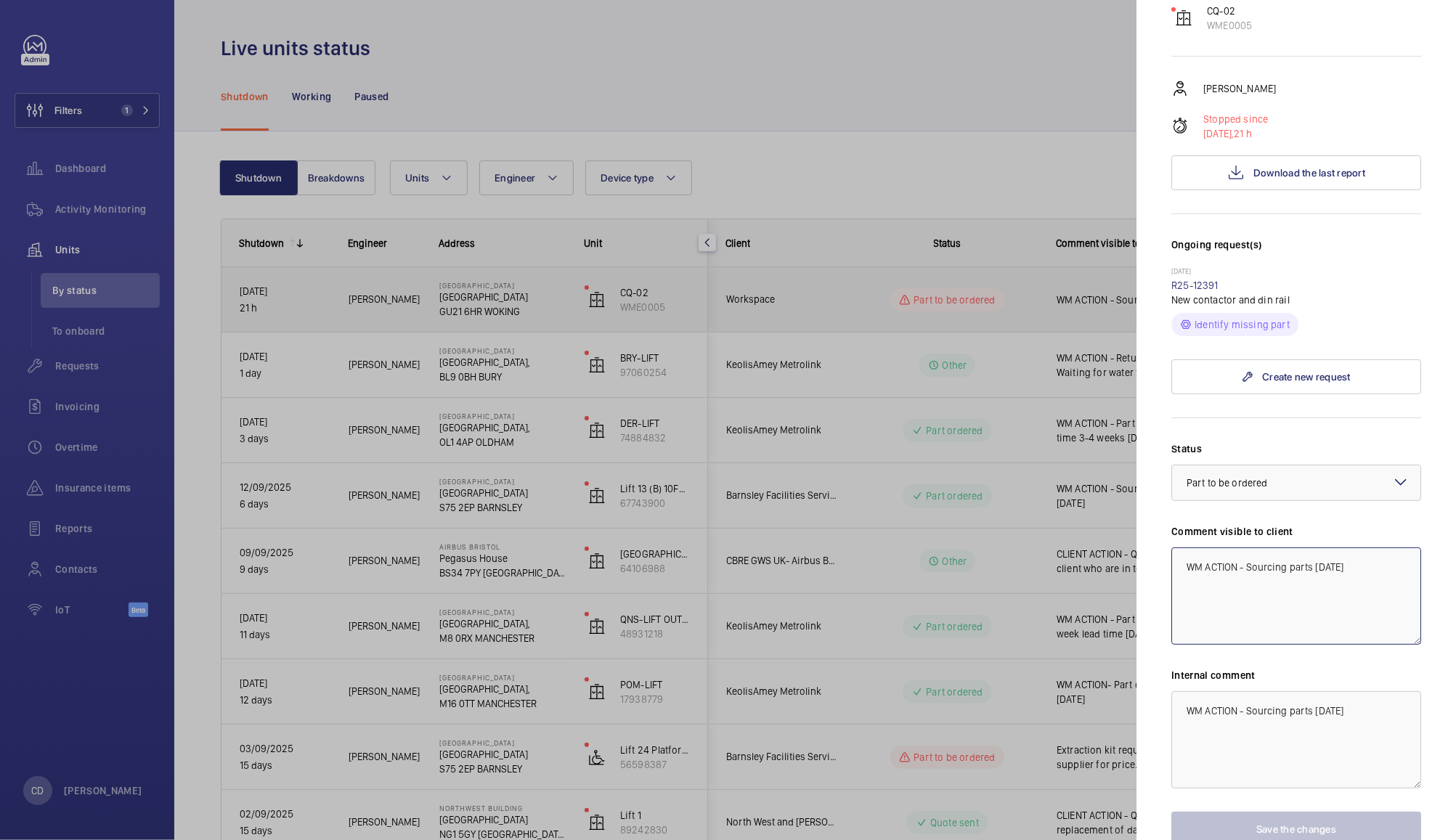
click at [1359, 569] on textarea "WM ACTION - Sourcing parts [DATE]" at bounding box center [1296, 595] width 250 height 97
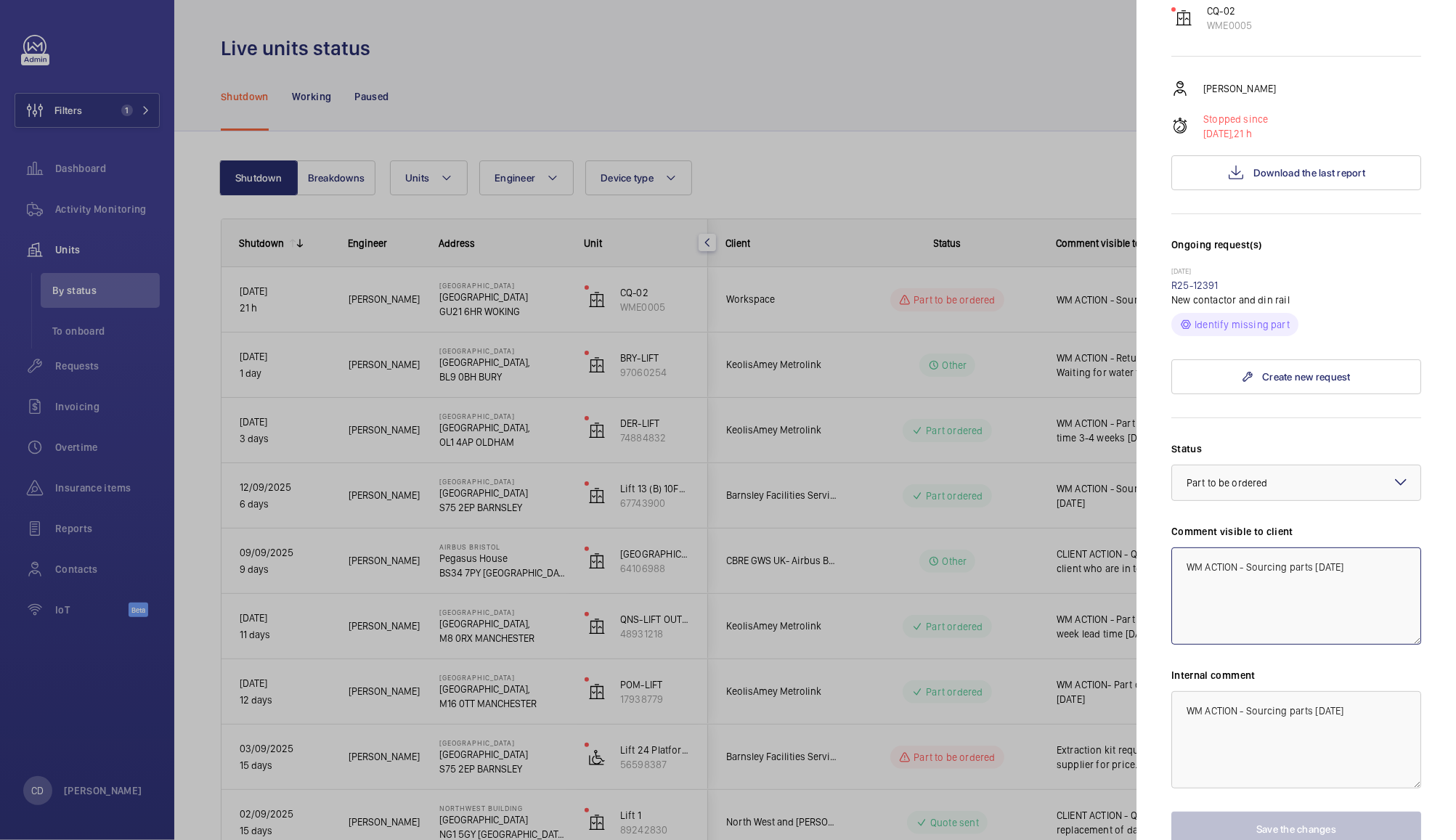
drag, startPoint x: 1369, startPoint y: 562, endPoint x: 1238, endPoint y: 561, distance: 131.0
click at [1238, 561] on textarea "WM ACTION - Sourcing parts [DATE]" at bounding box center [1296, 595] width 250 height 97
type textarea "WM ACTION 18/09 - Part identified and in procurement process"
paste textarea "18/09 - Part identified and in procurement process"
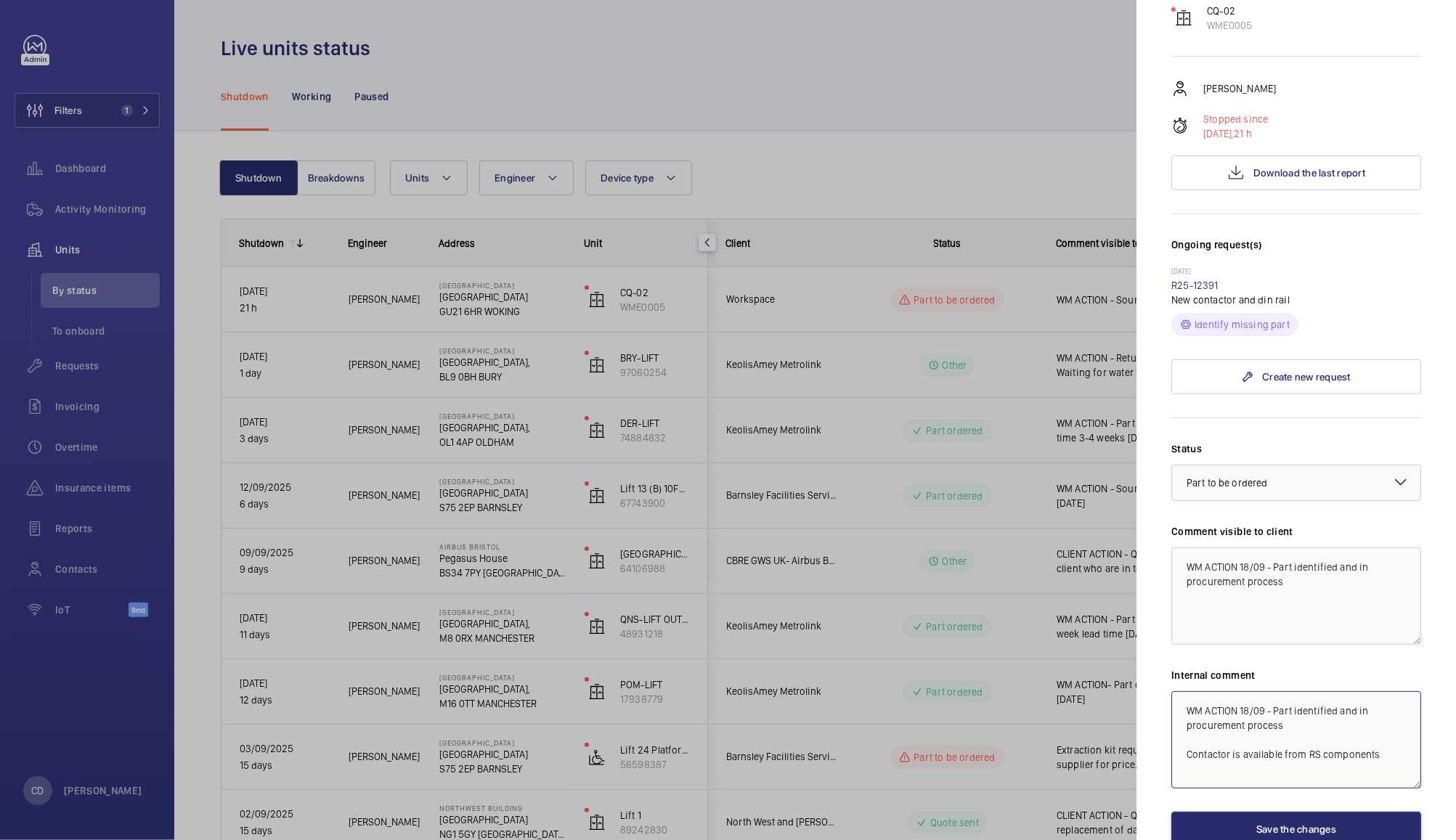
type textarea "WM ACTION 18/09 - Part identified and in procurement process Contactor is avail…"
click at [1316, 823] on button "Save the changes" at bounding box center [1296, 830] width 250 height 35
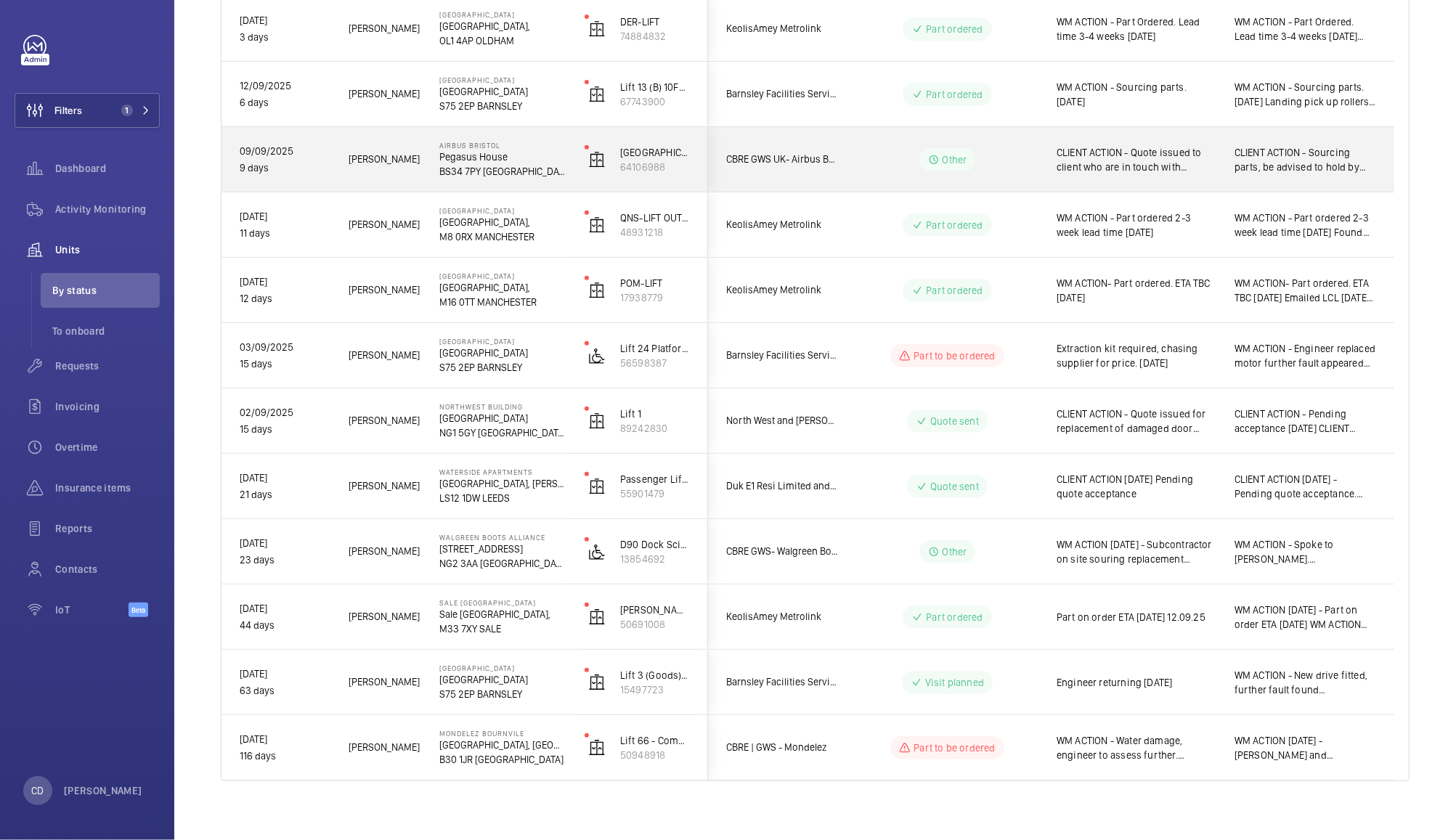
scroll to position [412, 0]
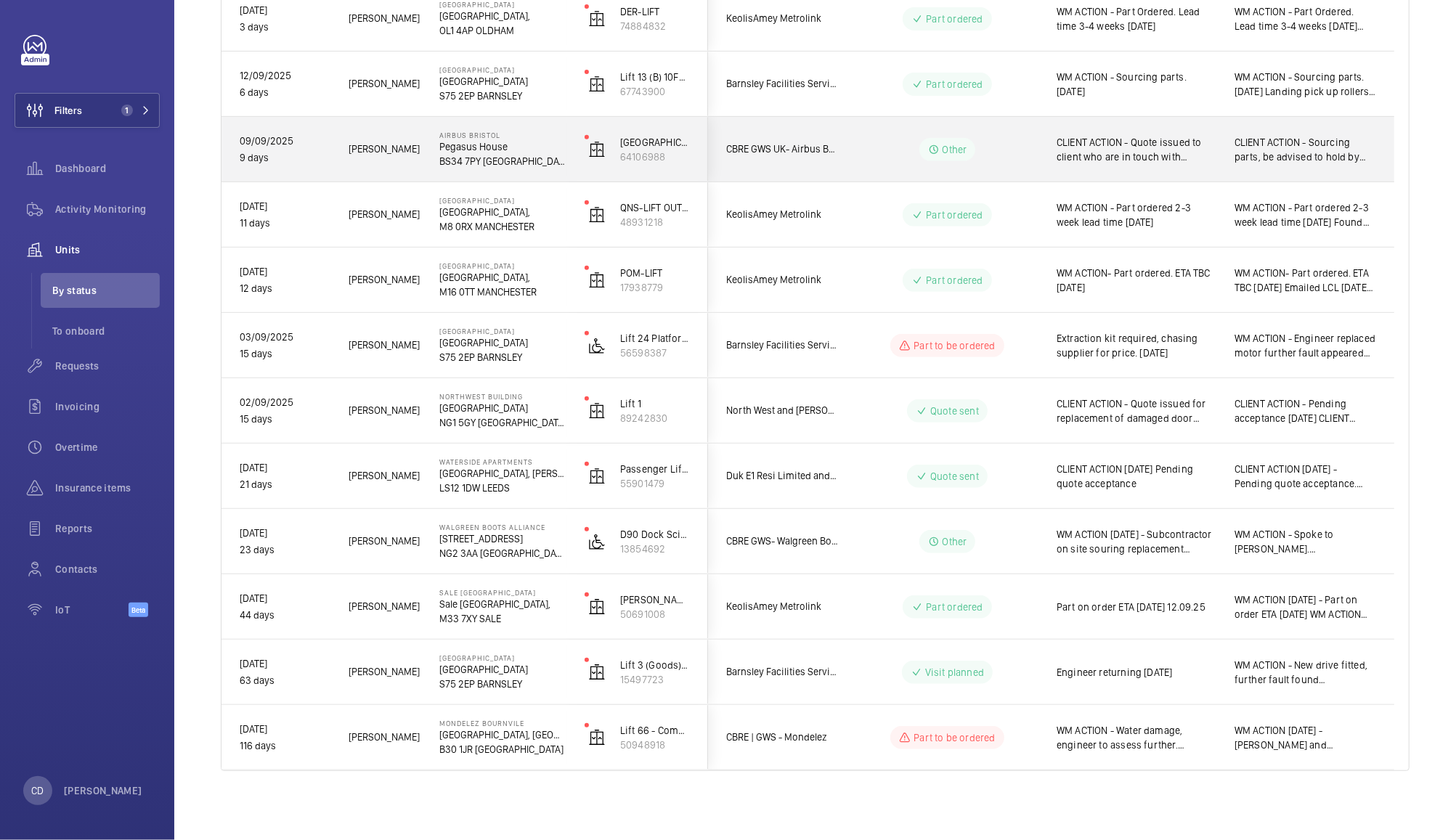
click at [1156, 614] on span "Part on order ETA [DATE] 12.09.25" at bounding box center [1136, 607] width 159 height 15
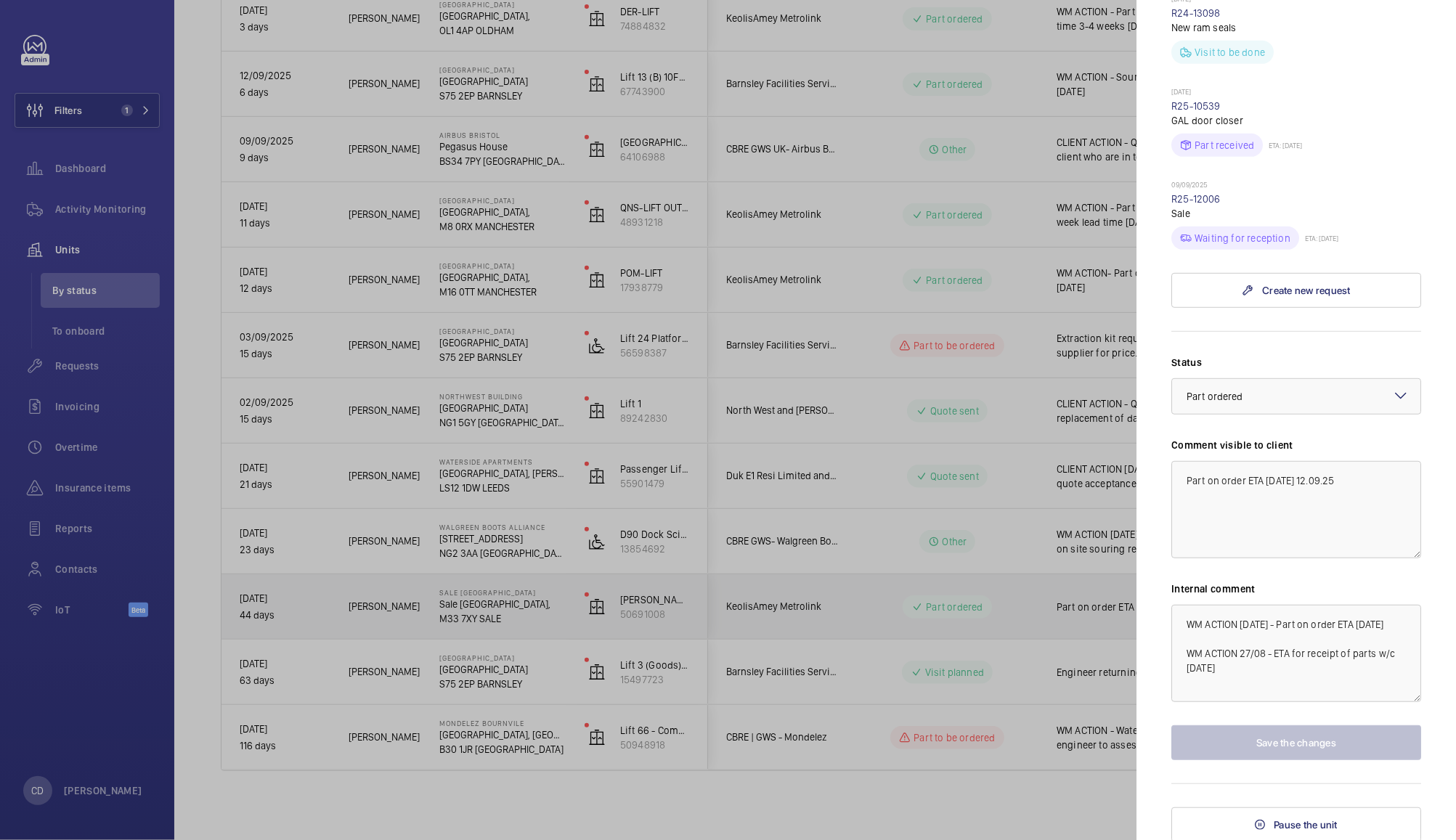
scroll to position [547, 0]
click at [1282, 483] on textarea "Part on order ETA [DATE] 12.09.25" at bounding box center [1296, 509] width 250 height 97
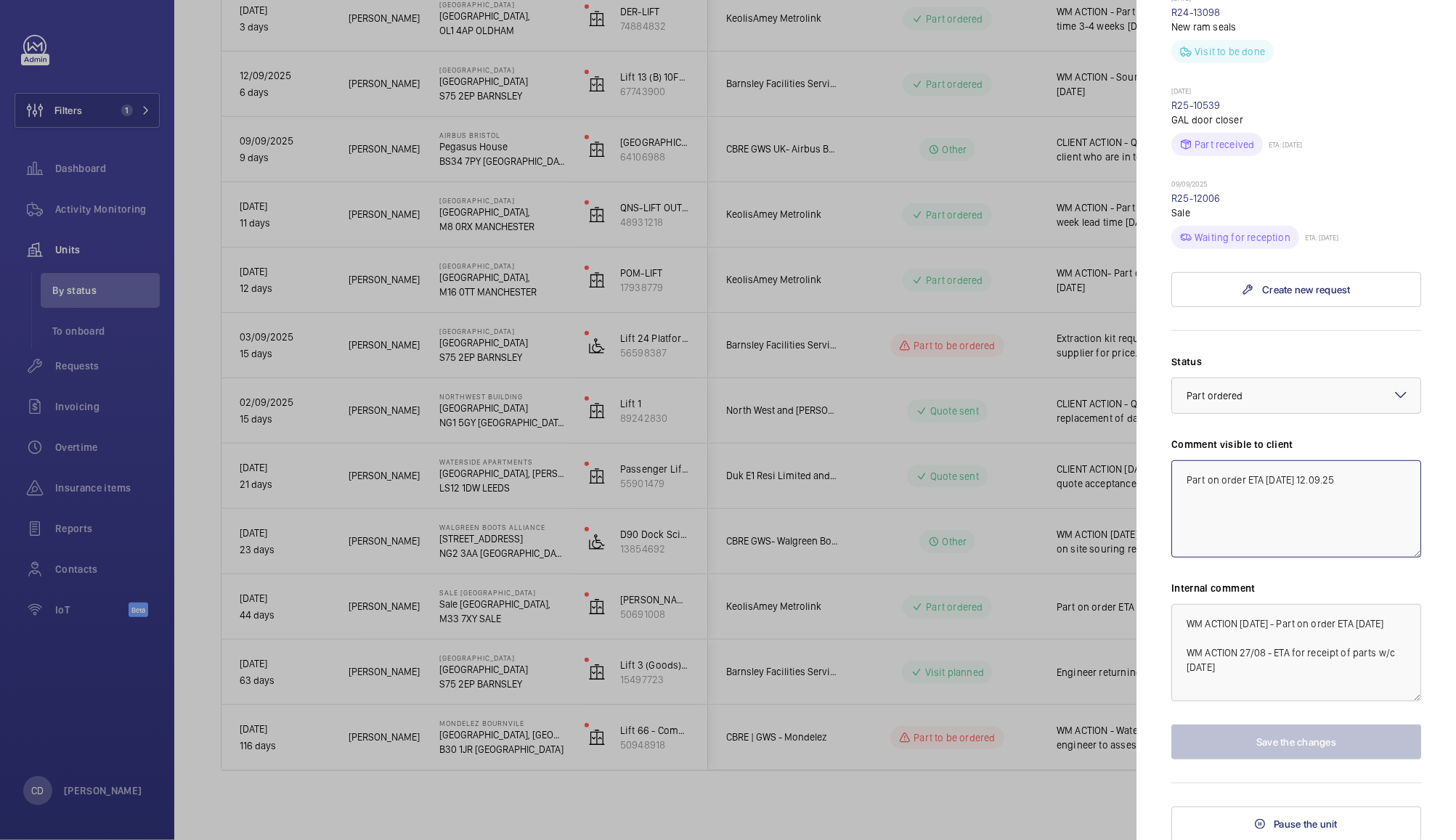
click at [1304, 483] on textarea "Part on order ETA [DATE] 12.09.25" at bounding box center [1296, 509] width 250 height 97
click at [73, 360] on div at bounding box center [728, 420] width 1456 height 840
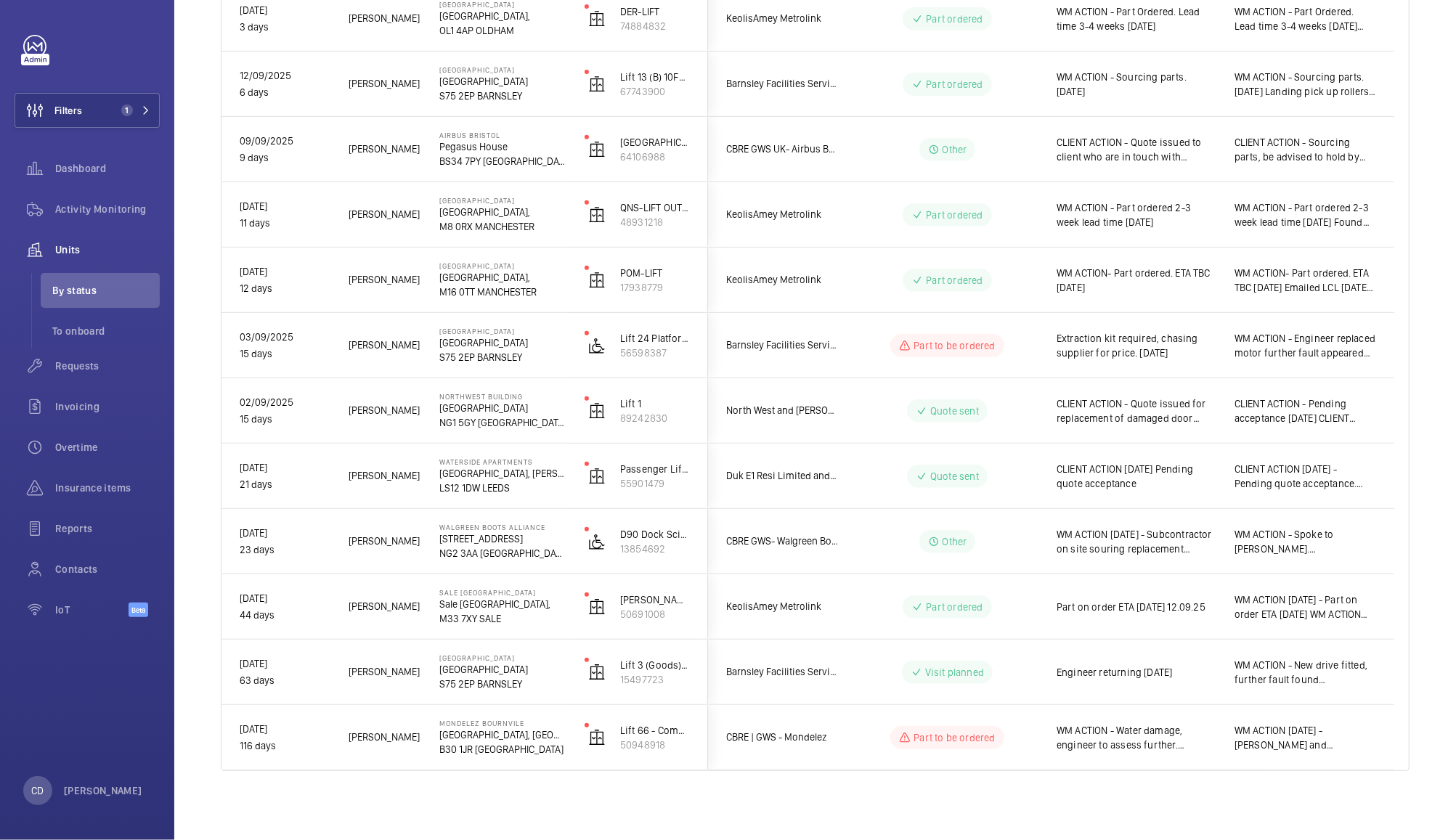
scroll to position [0, 0]
click at [77, 376] on div "Requests" at bounding box center [87, 366] width 145 height 35
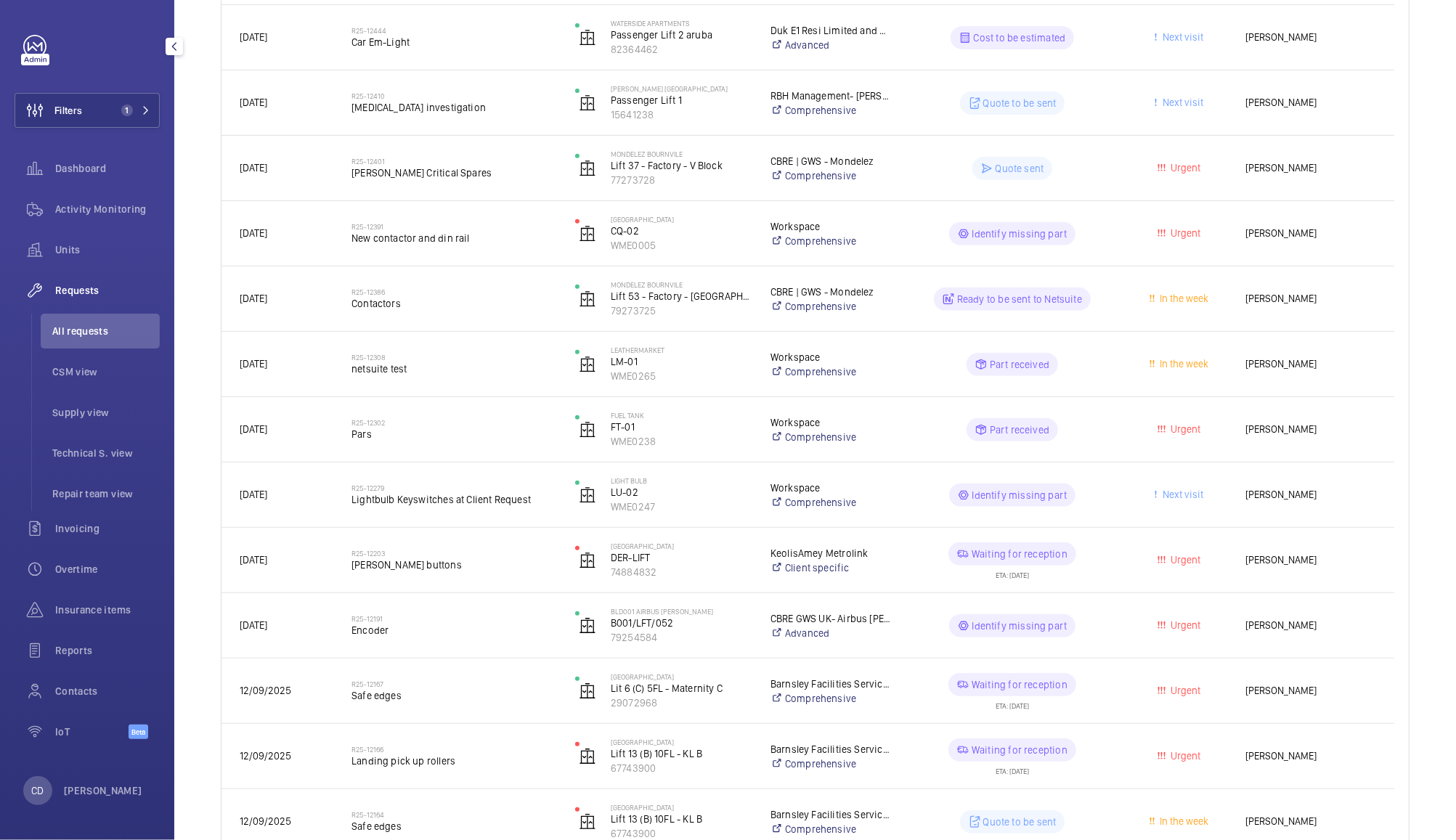
scroll to position [419, 0]
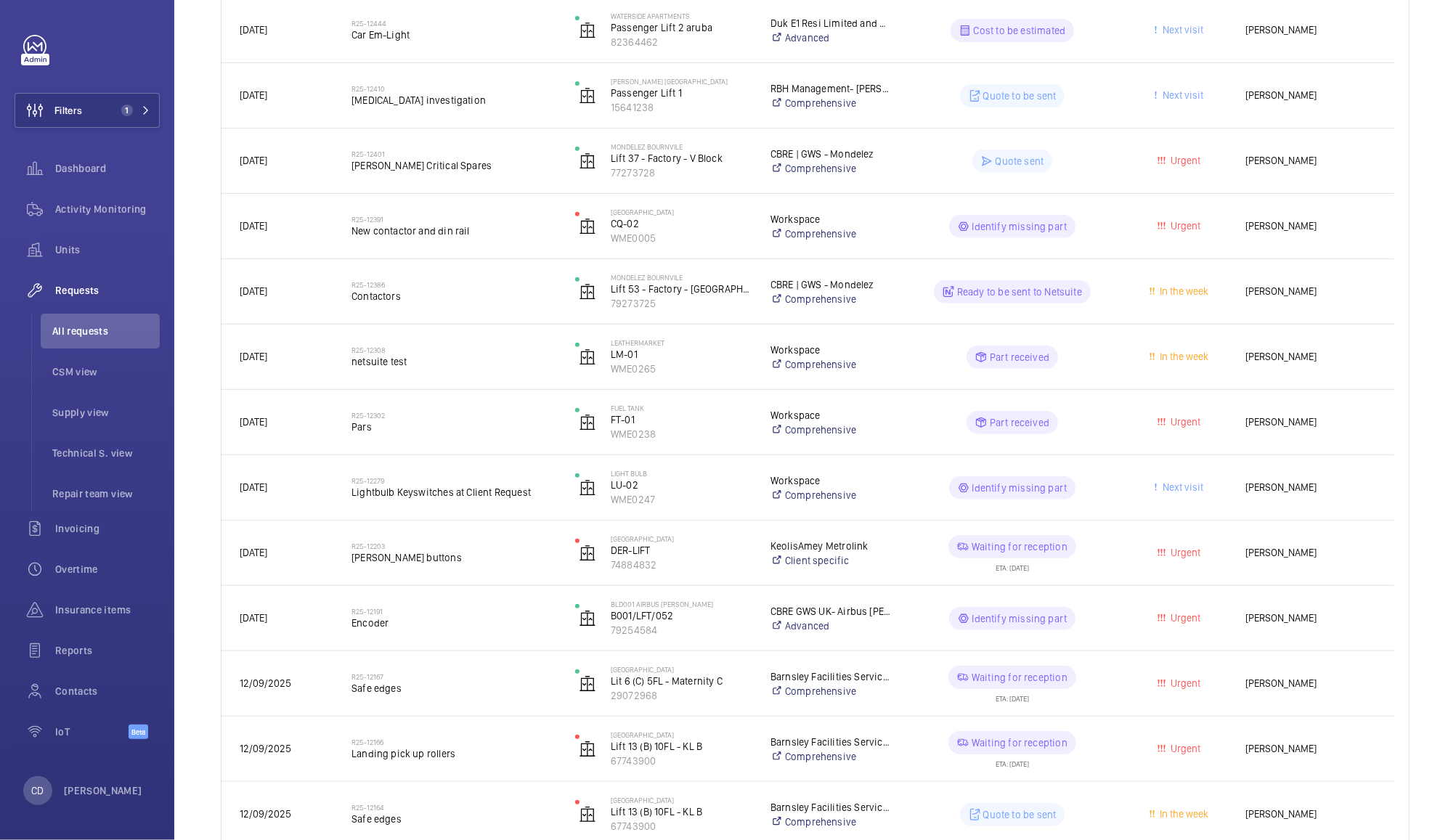
click at [440, 498] on span "Lightbulb Keyswitches at Client Request" at bounding box center [454, 492] width 205 height 15
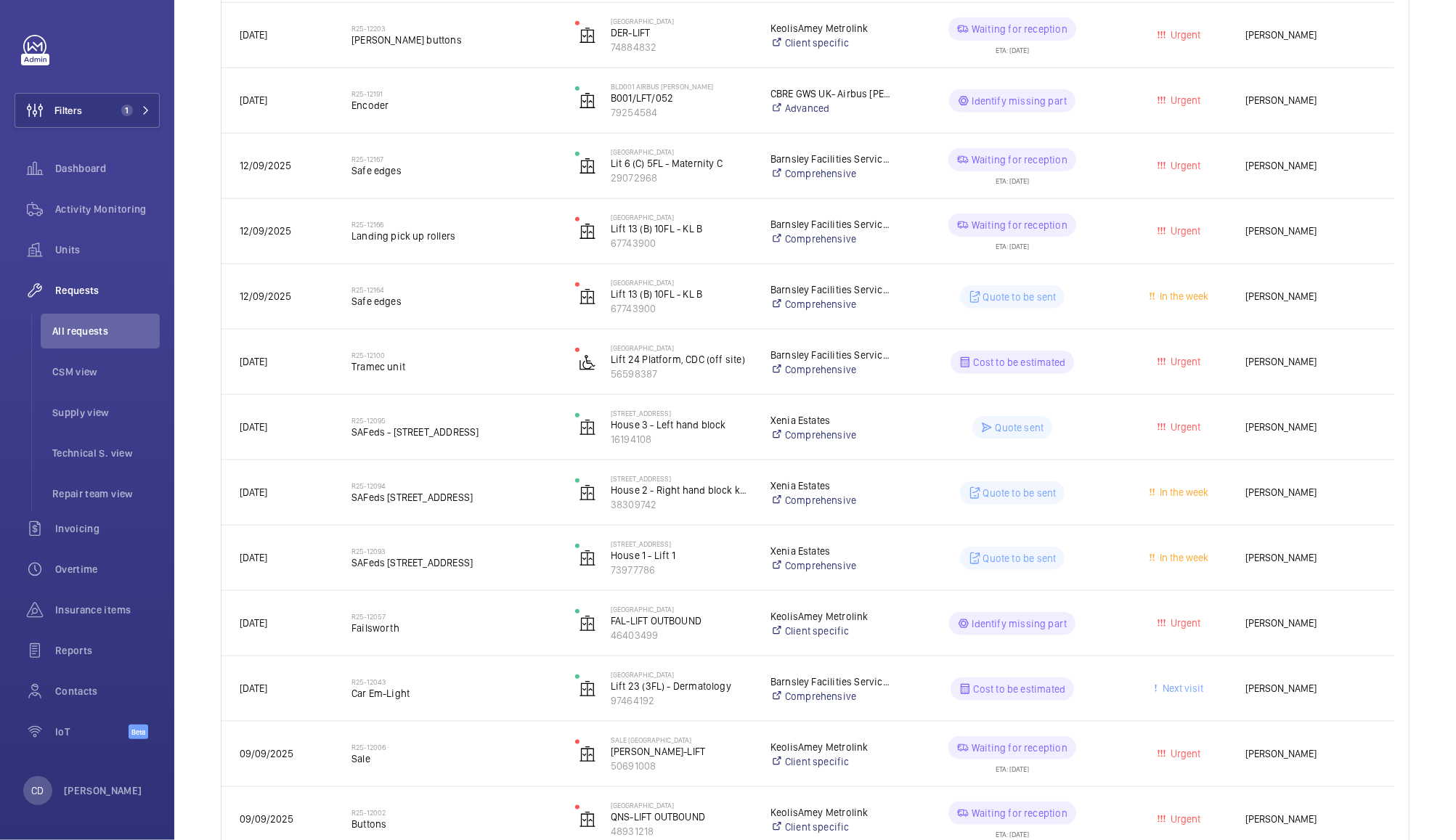
scroll to position [940, 0]
click at [1097, 295] on wm-front-pills-cell "Quote to be sent" at bounding box center [1012, 294] width 205 height 24
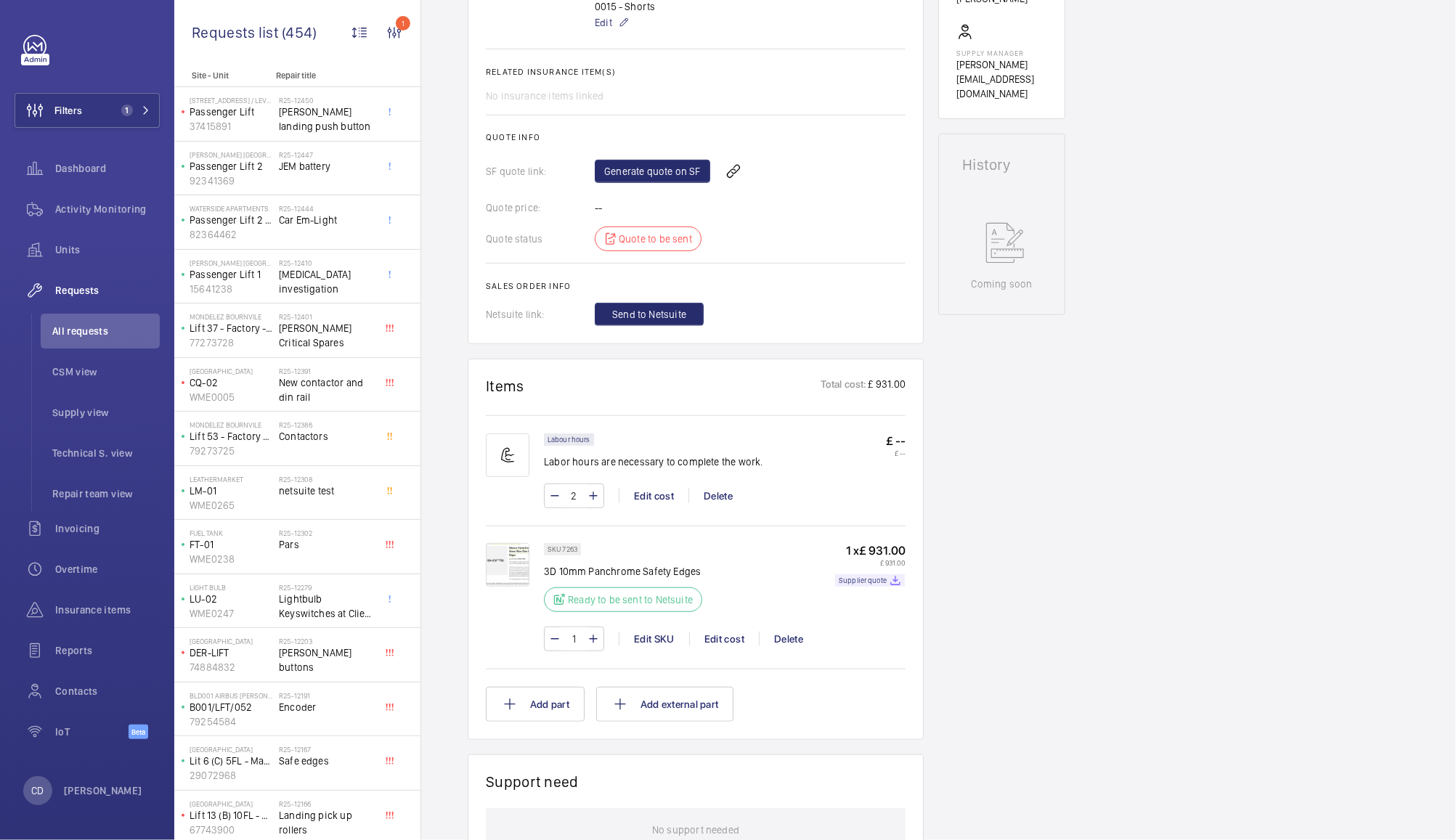
scroll to position [535, 0]
click at [517, 584] on img at bounding box center [508, 565] width 44 height 44
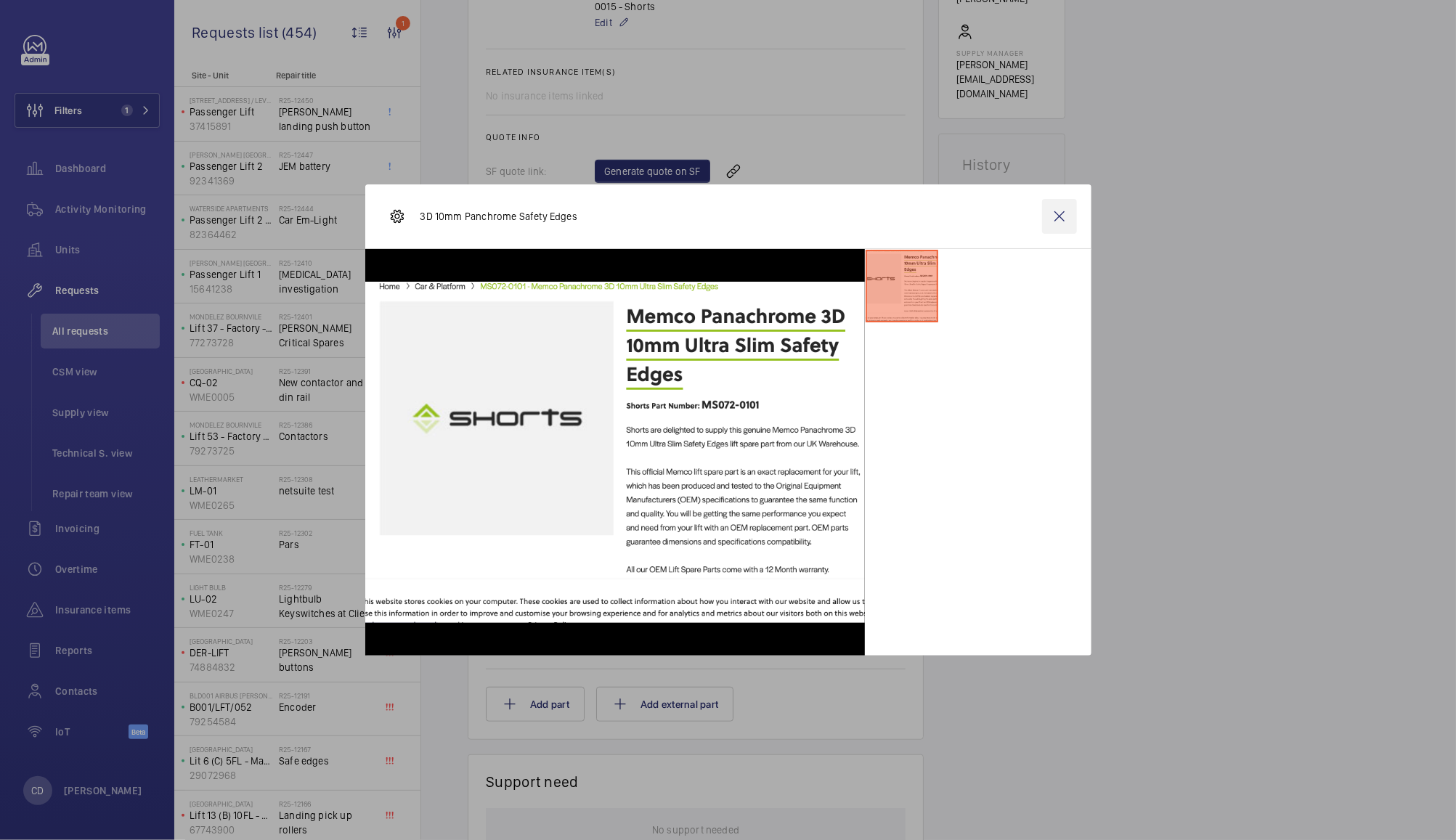
click at [1064, 226] on wm-front-icon-button at bounding box center [1059, 217] width 35 height 35
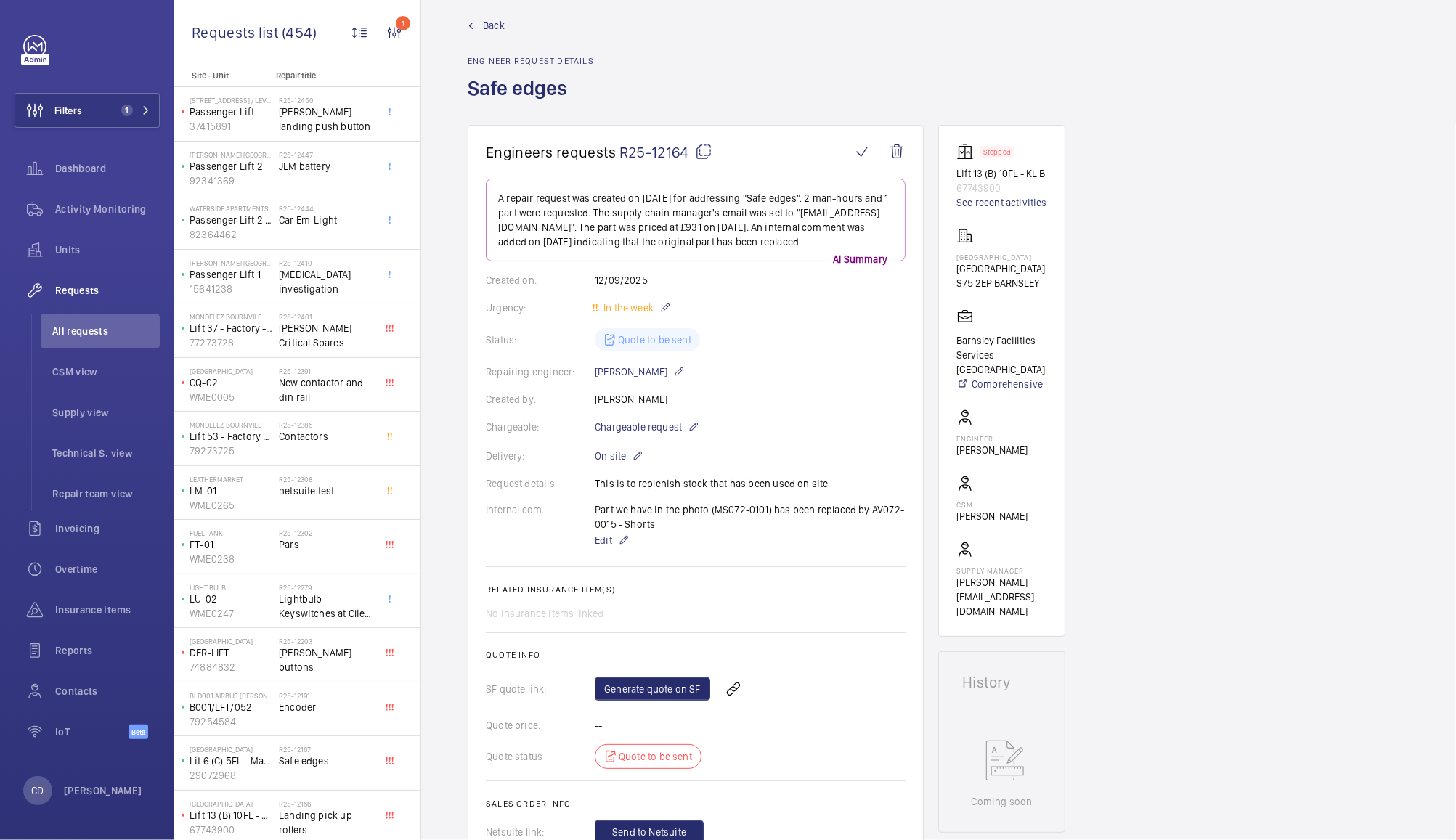
click at [809, 619] on div "No insurance items linked" at bounding box center [696, 614] width 419 height 15
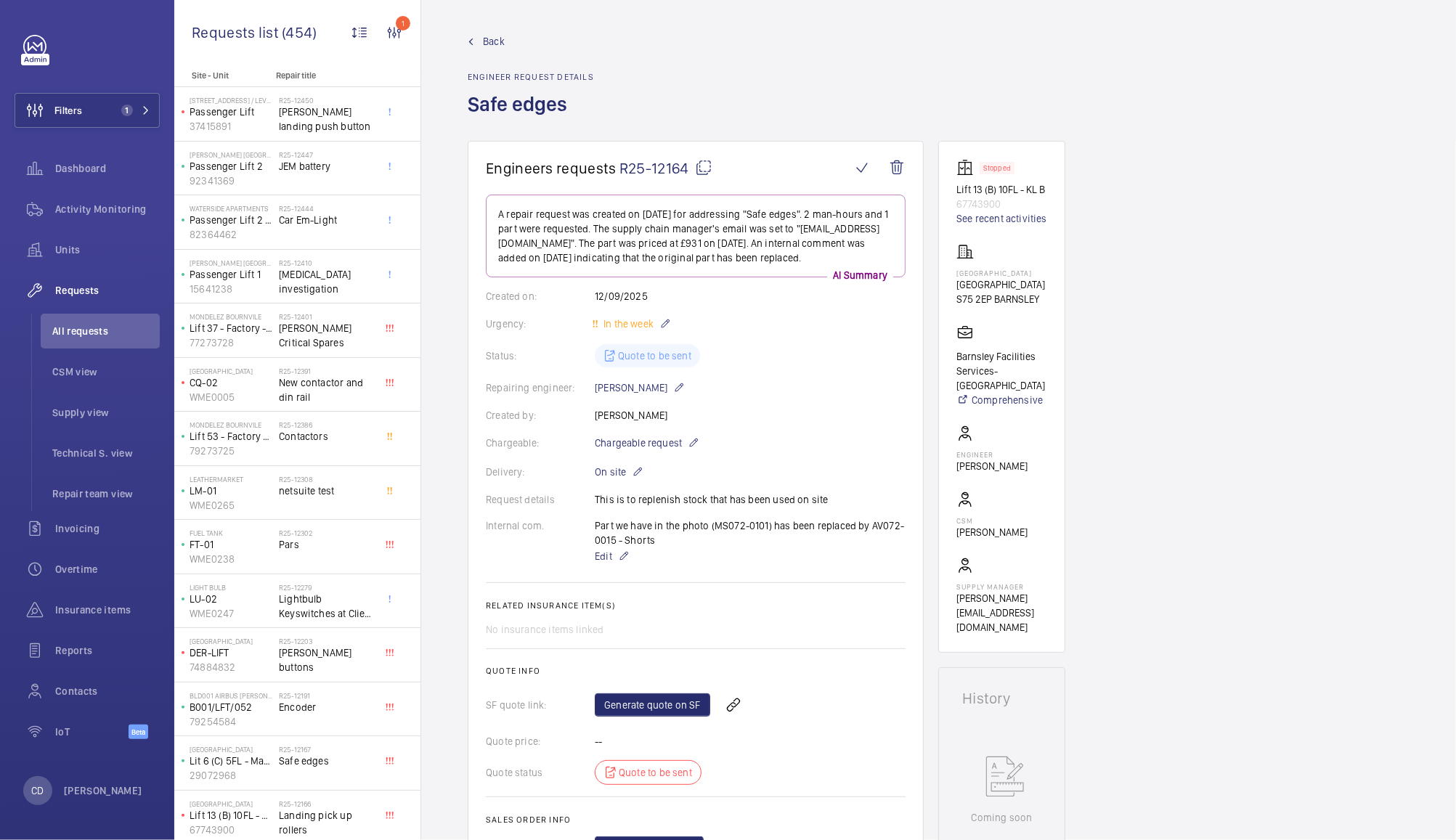
scroll to position [0, 0]
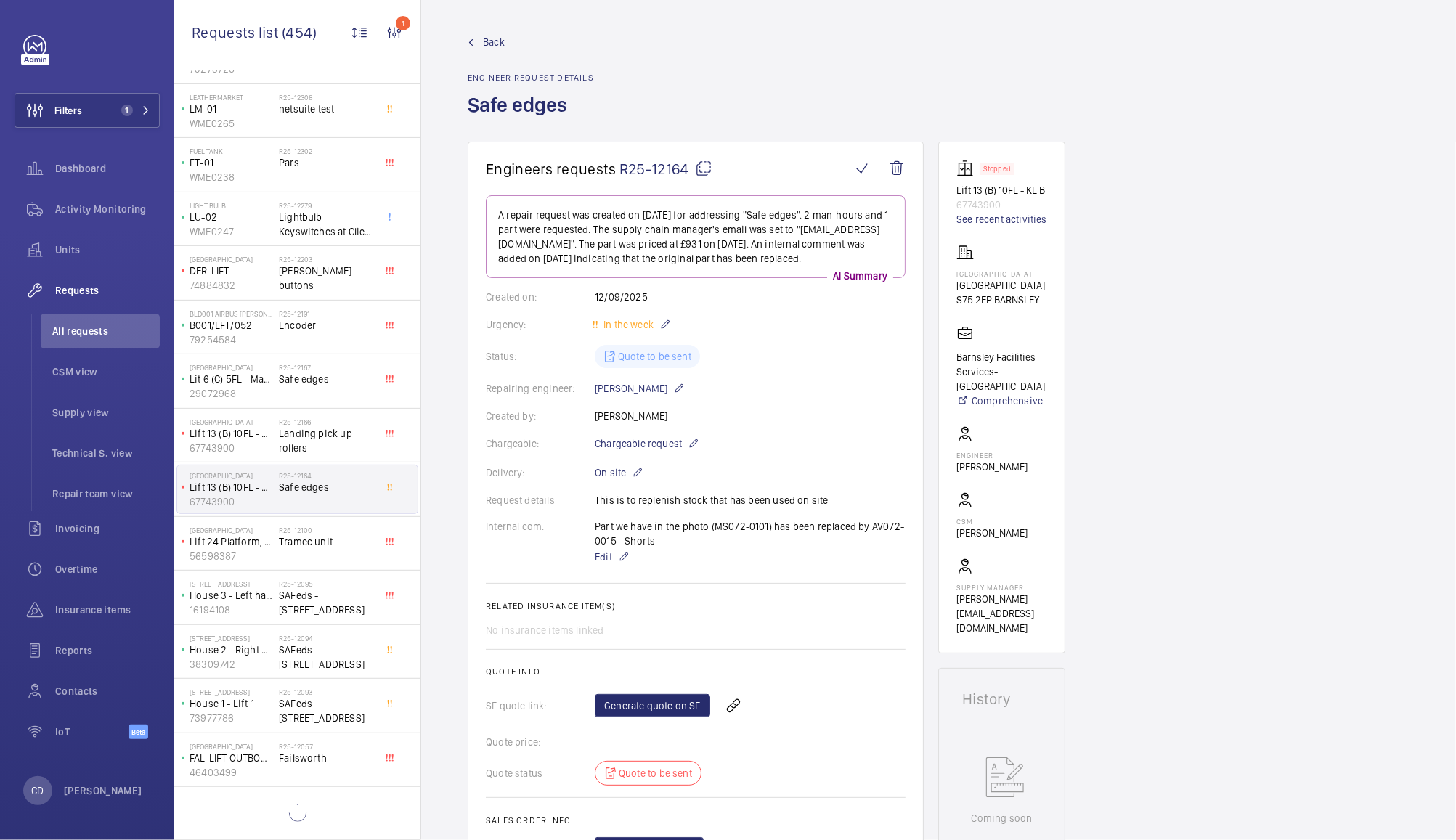
scroll to position [1475, 0]
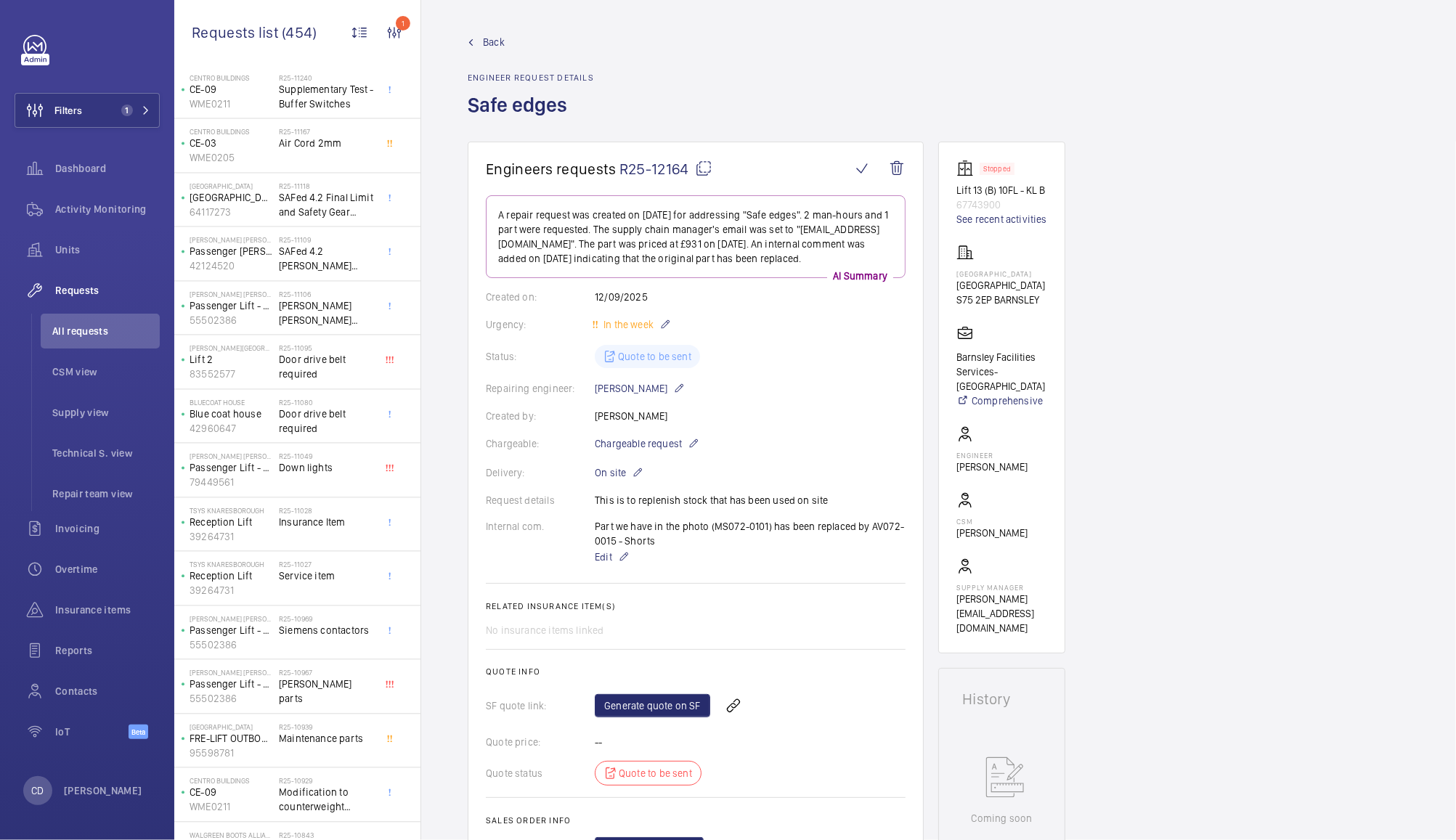
scroll to position [2250, 0]
